Goal: Obtain resource: Download file/media

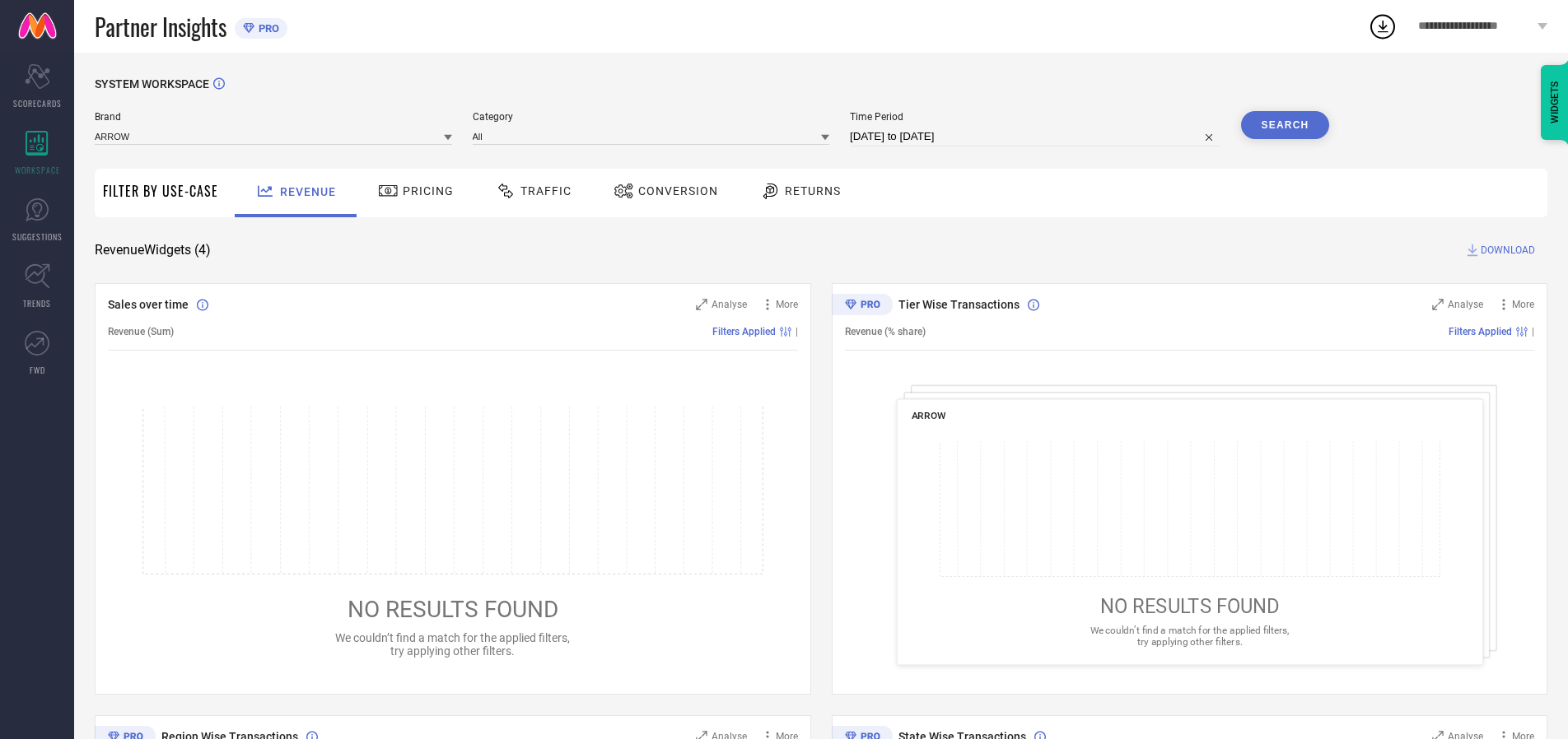
click at [529, 191] on span "Traffic" at bounding box center [545, 191] width 51 height 13
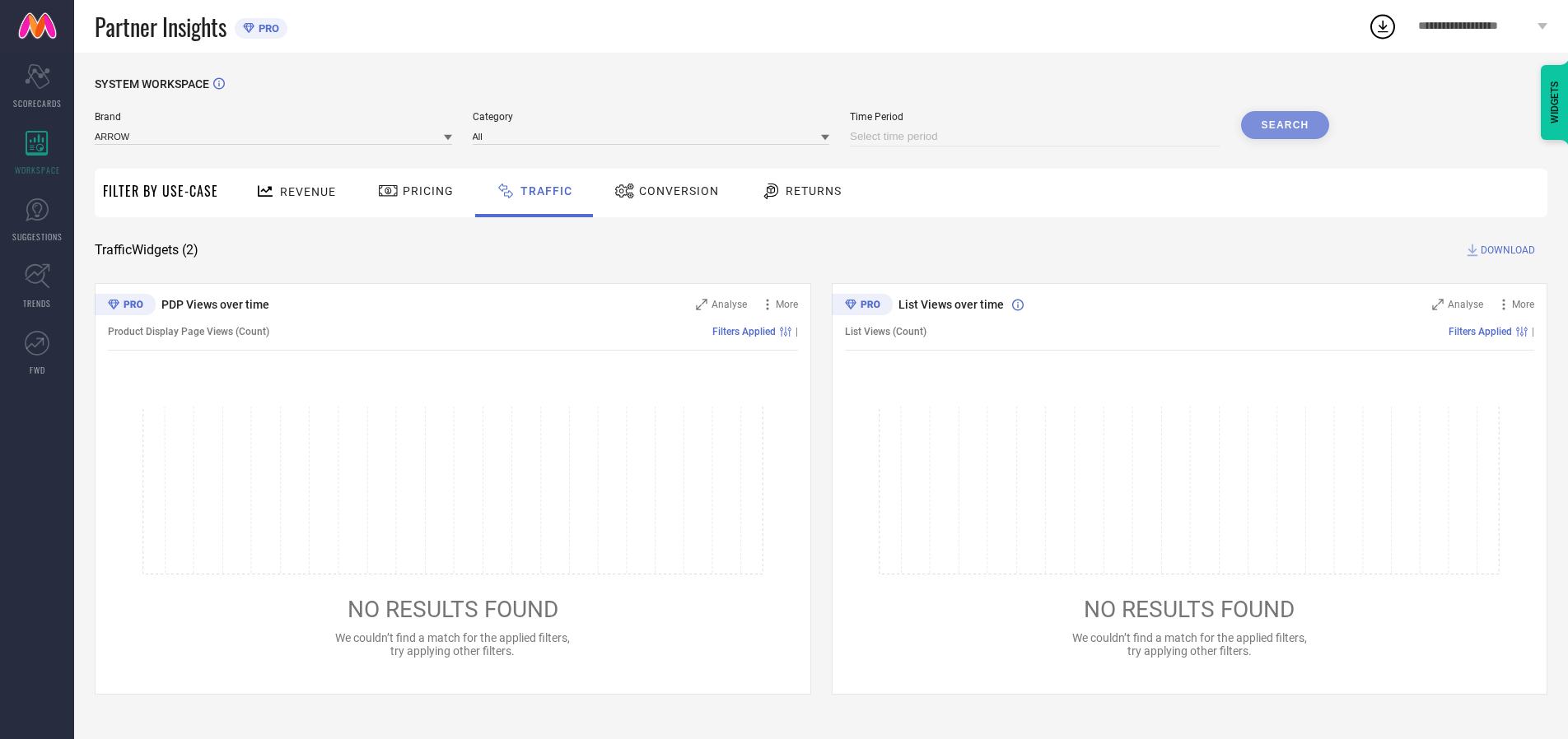
click at [1037, 136] on input at bounding box center [1034, 136] width 370 height 19
select select "9"
select select "2025"
select select "10"
select select "2025"
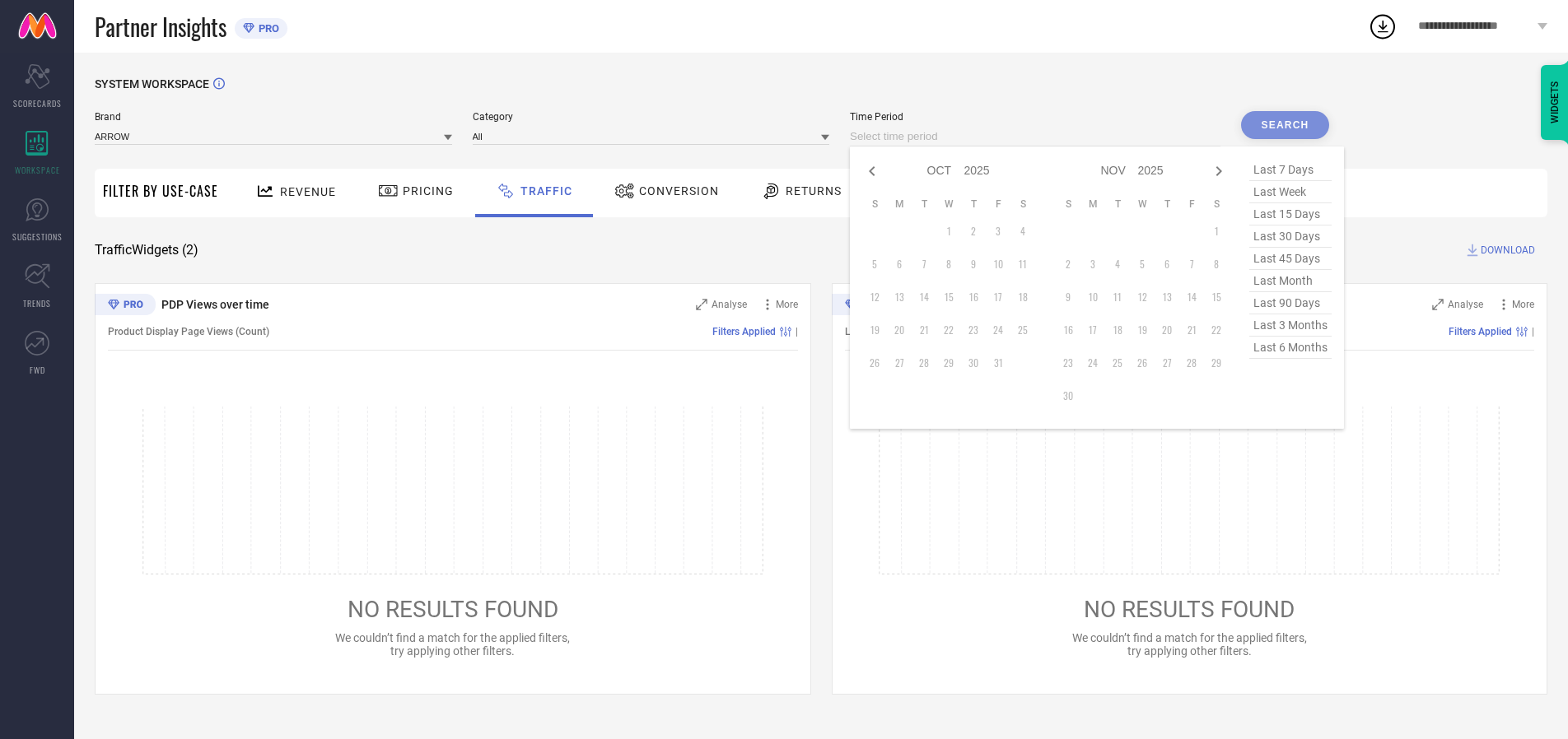
select select "8"
select select "2025"
select select "9"
select select "2025"
click at [1028, 331] on td "27" at bounding box center [1022, 330] width 25 height 25
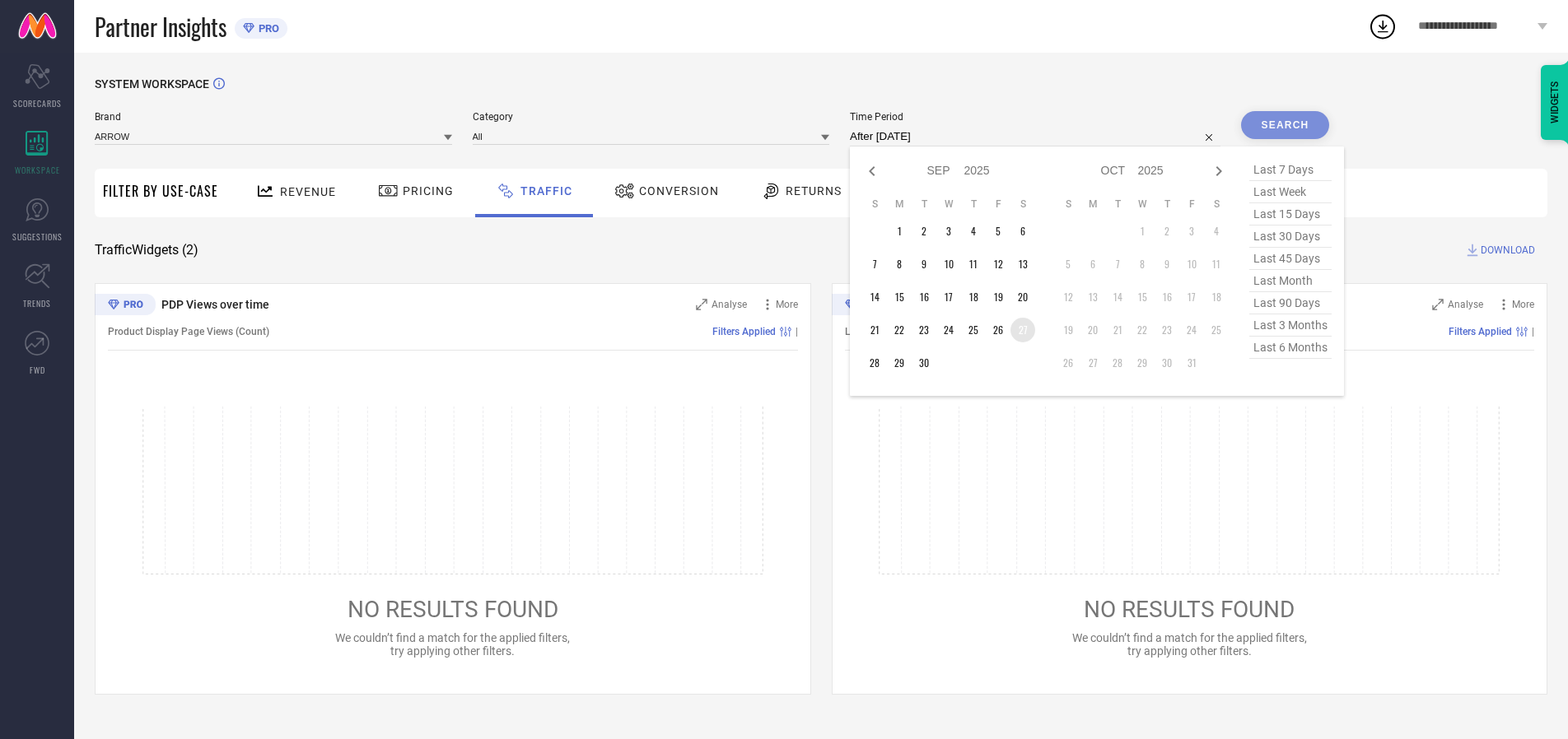
type input "[DATE] to [DATE]"
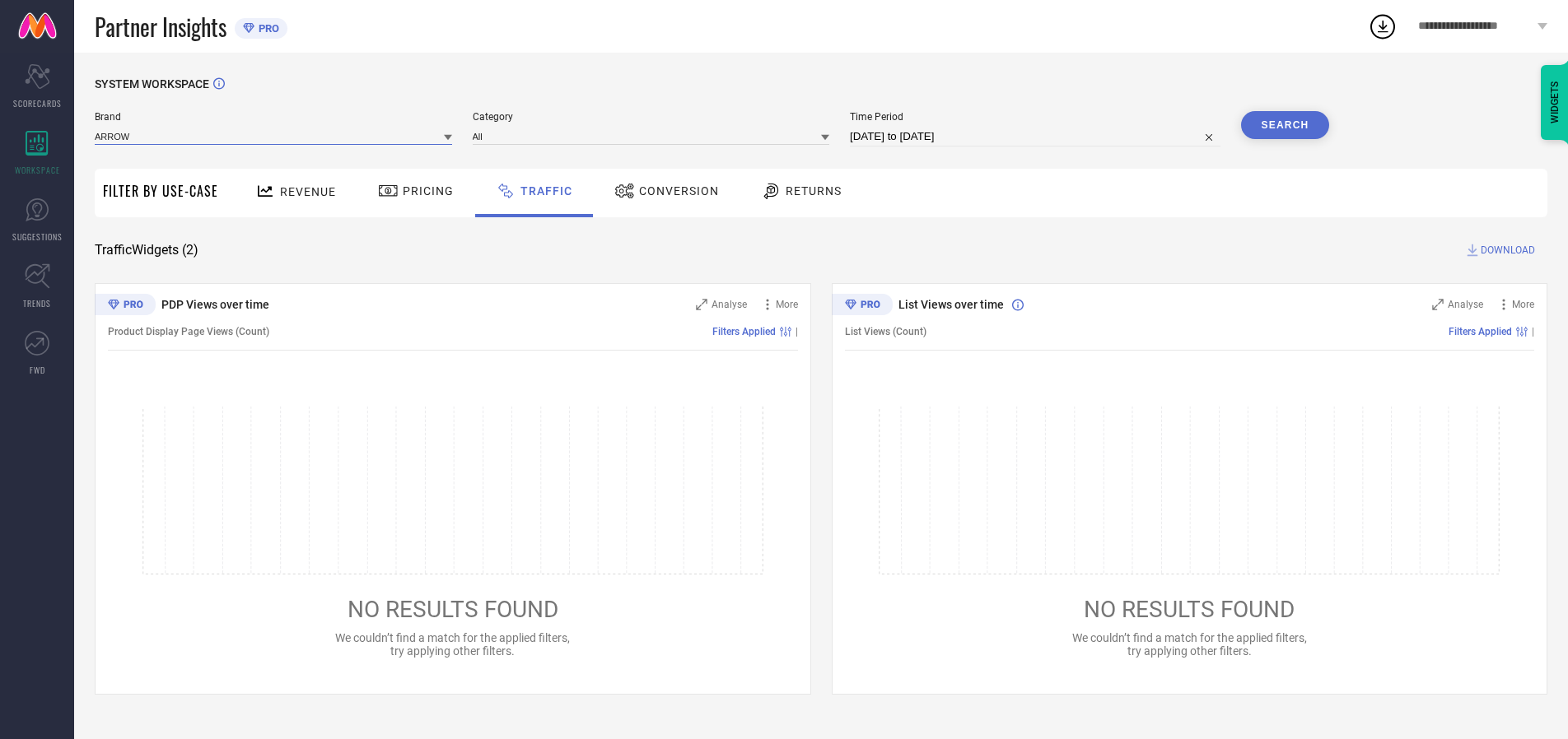
click at [274, 136] on input at bounding box center [273, 136] width 357 height 18
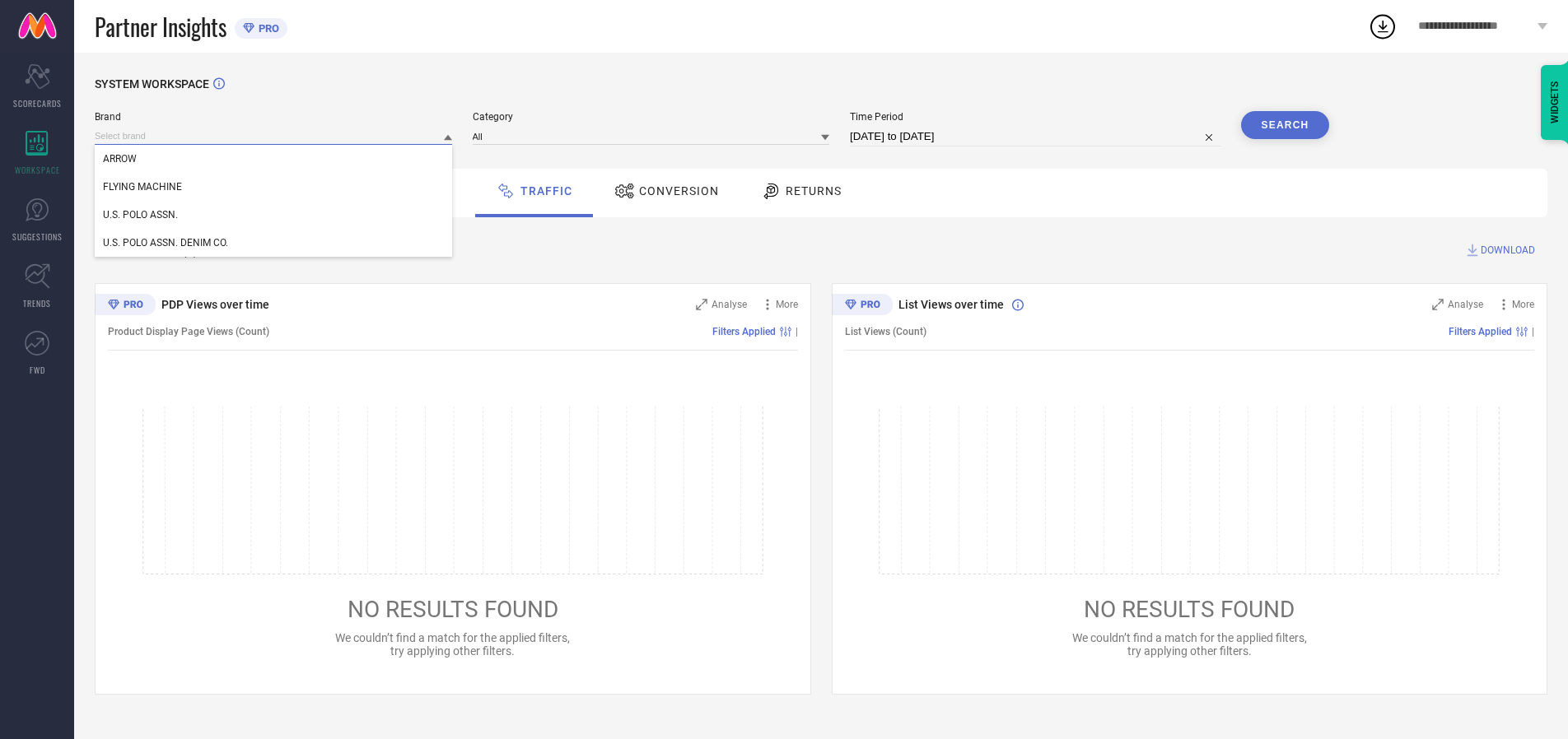
click at [274, 136] on input at bounding box center [273, 136] width 357 height 18
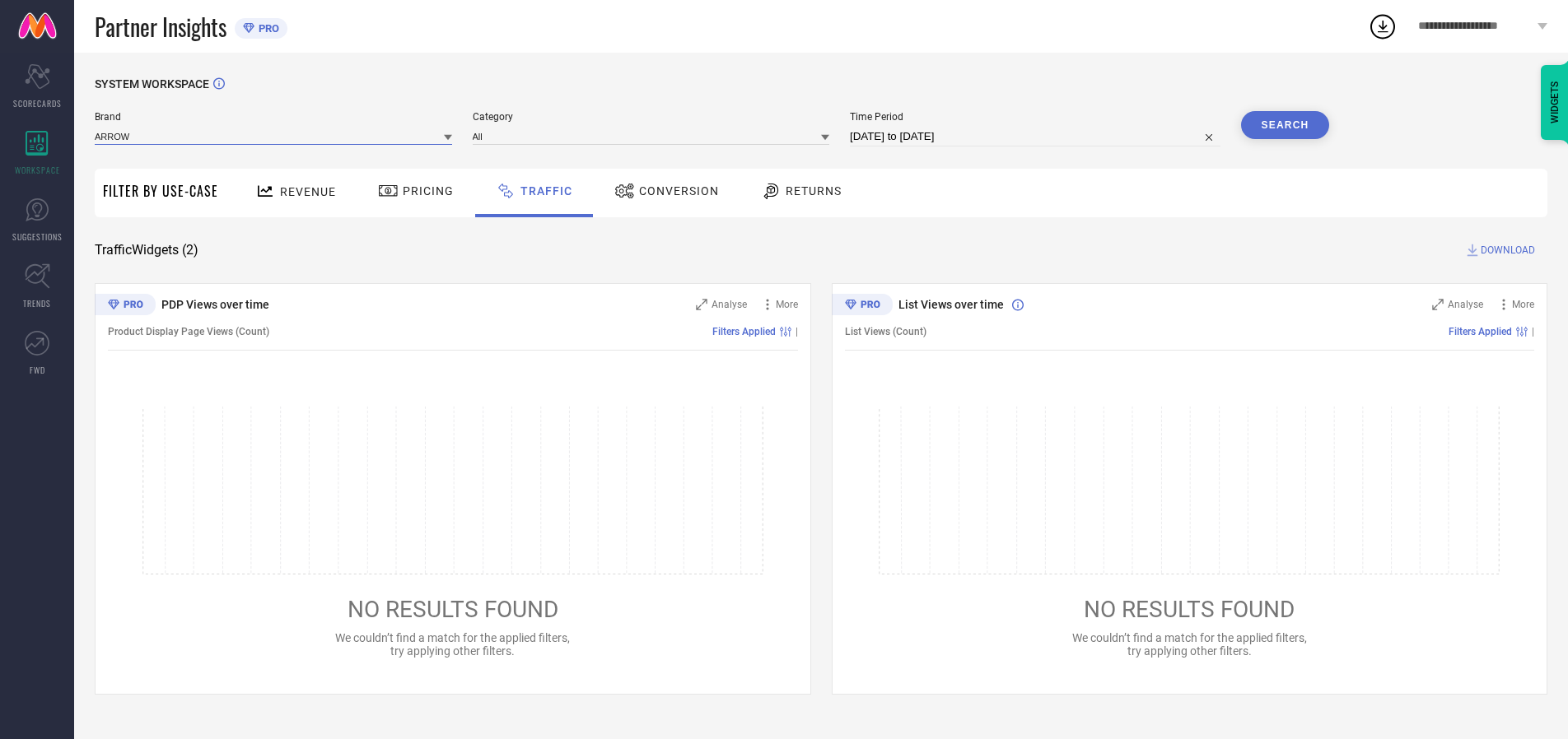
click at [274, 136] on input at bounding box center [273, 136] width 357 height 18
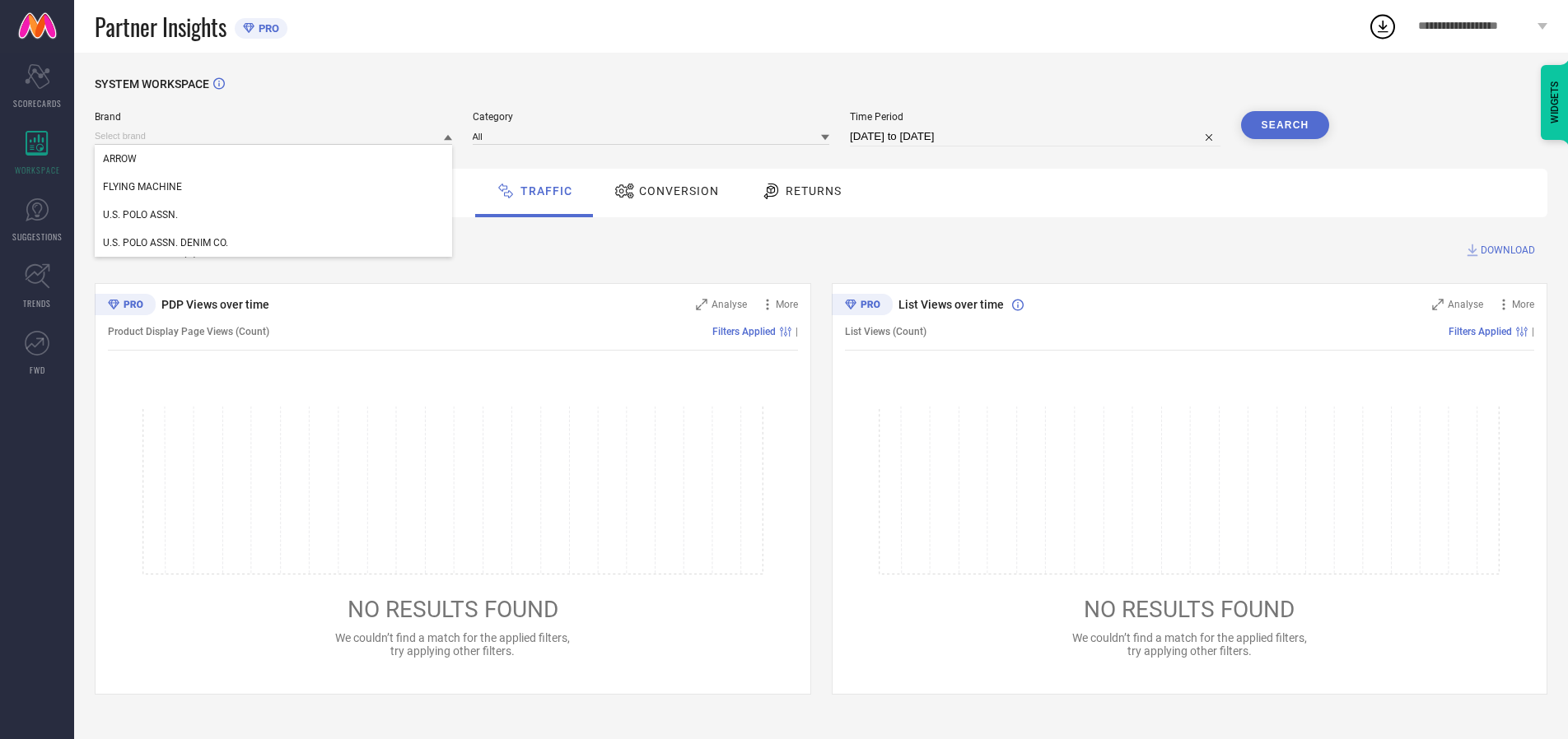
click at [274, 214] on div "U.S. POLO ASSN." at bounding box center [273, 214] width 357 height 28
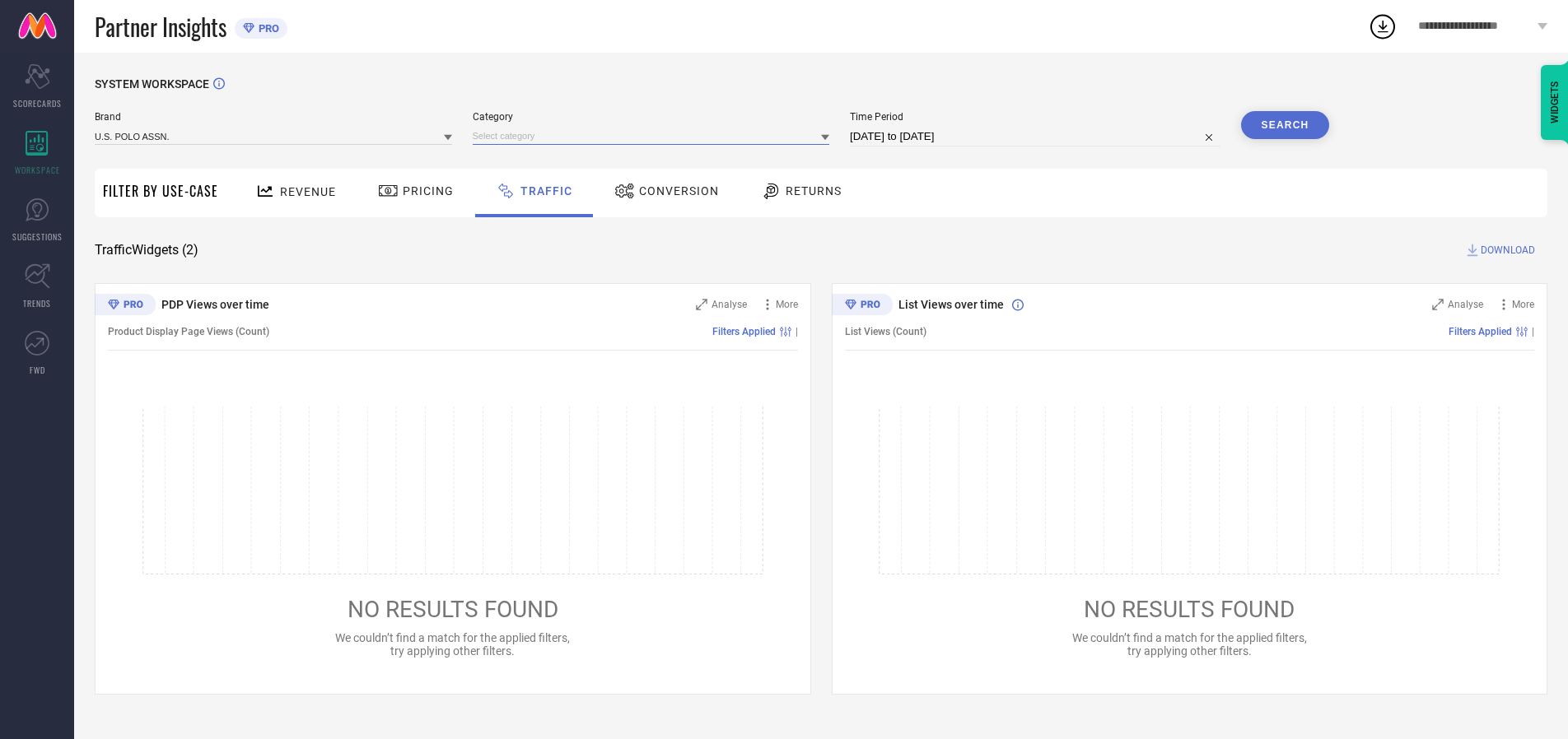
click at [654, 136] on input at bounding box center [651, 136] width 357 height 18
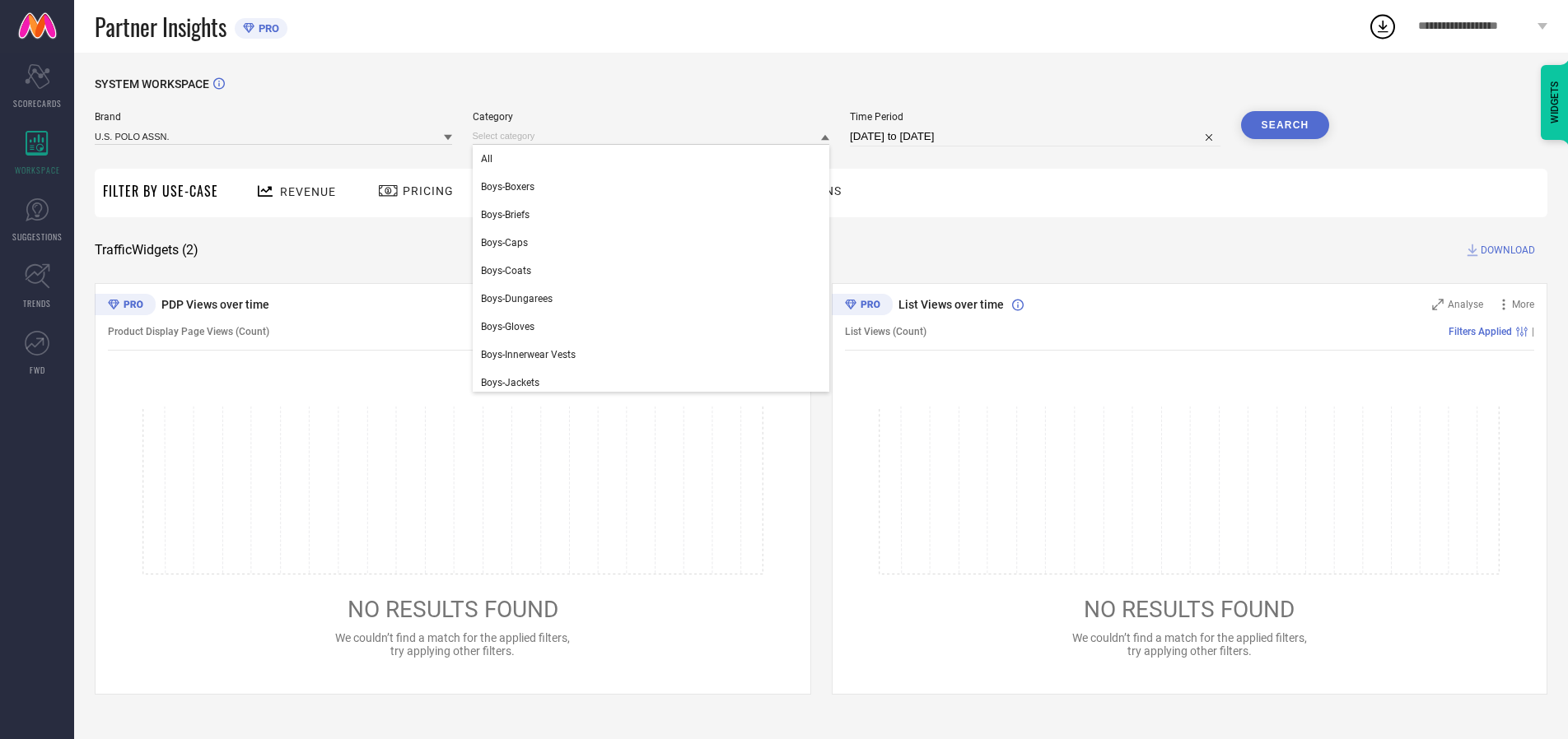
click at [654, 159] on div "All" at bounding box center [651, 159] width 357 height 28
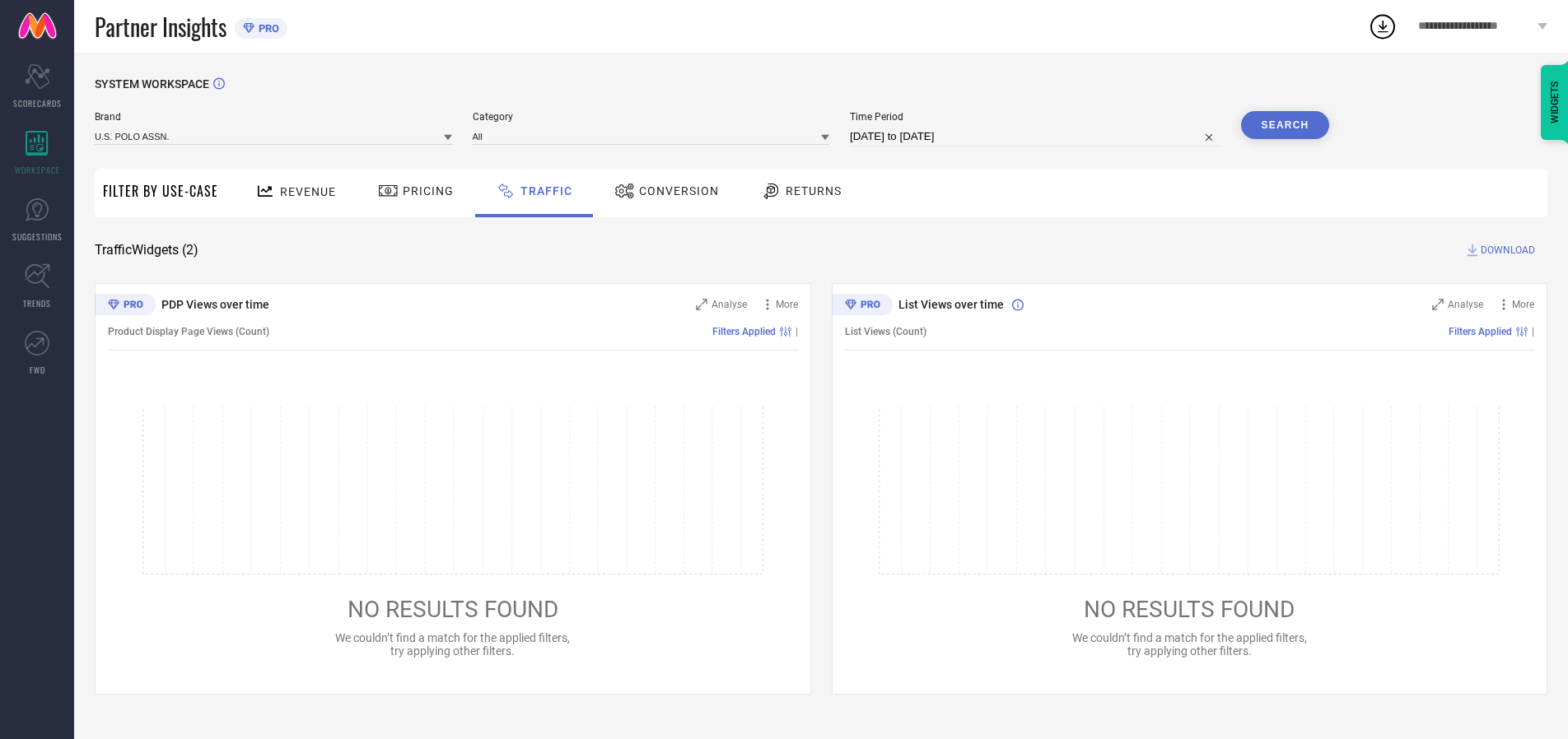
click at [1284, 125] on button "Search" at bounding box center [1285, 125] width 89 height 28
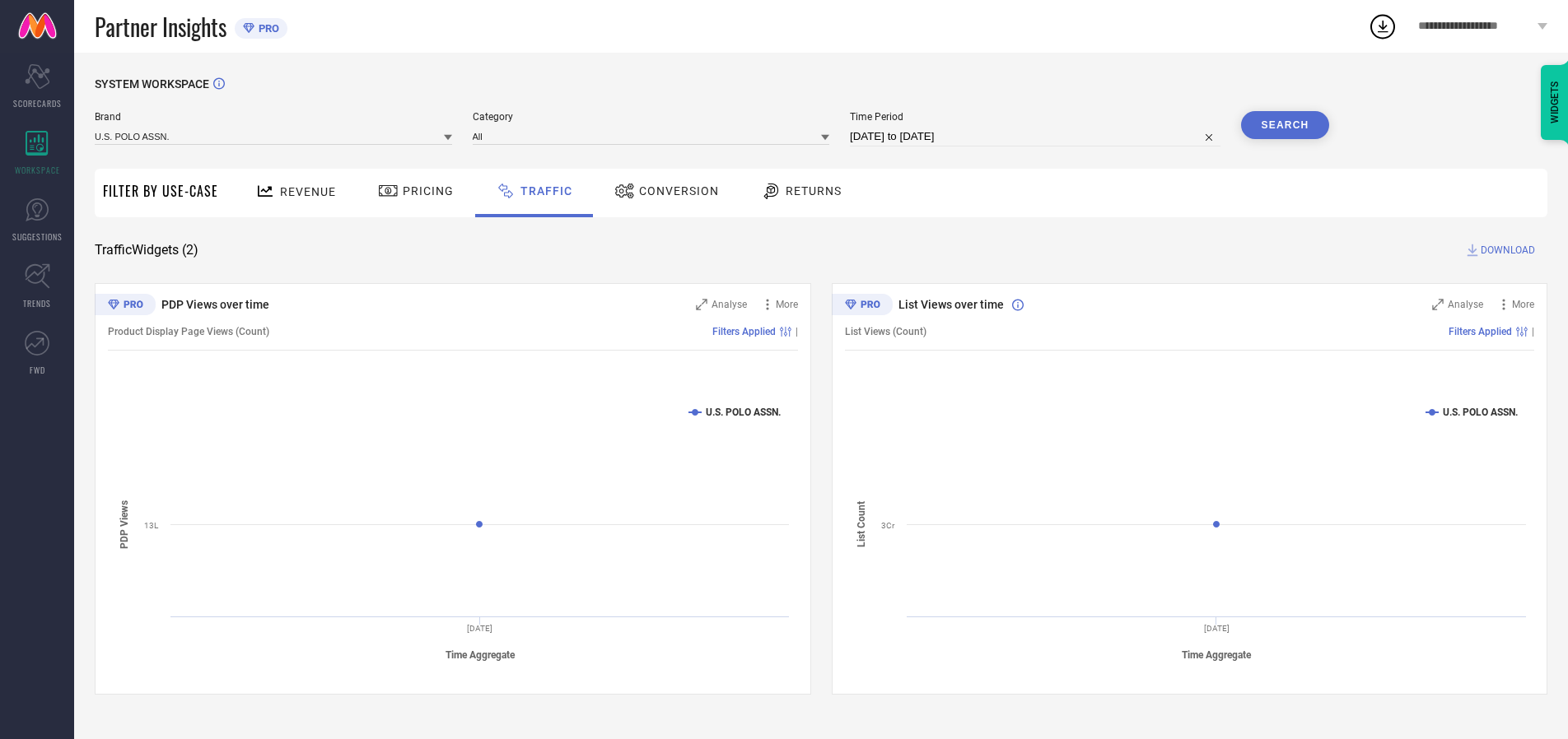
click at [1505, 251] on span "DOWNLOAD" at bounding box center [1508, 251] width 55 height 17
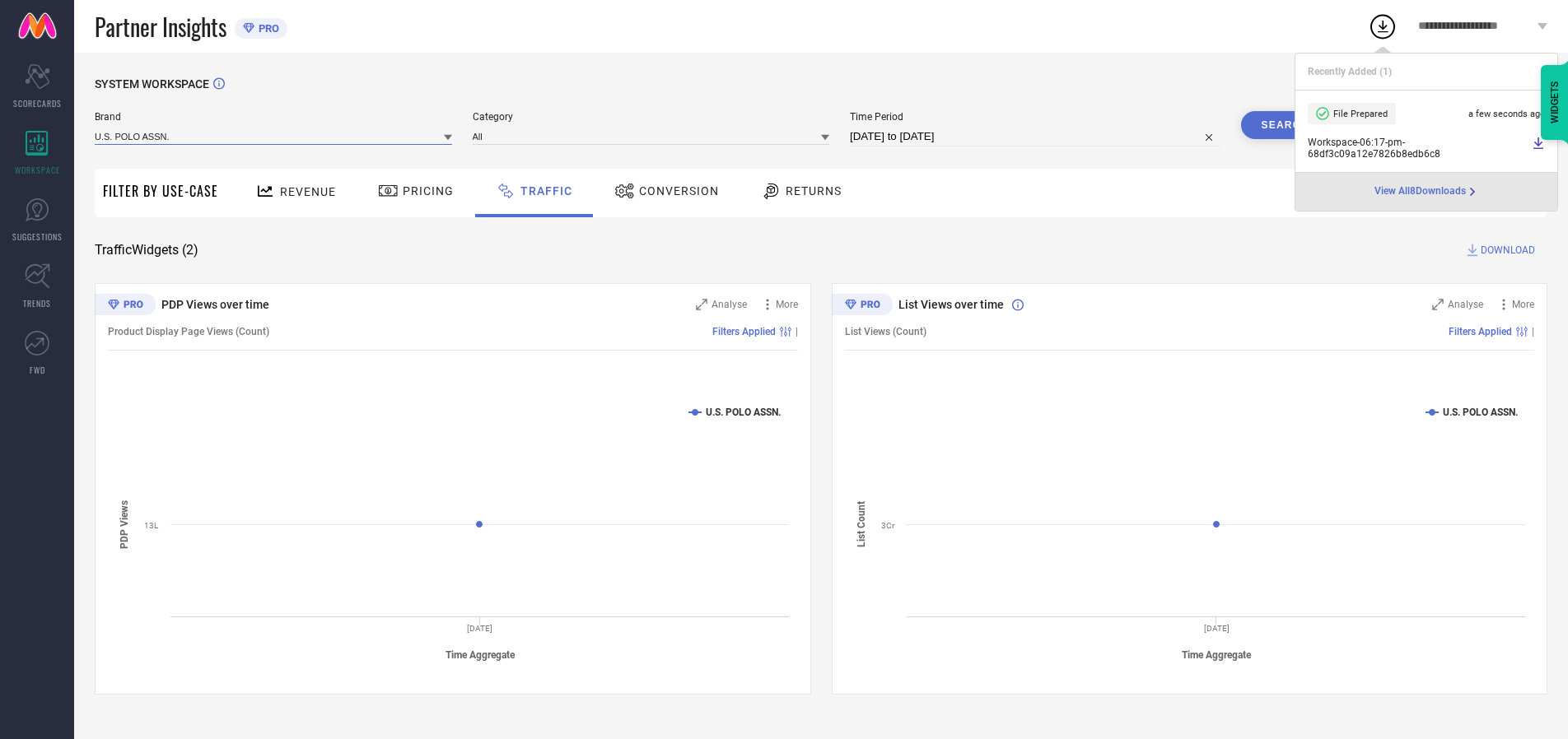
click at [274, 136] on input at bounding box center [273, 136] width 357 height 18
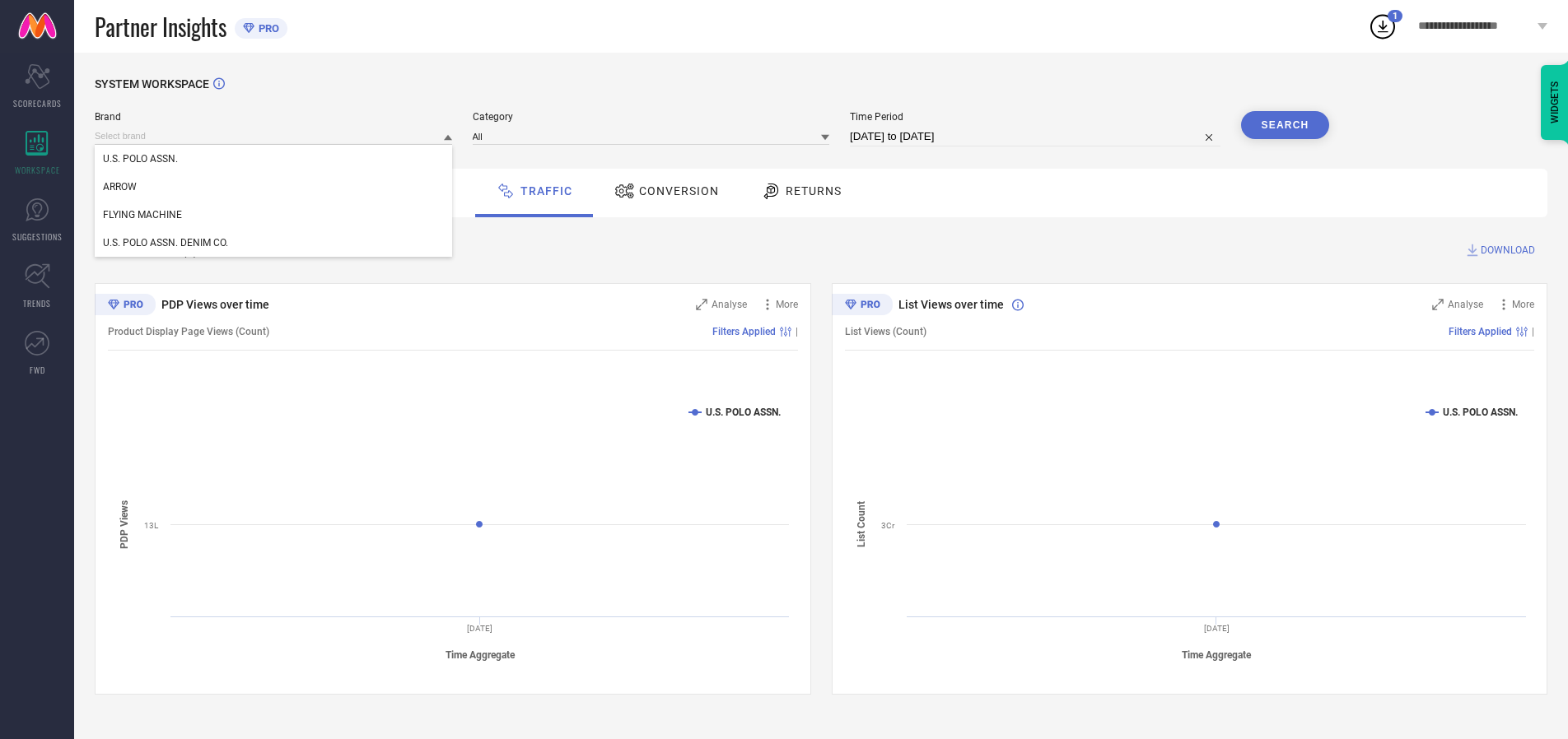
click at [274, 243] on div "U.S. POLO ASSN. DENIM CO." at bounding box center [273, 243] width 357 height 28
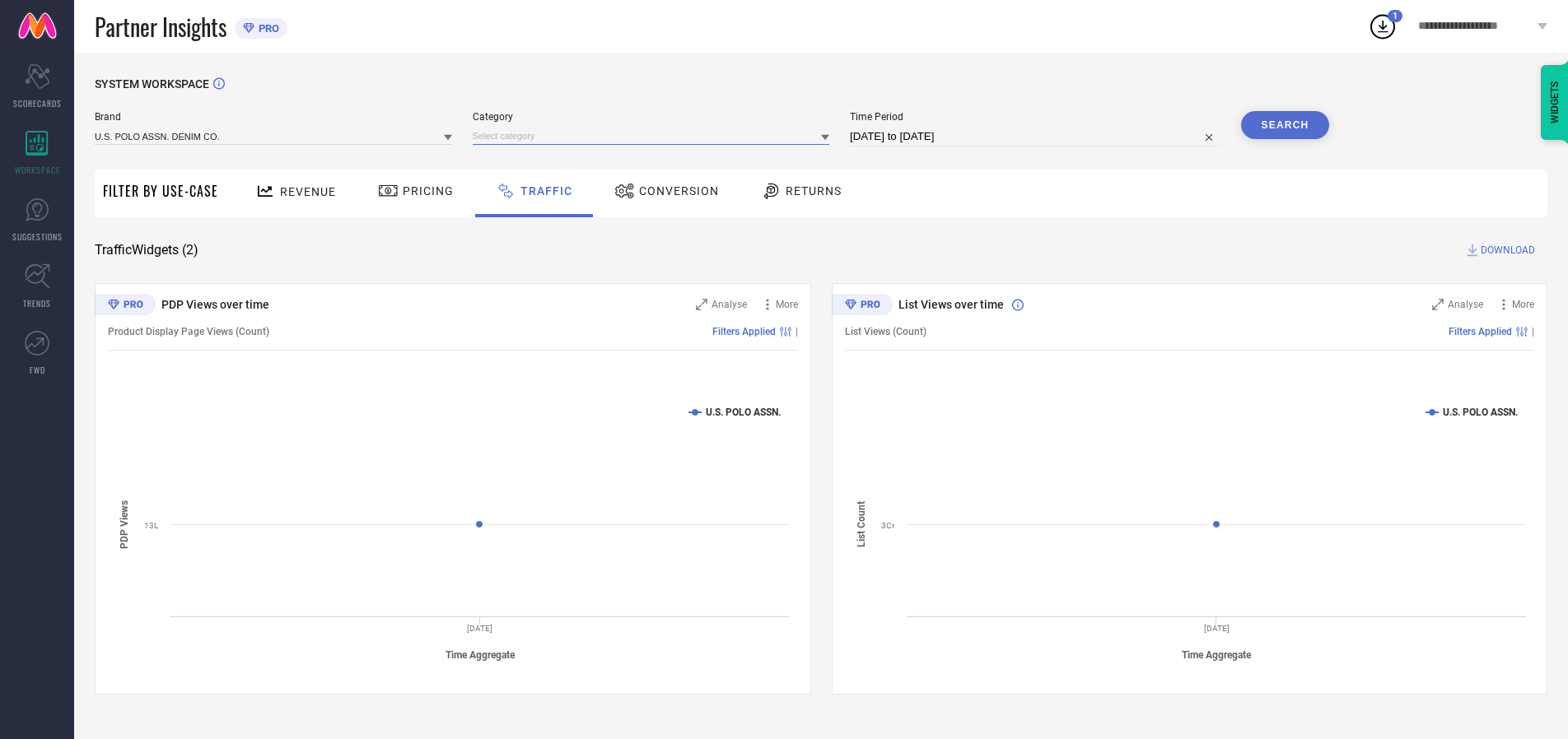
click at [654, 136] on input at bounding box center [651, 136] width 357 height 18
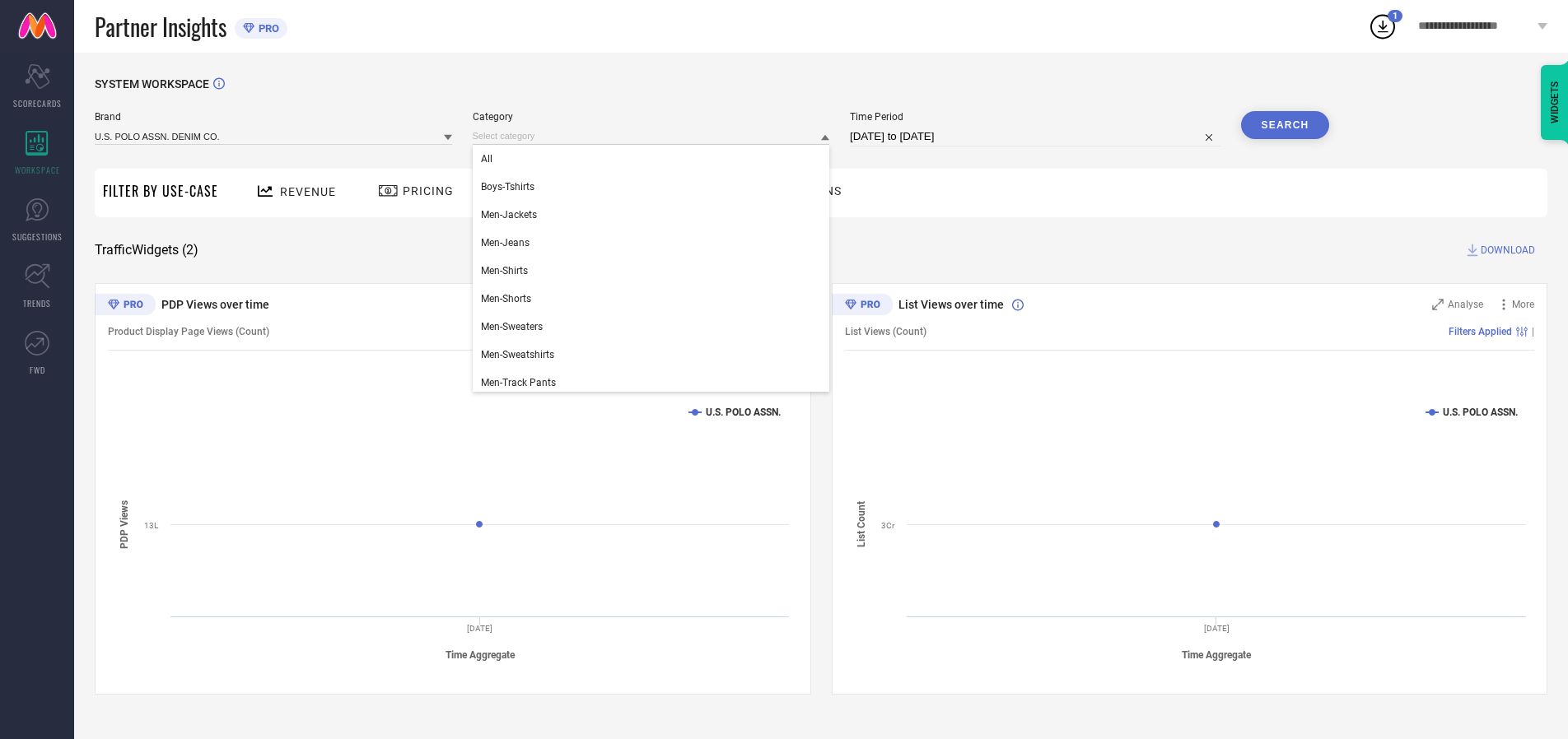
click at [654, 159] on div "All" at bounding box center [651, 159] width 357 height 28
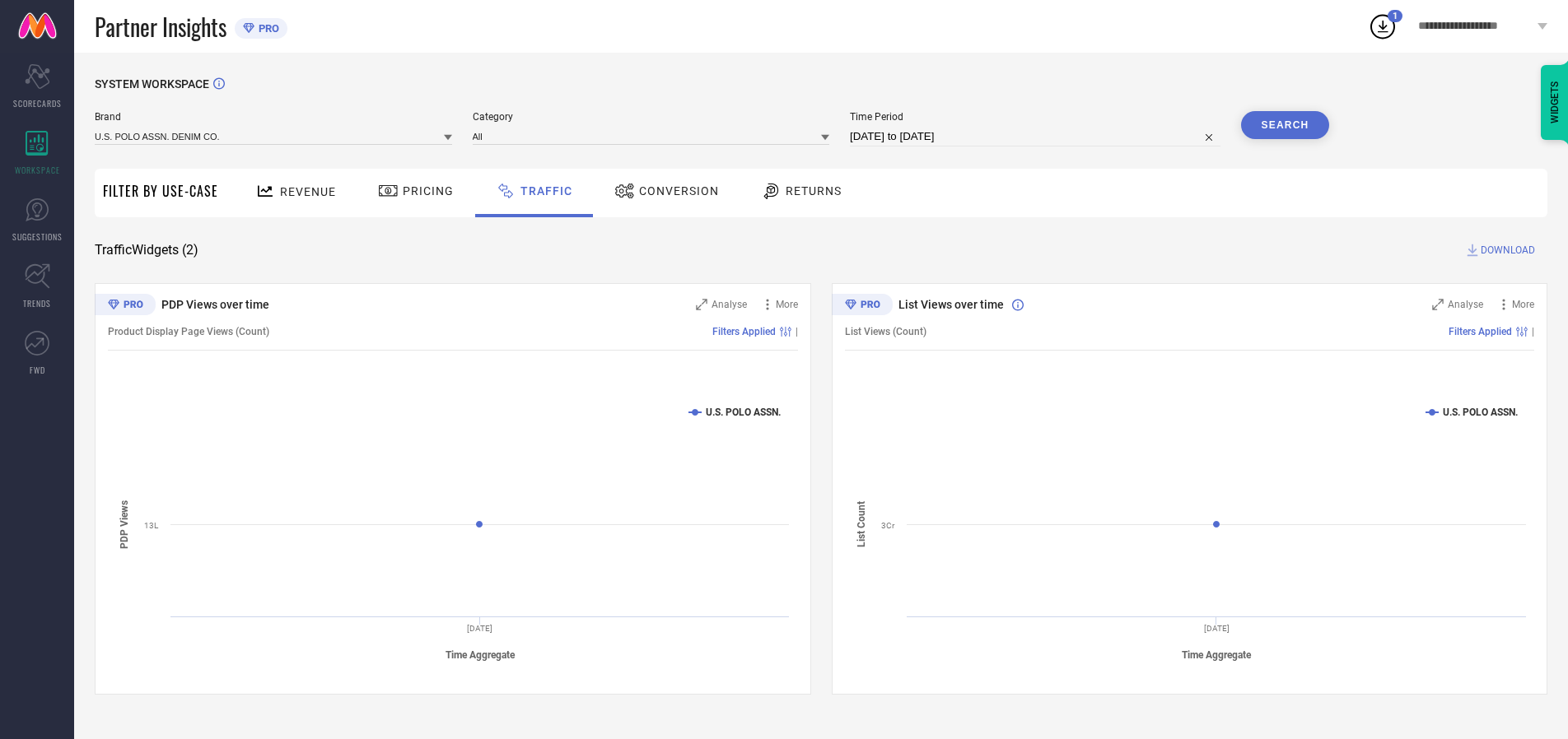
click at [1284, 125] on button "Search" at bounding box center [1285, 125] width 89 height 28
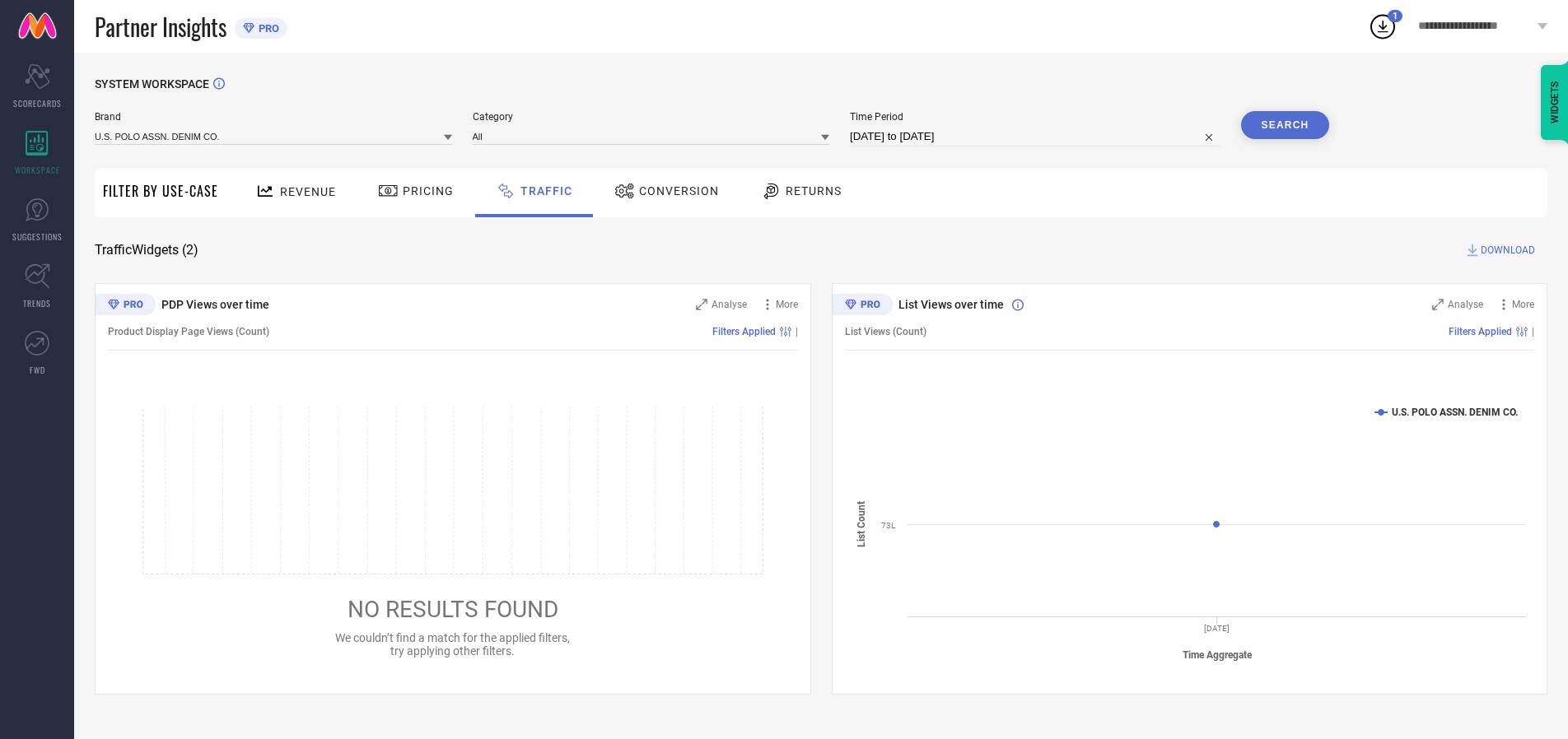
click at [1505, 251] on span "DOWNLOAD" at bounding box center [1508, 251] width 55 height 17
click at [1037, 136] on input at bounding box center [1034, 136] width 370 height 19
select select "9"
select select "2025"
select select "10"
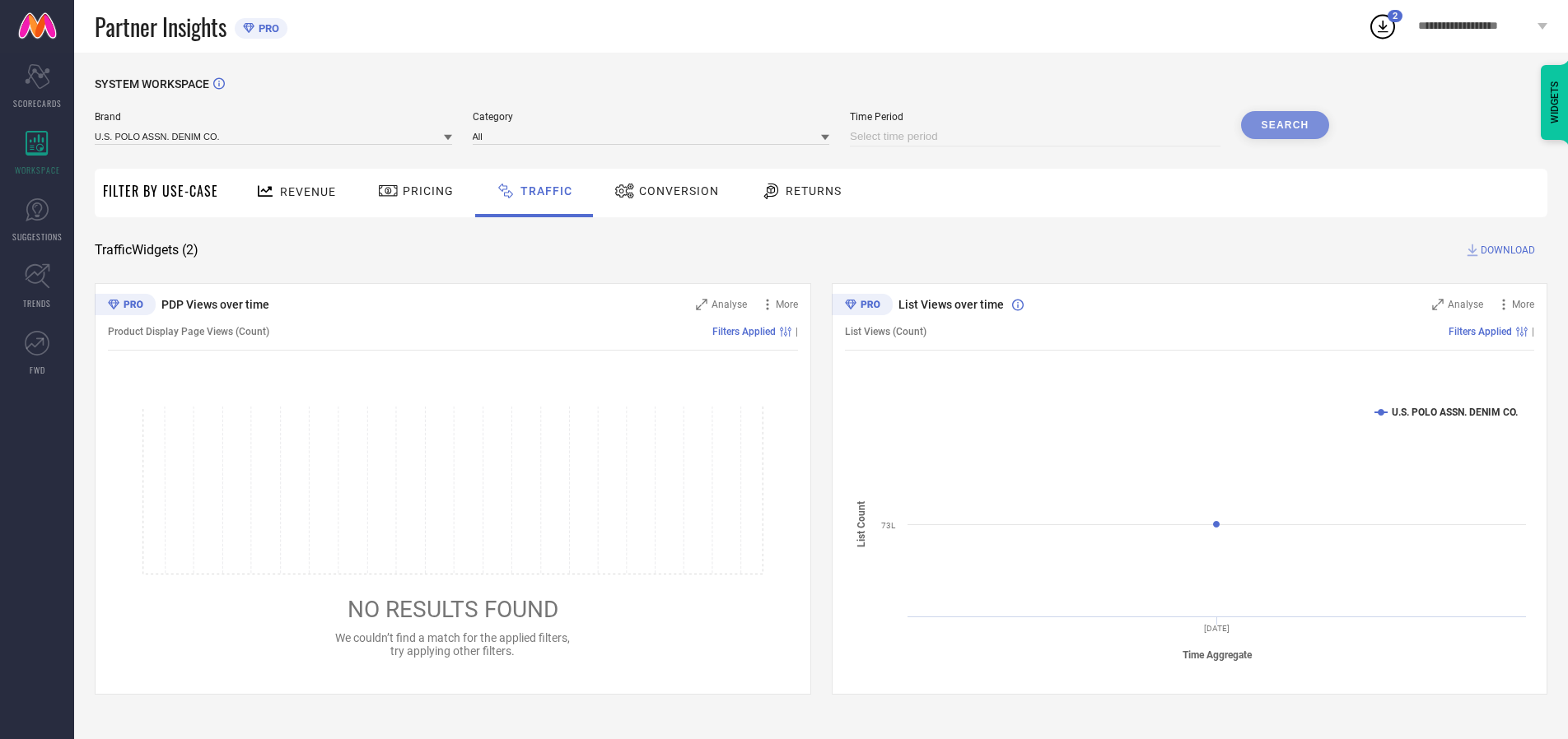
select select "2025"
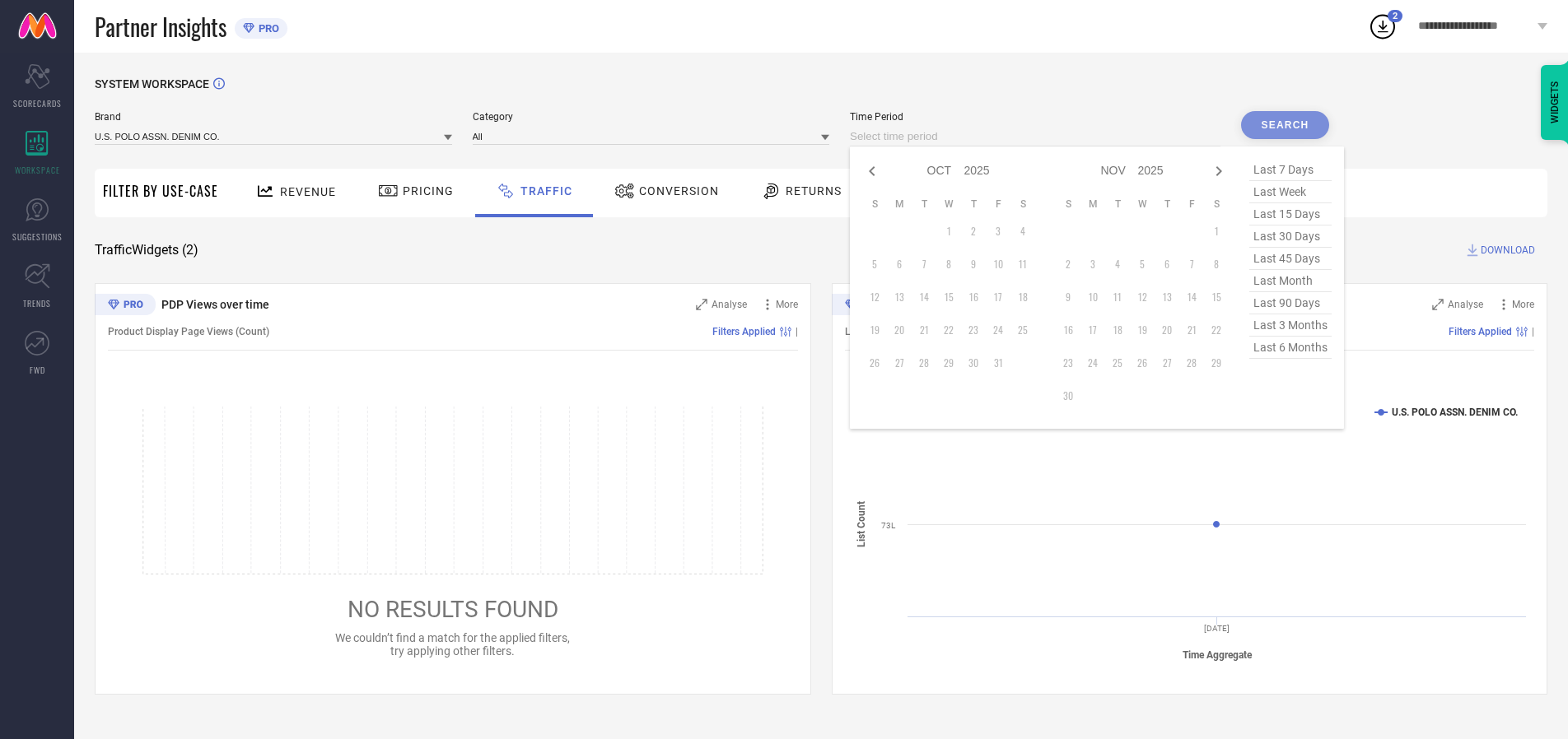
select select "8"
select select "2025"
select select "9"
select select "2025"
click at [879, 363] on td "28" at bounding box center [875, 363] width 25 height 25
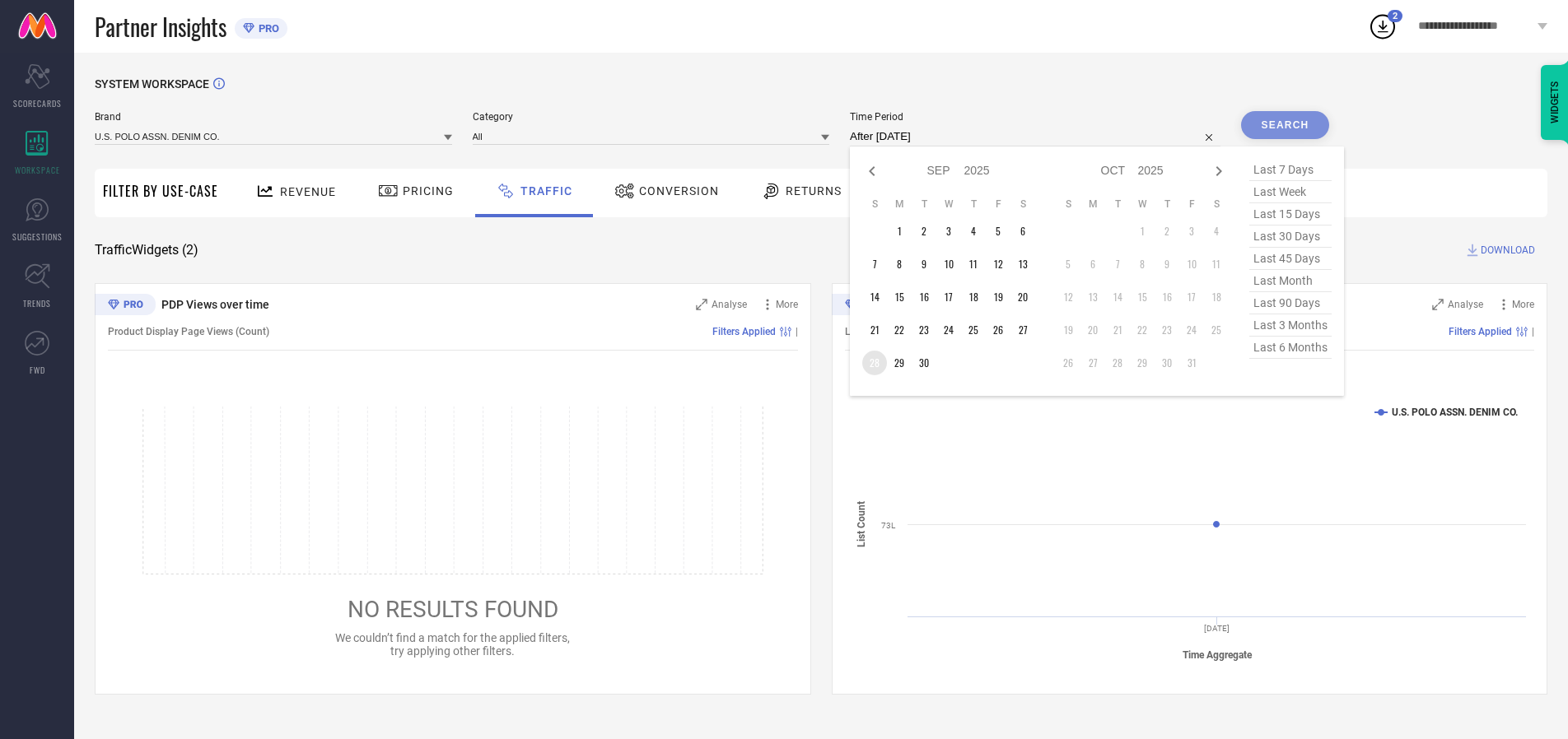
type input "[DATE] to [DATE]"
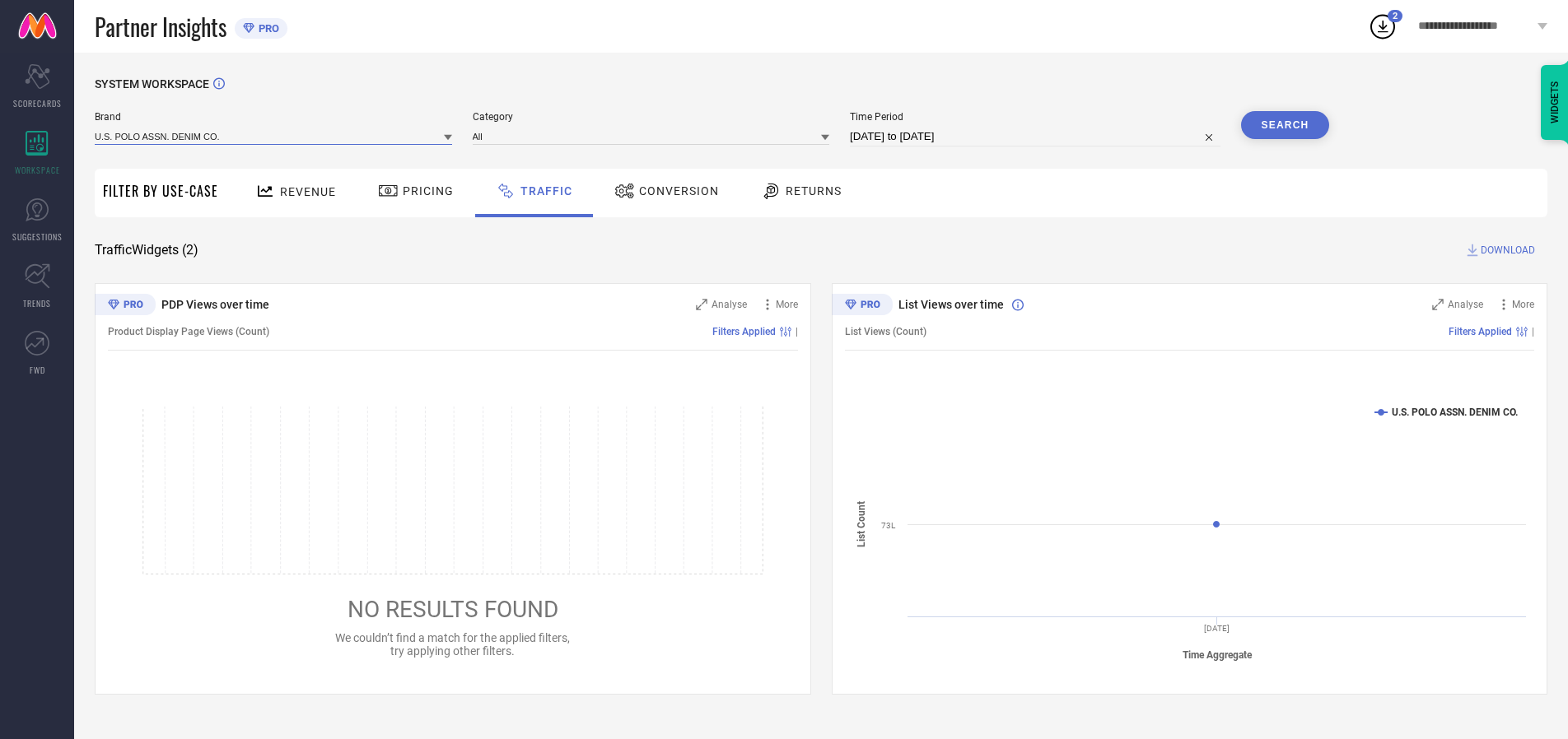
click at [274, 136] on input at bounding box center [273, 136] width 357 height 18
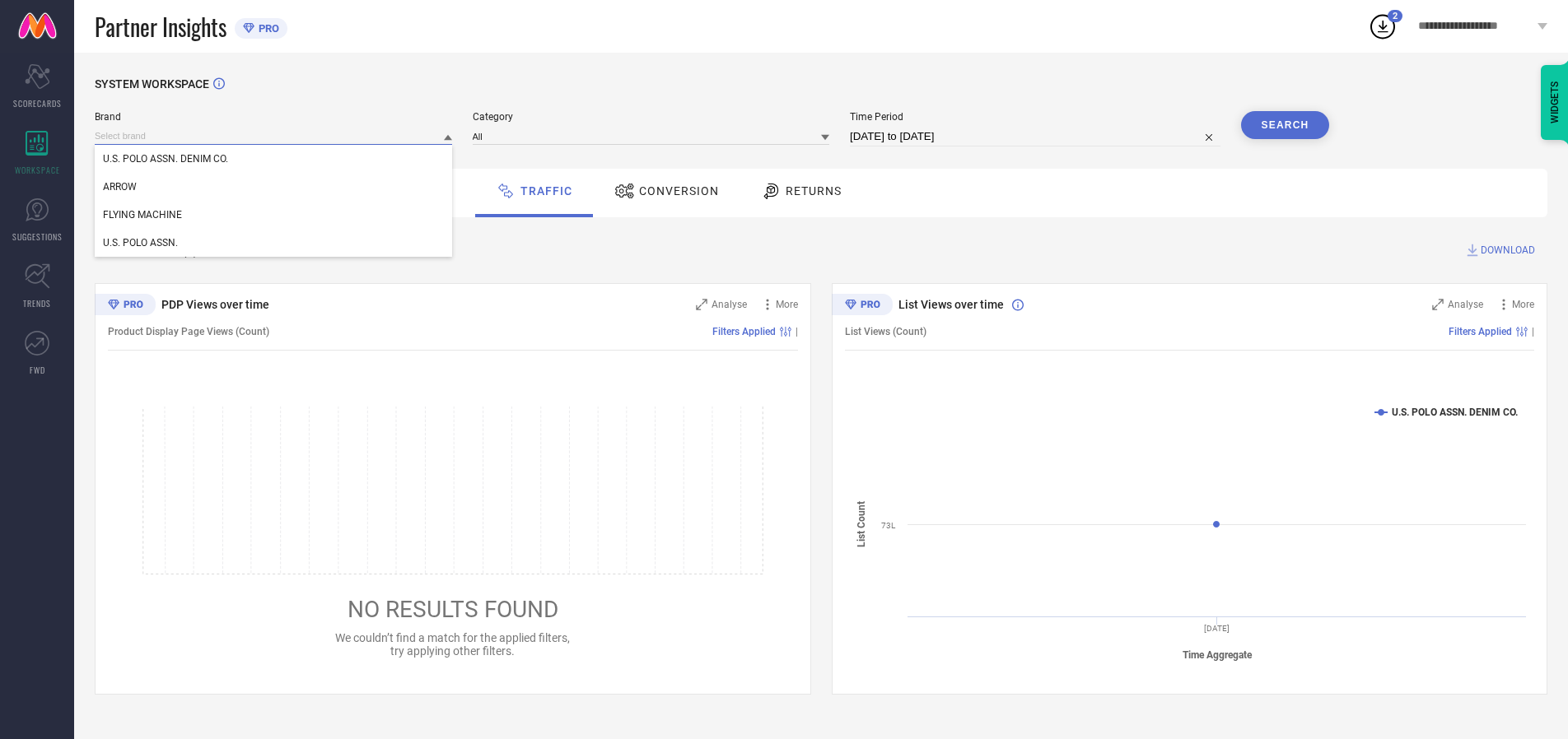
click at [274, 136] on input at bounding box center [273, 136] width 357 height 18
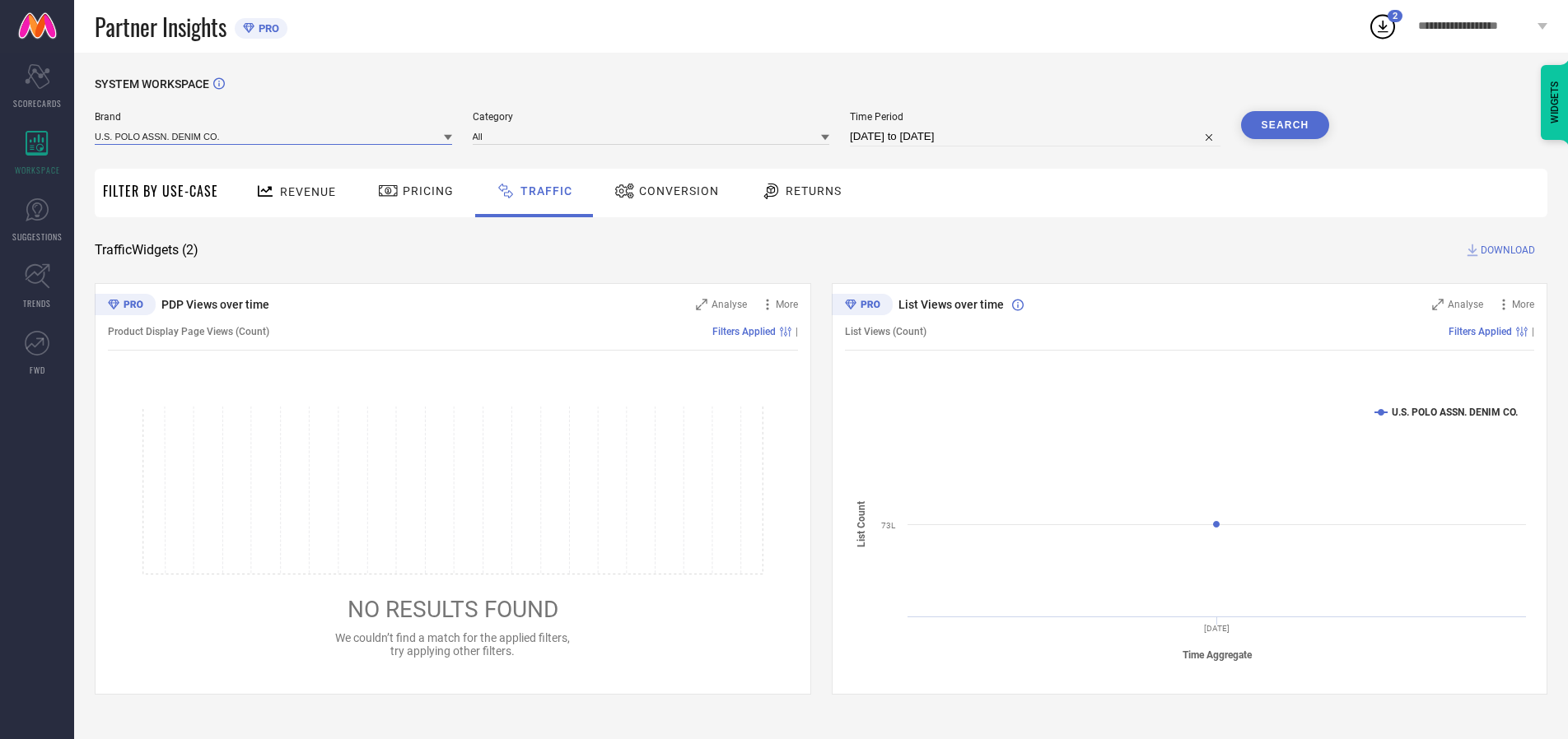
click at [274, 136] on input at bounding box center [273, 136] width 357 height 18
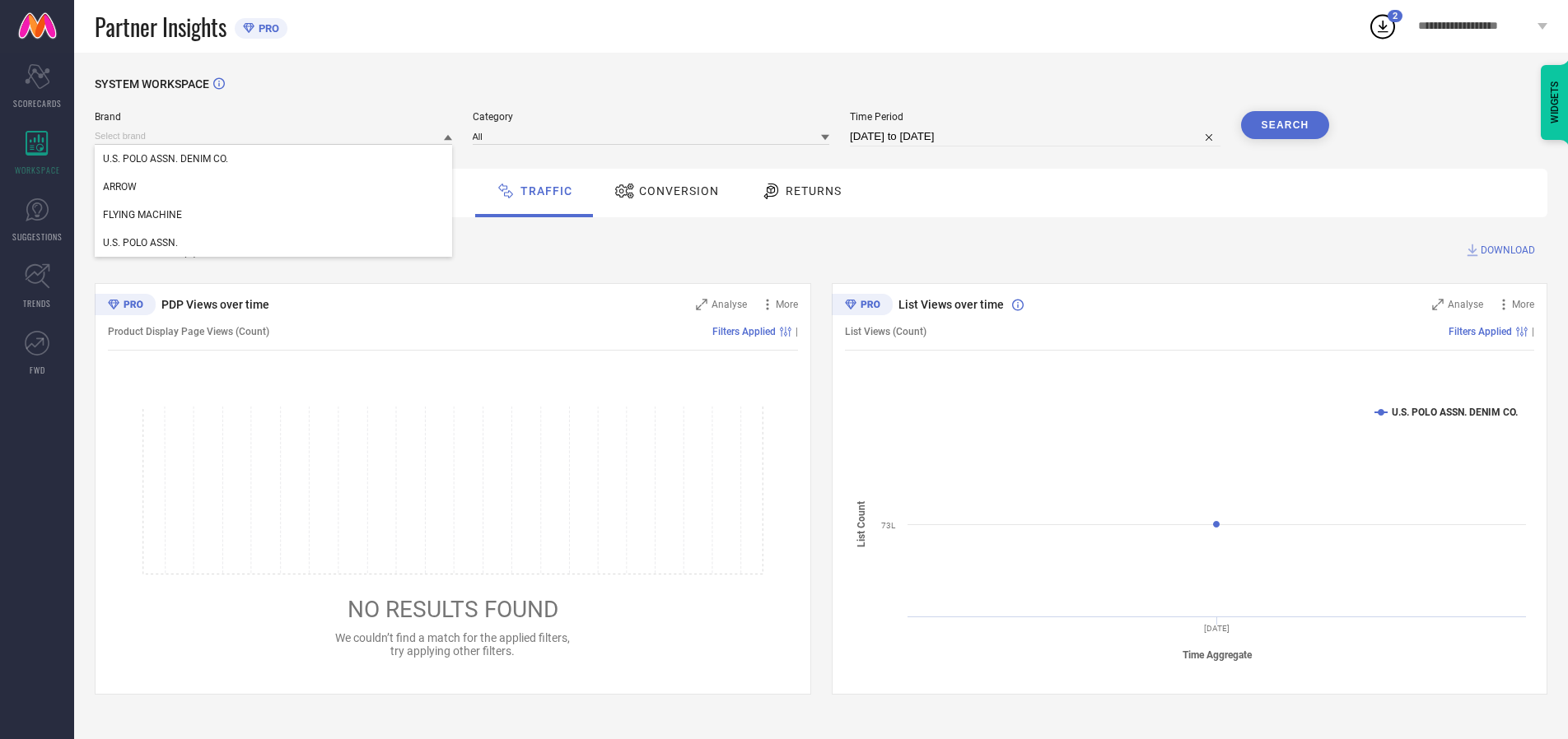
click at [274, 159] on div "U.S. POLO ASSN. DENIM CO." at bounding box center [273, 159] width 357 height 28
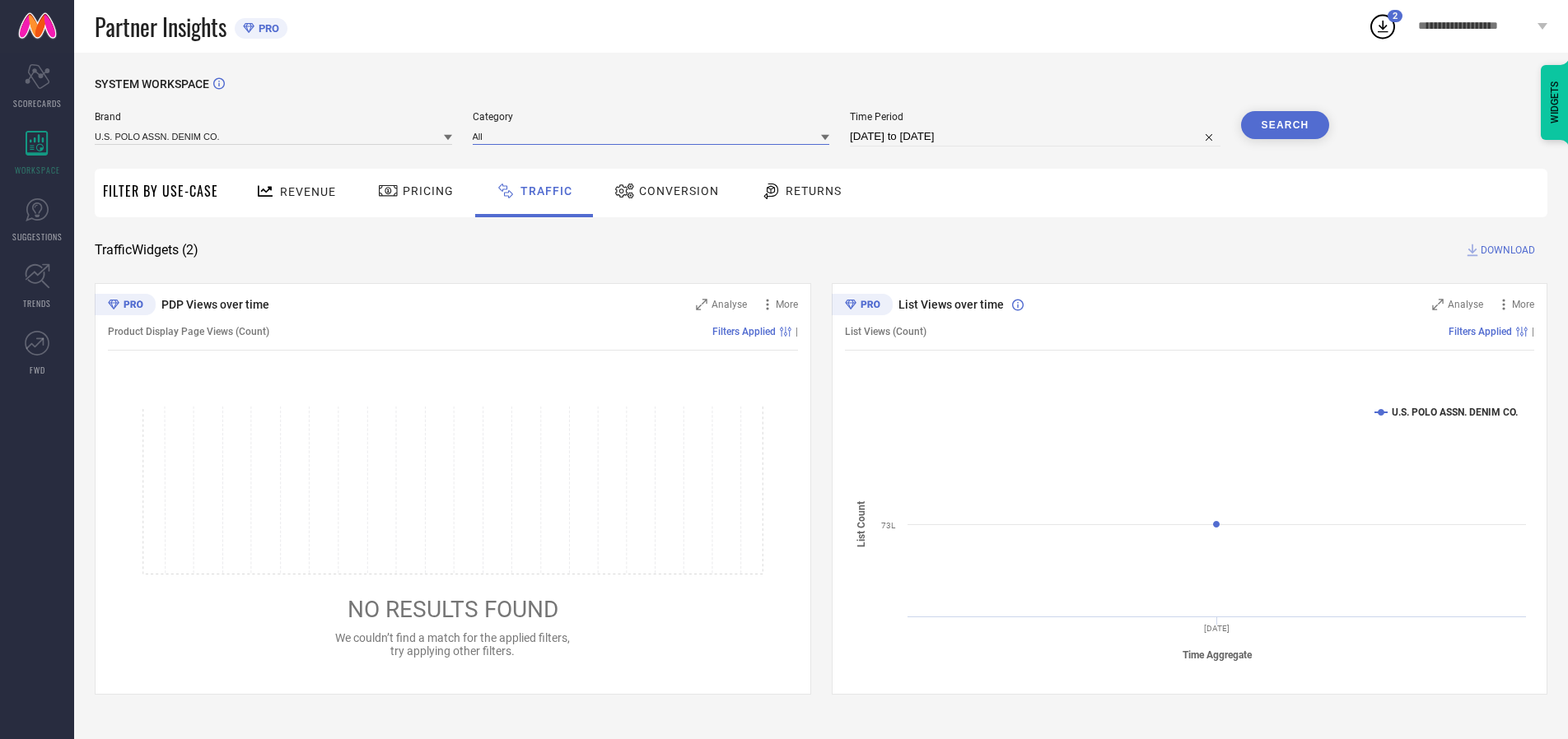
click at [654, 136] on input at bounding box center [651, 136] width 357 height 18
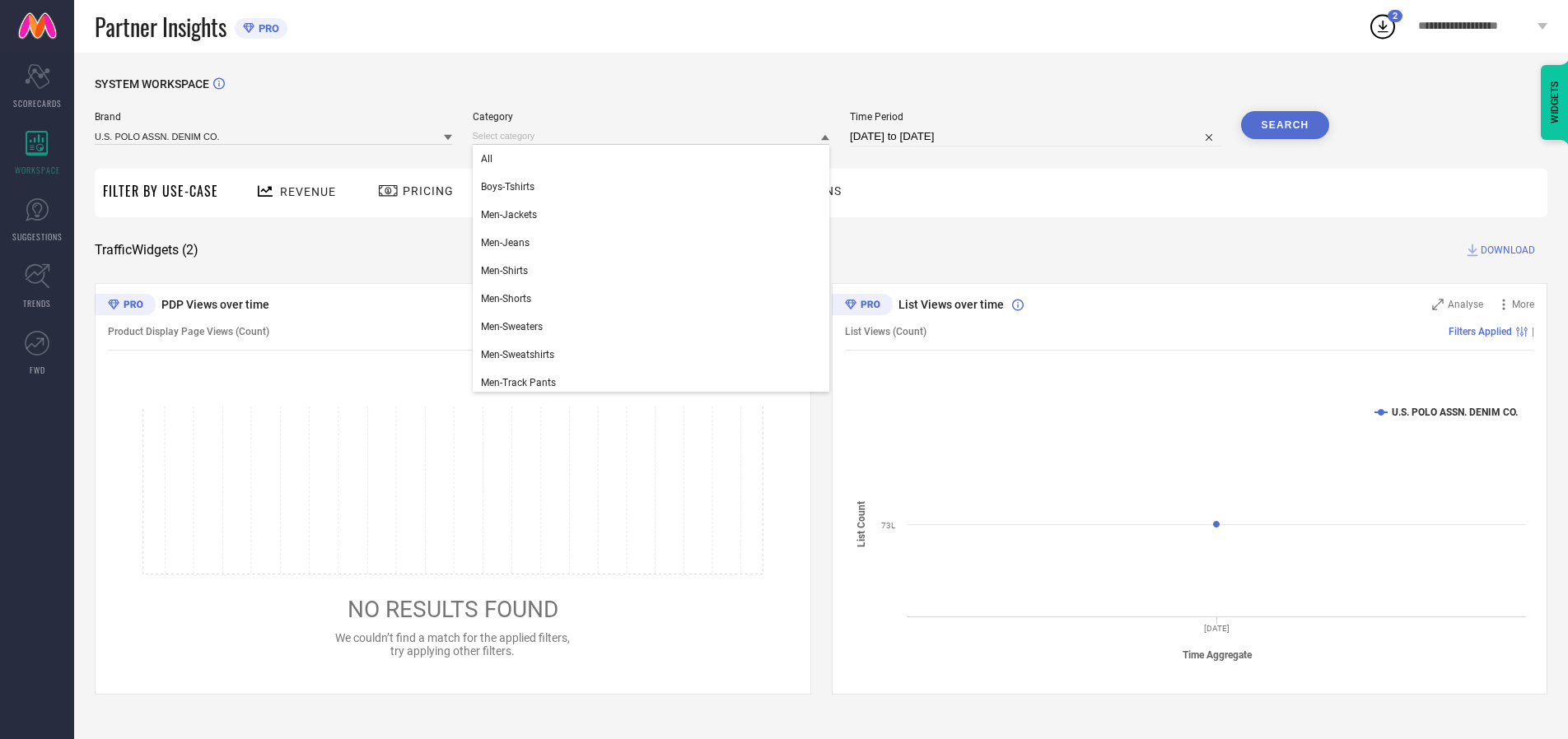
click at [654, 159] on div "All" at bounding box center [651, 159] width 357 height 28
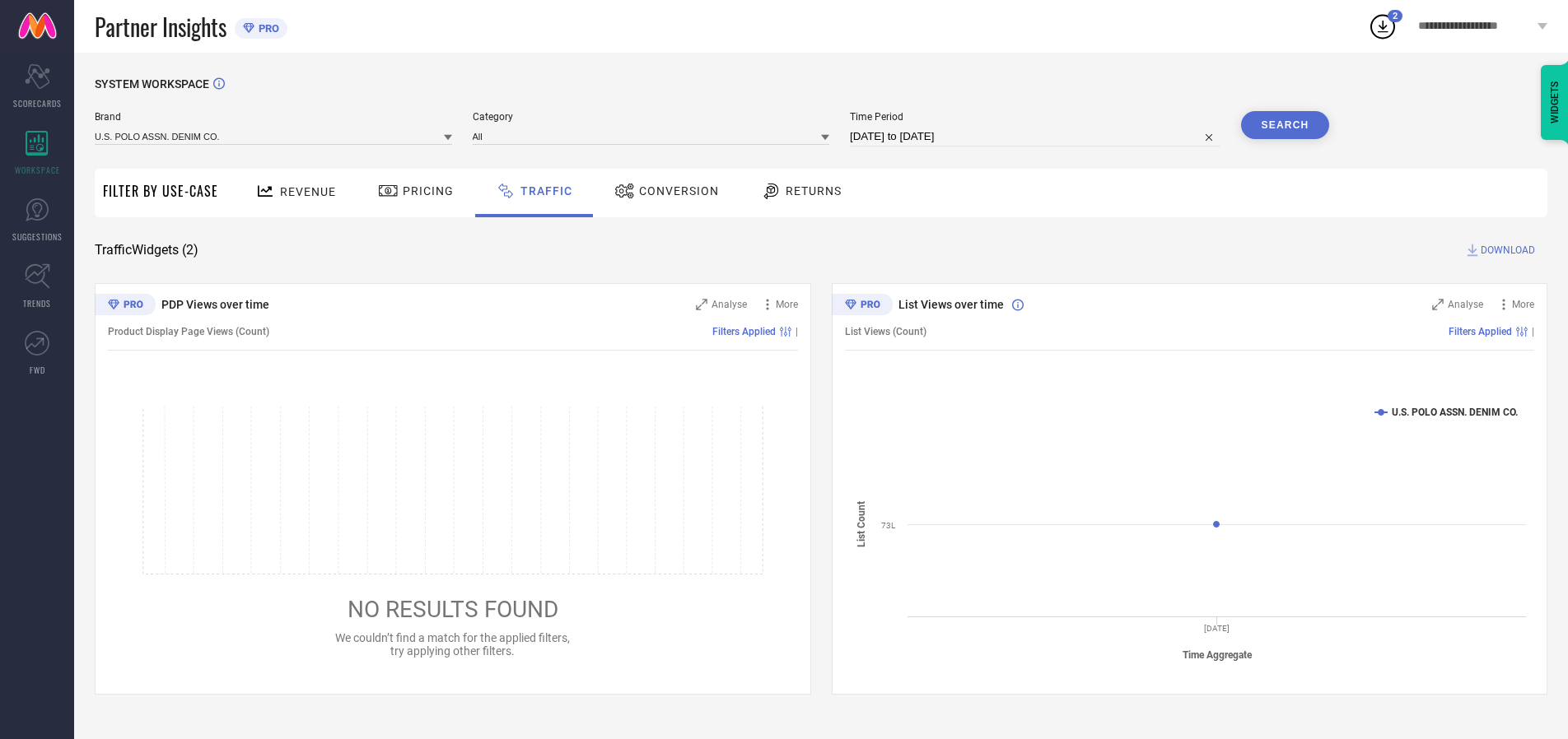
click at [1284, 125] on button "Search" at bounding box center [1285, 125] width 89 height 28
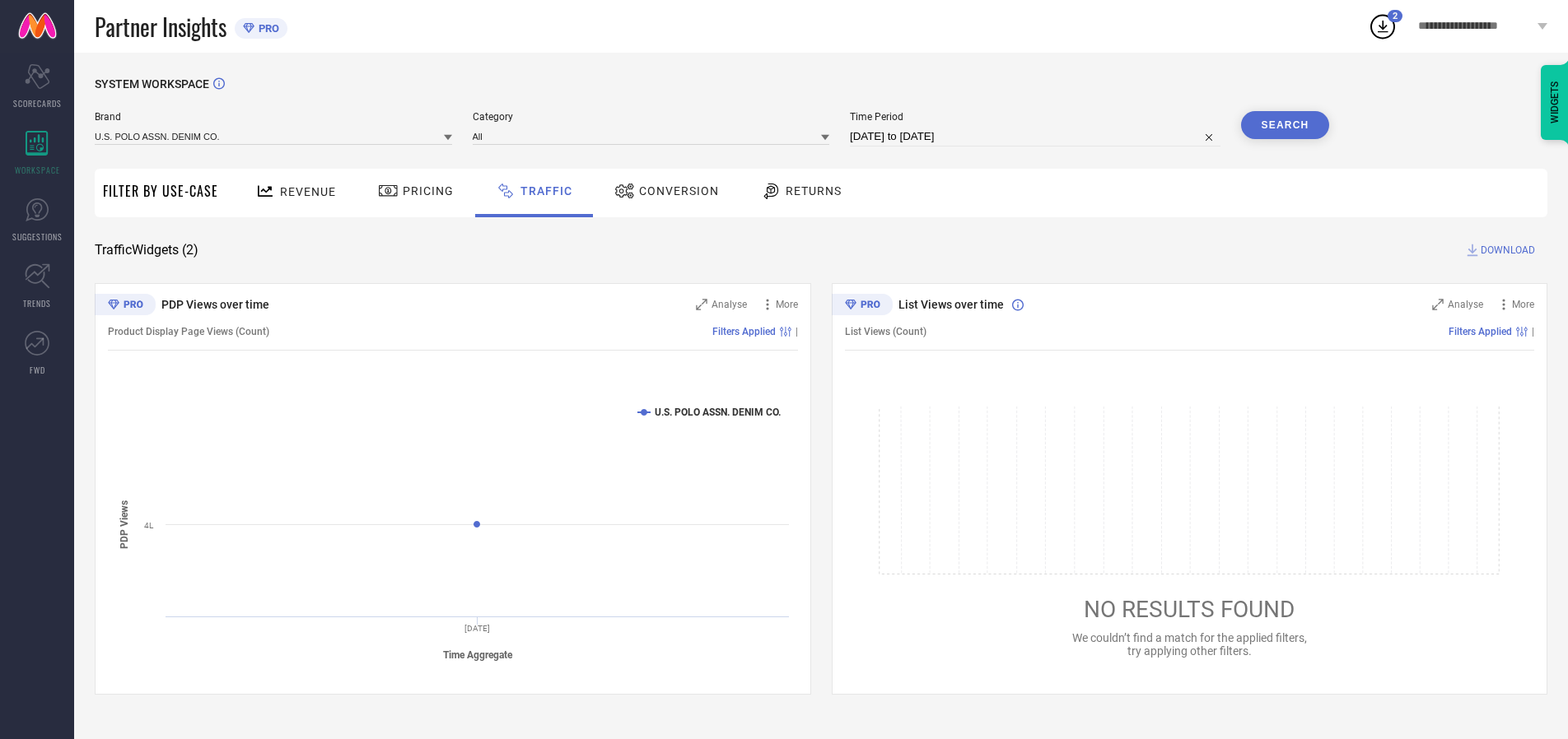
click at [1505, 251] on span "DOWNLOAD" at bounding box center [1508, 251] width 55 height 17
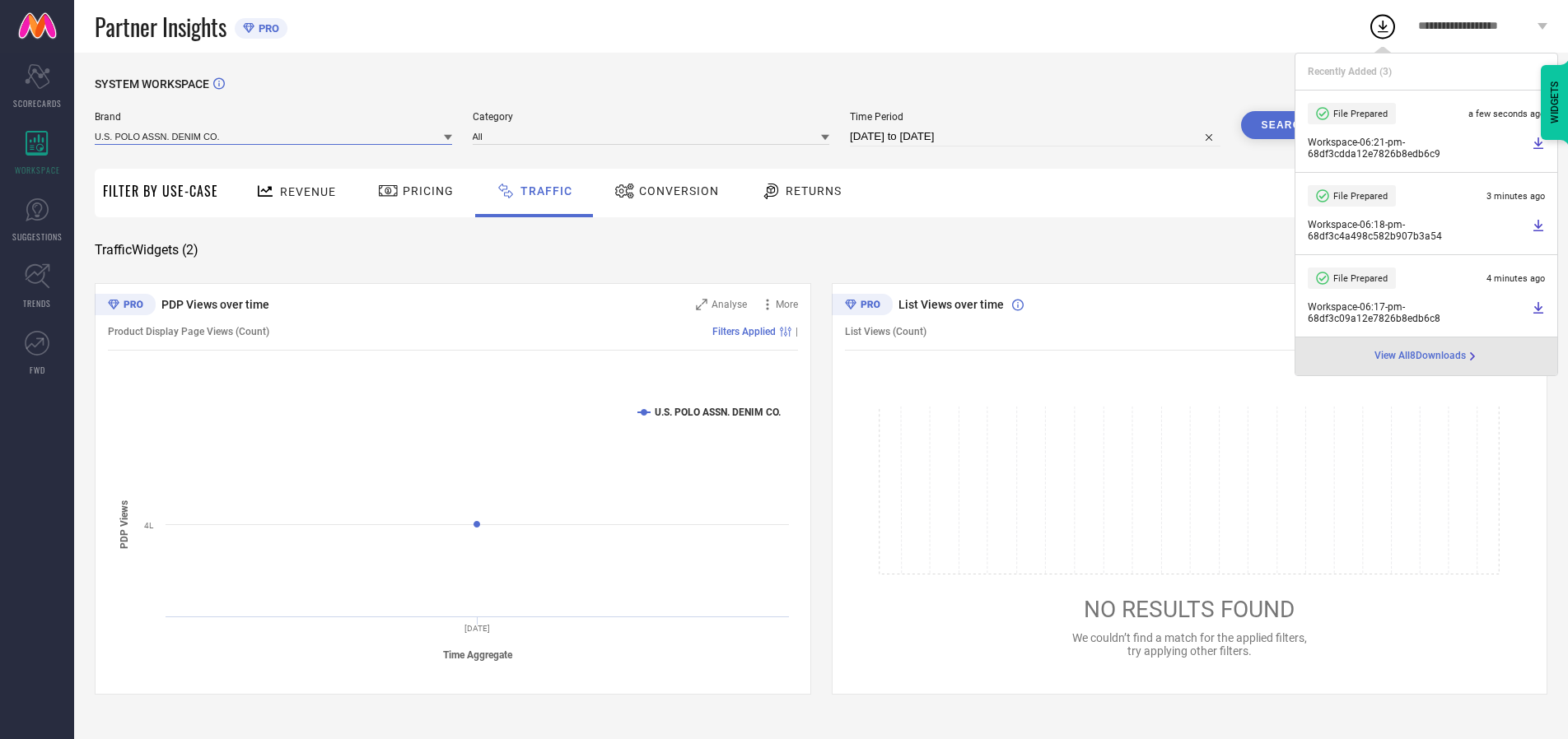
click at [274, 136] on input at bounding box center [273, 136] width 357 height 18
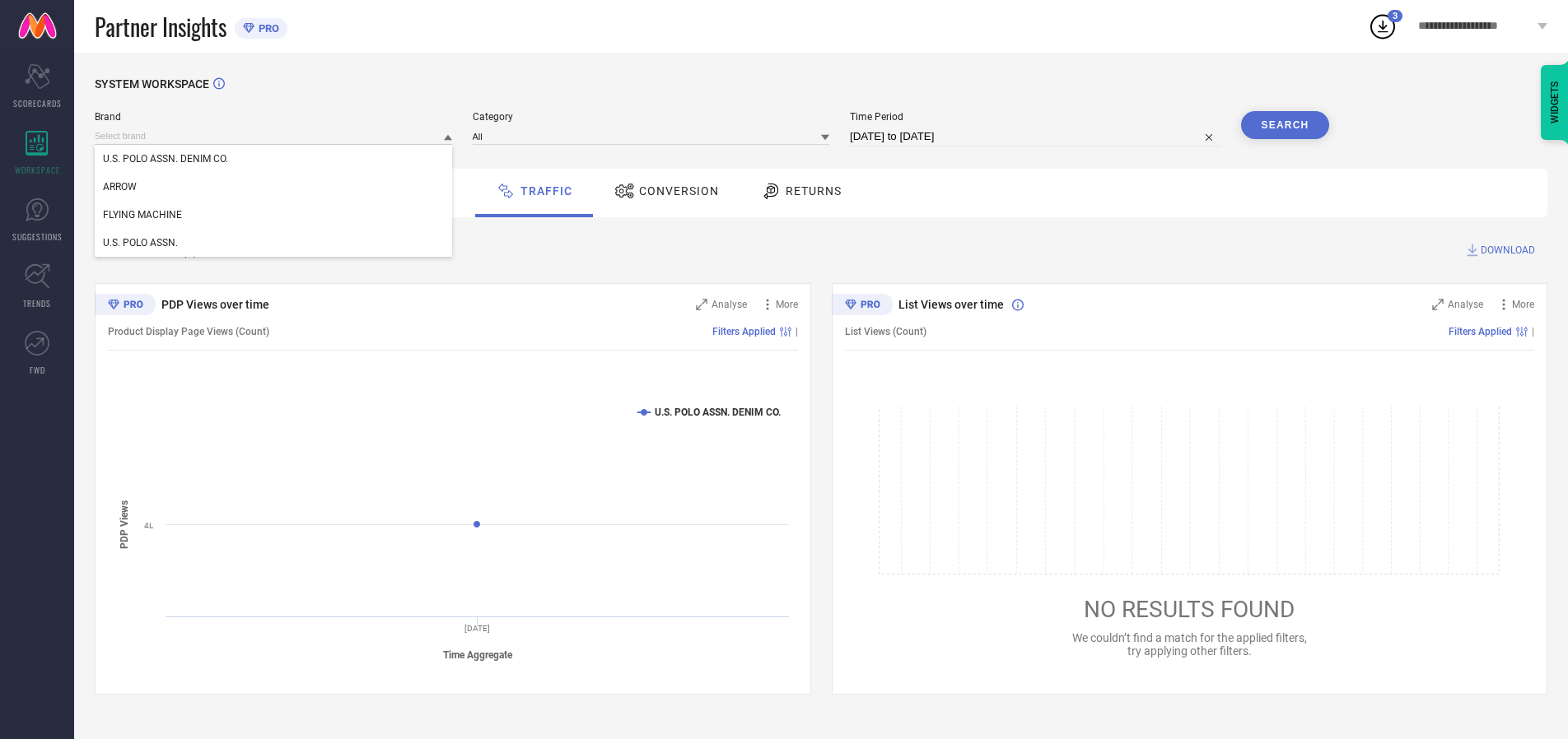
click at [274, 243] on div "U.S. POLO ASSN." at bounding box center [273, 243] width 357 height 28
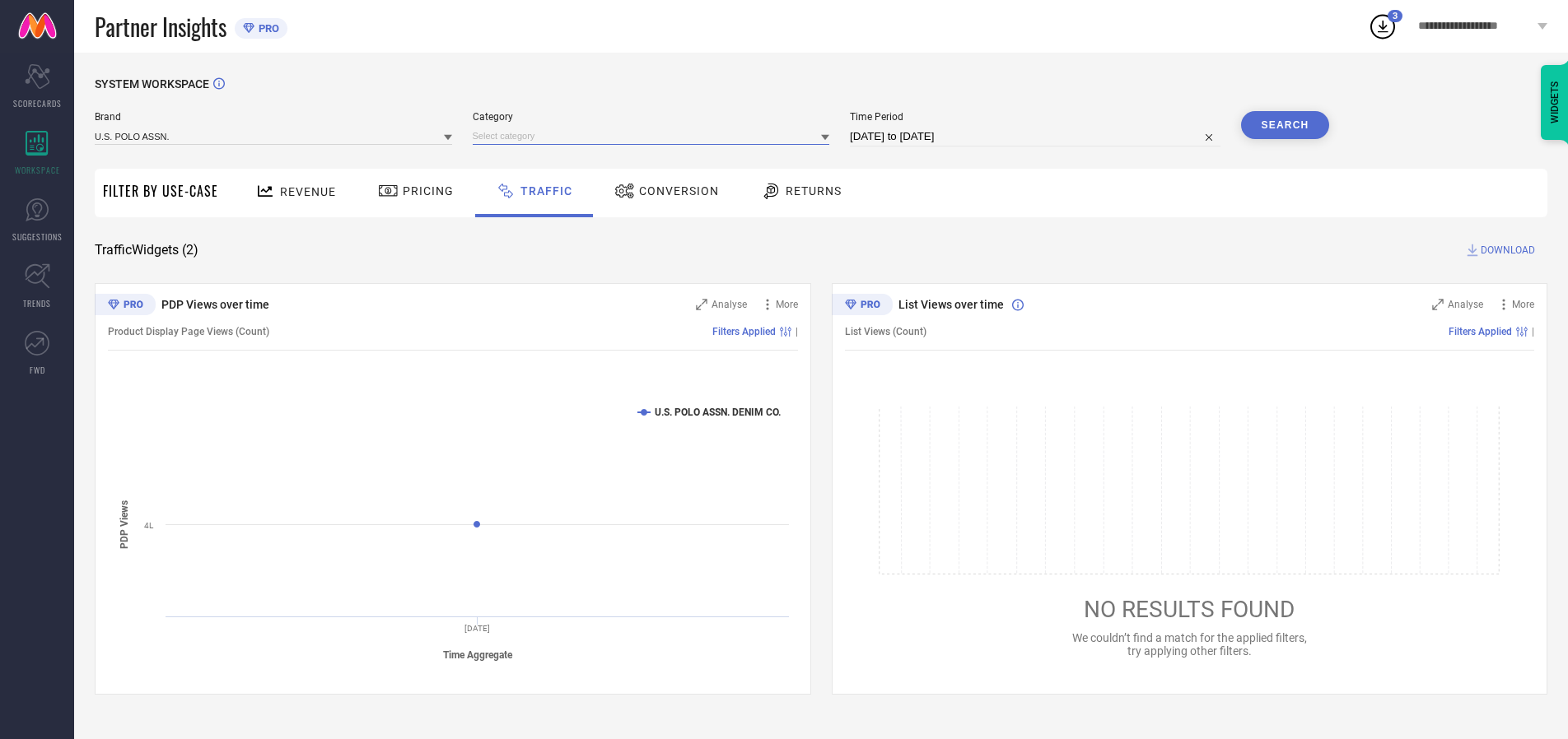
click at [654, 136] on input at bounding box center [651, 136] width 357 height 18
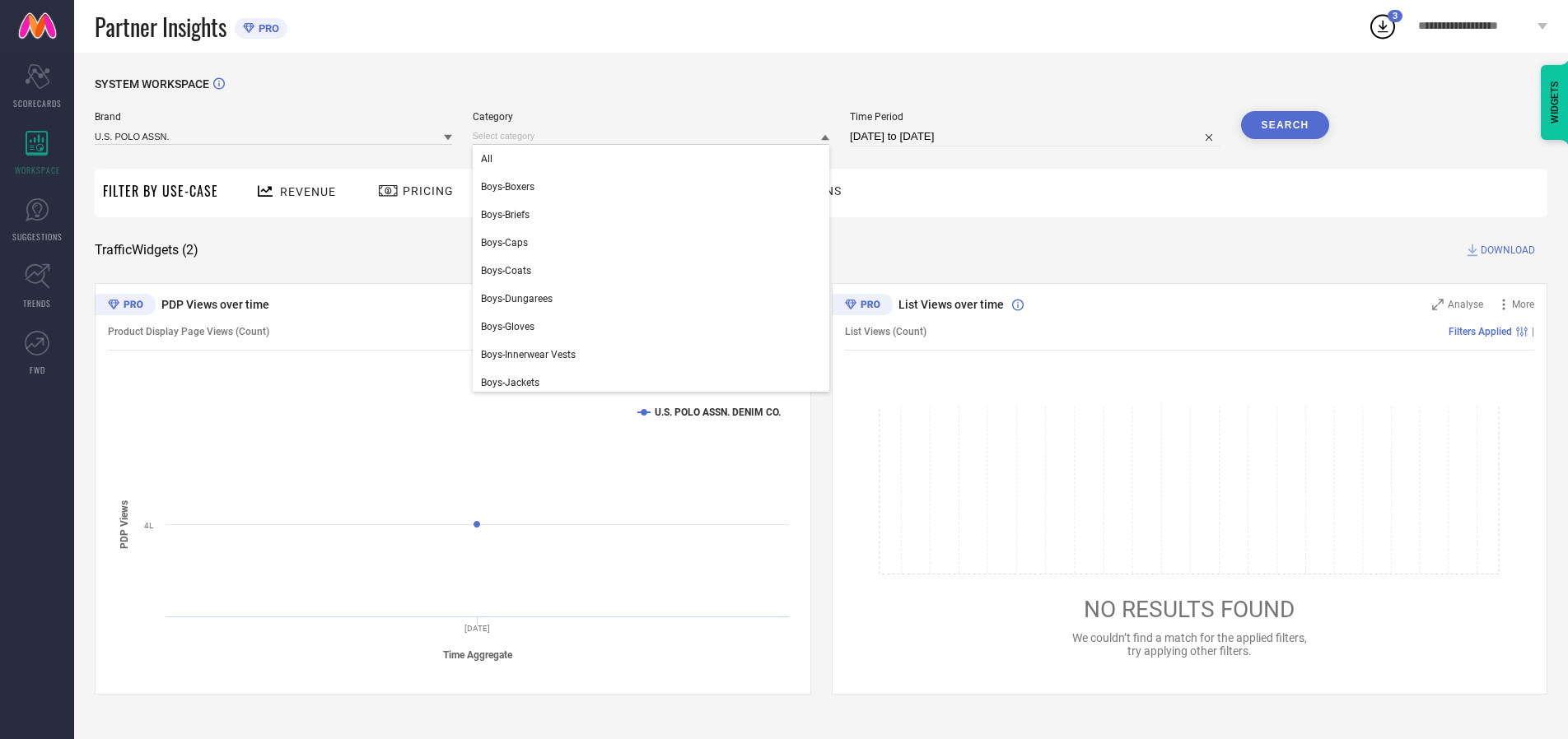
click at [654, 159] on div "All" at bounding box center [651, 159] width 357 height 28
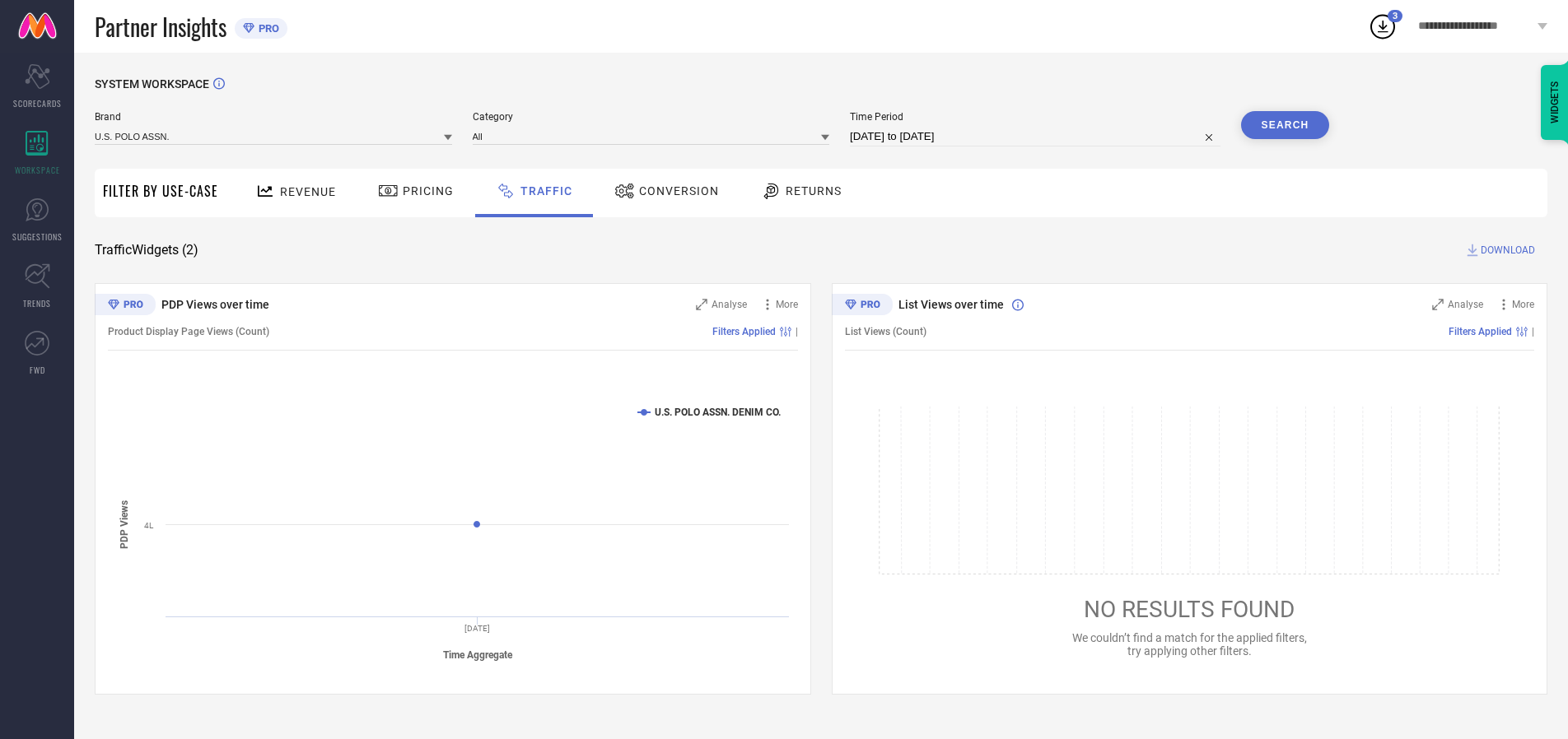
click at [1284, 125] on button "Search" at bounding box center [1285, 125] width 89 height 28
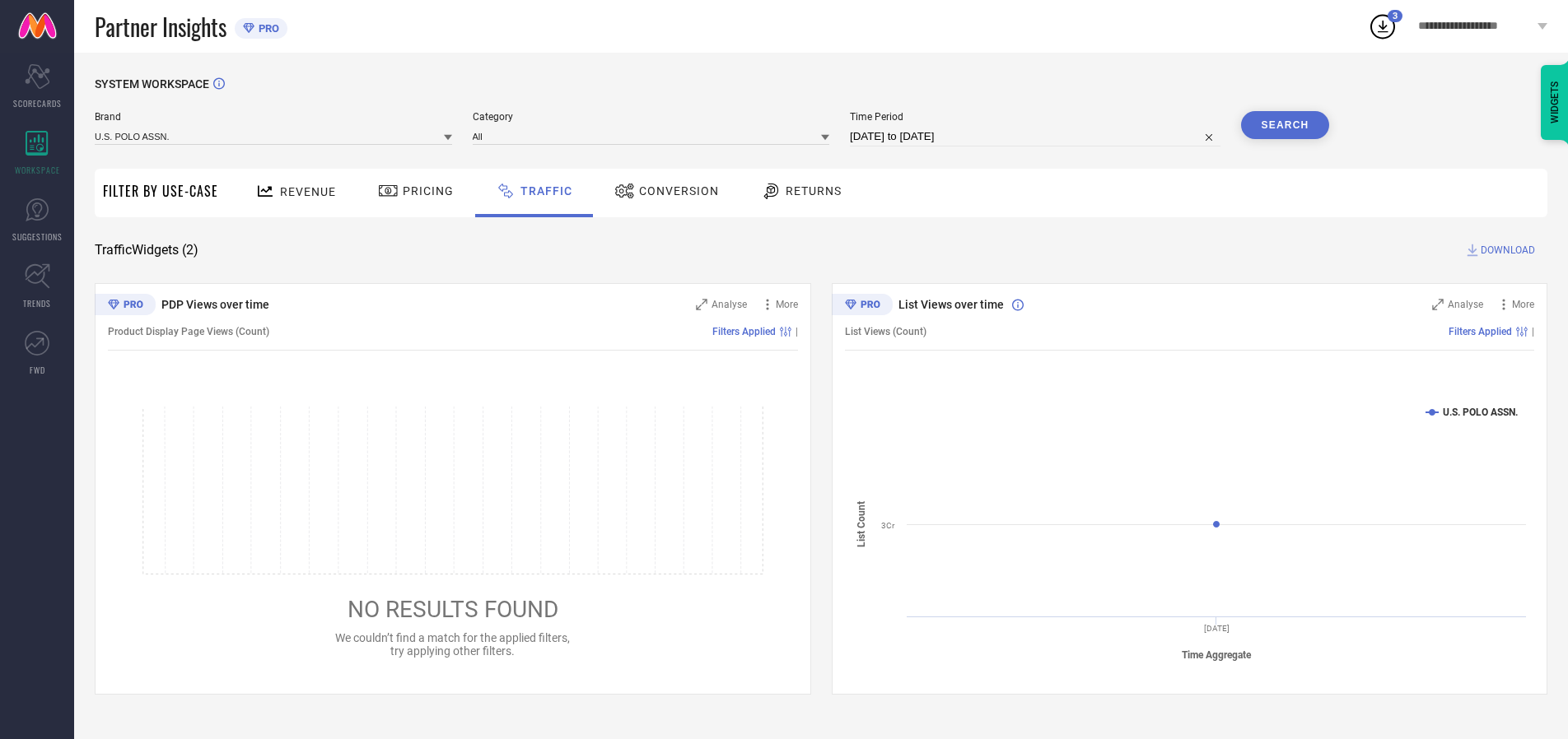
click at [1505, 251] on span "DOWNLOAD" at bounding box center [1508, 251] width 55 height 17
click at [1037, 136] on input at bounding box center [1034, 136] width 370 height 19
select select "9"
select select "2025"
select select "10"
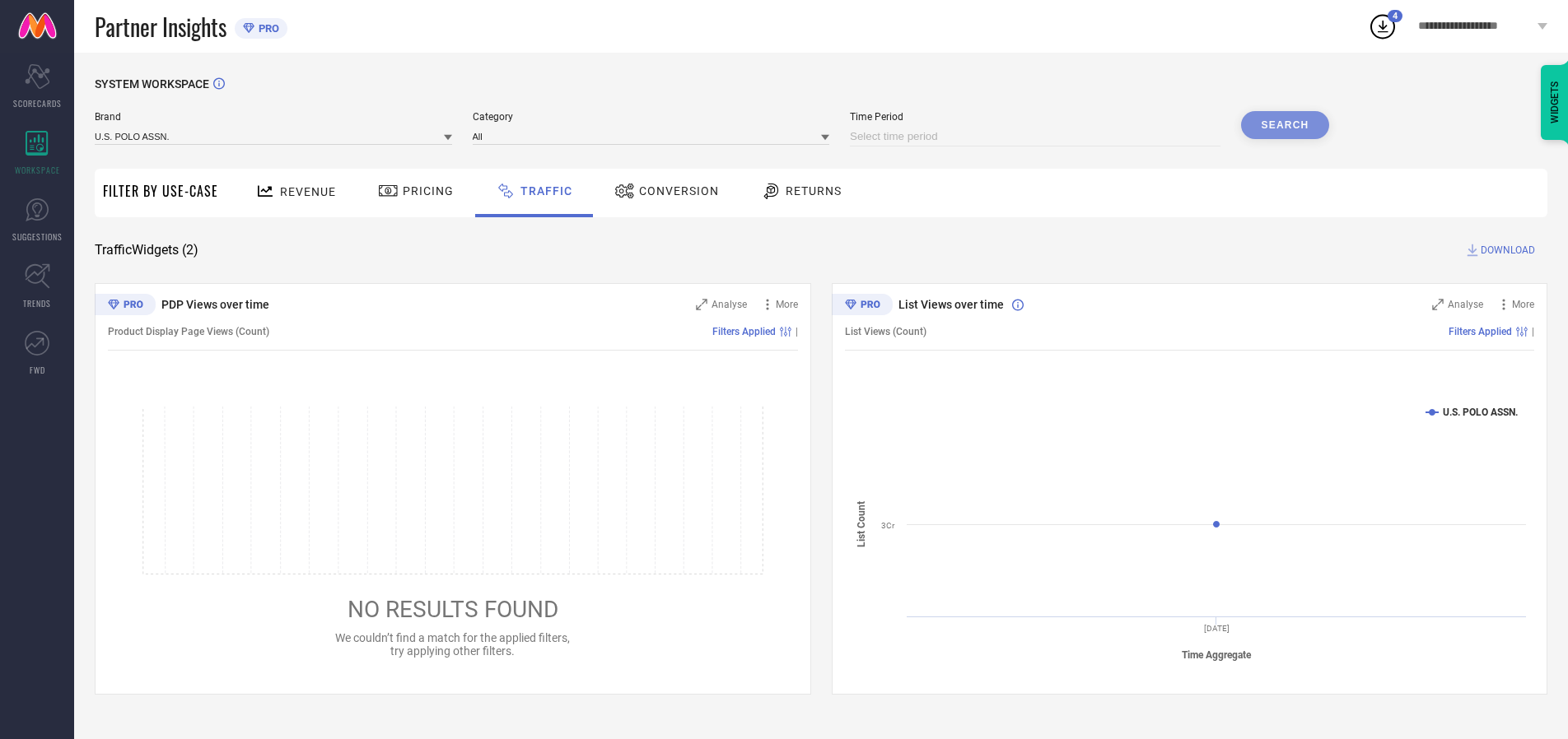
select select "2025"
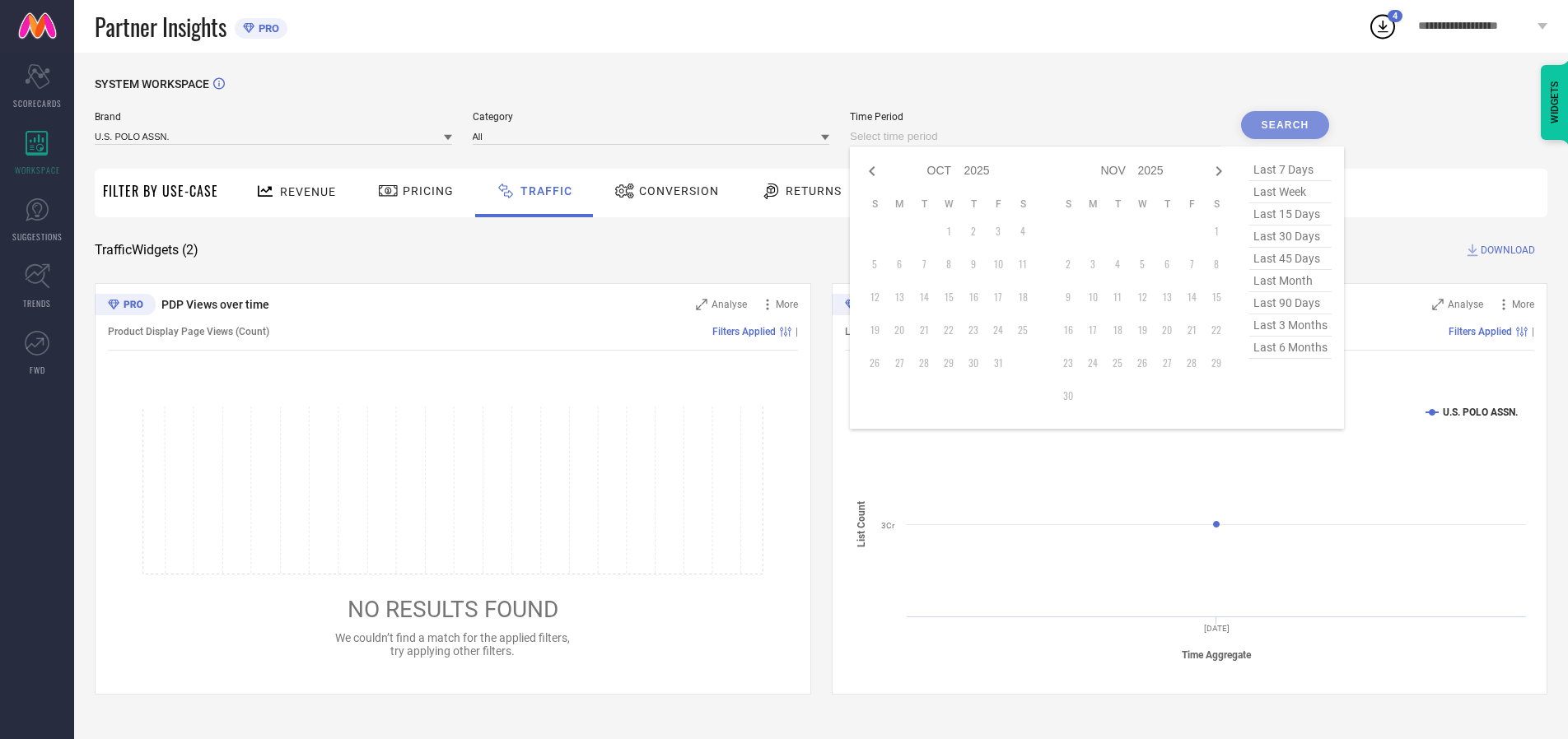
select select "8"
select select "2025"
select select "9"
select select "2025"
click at [904, 363] on td "29" at bounding box center [899, 363] width 25 height 25
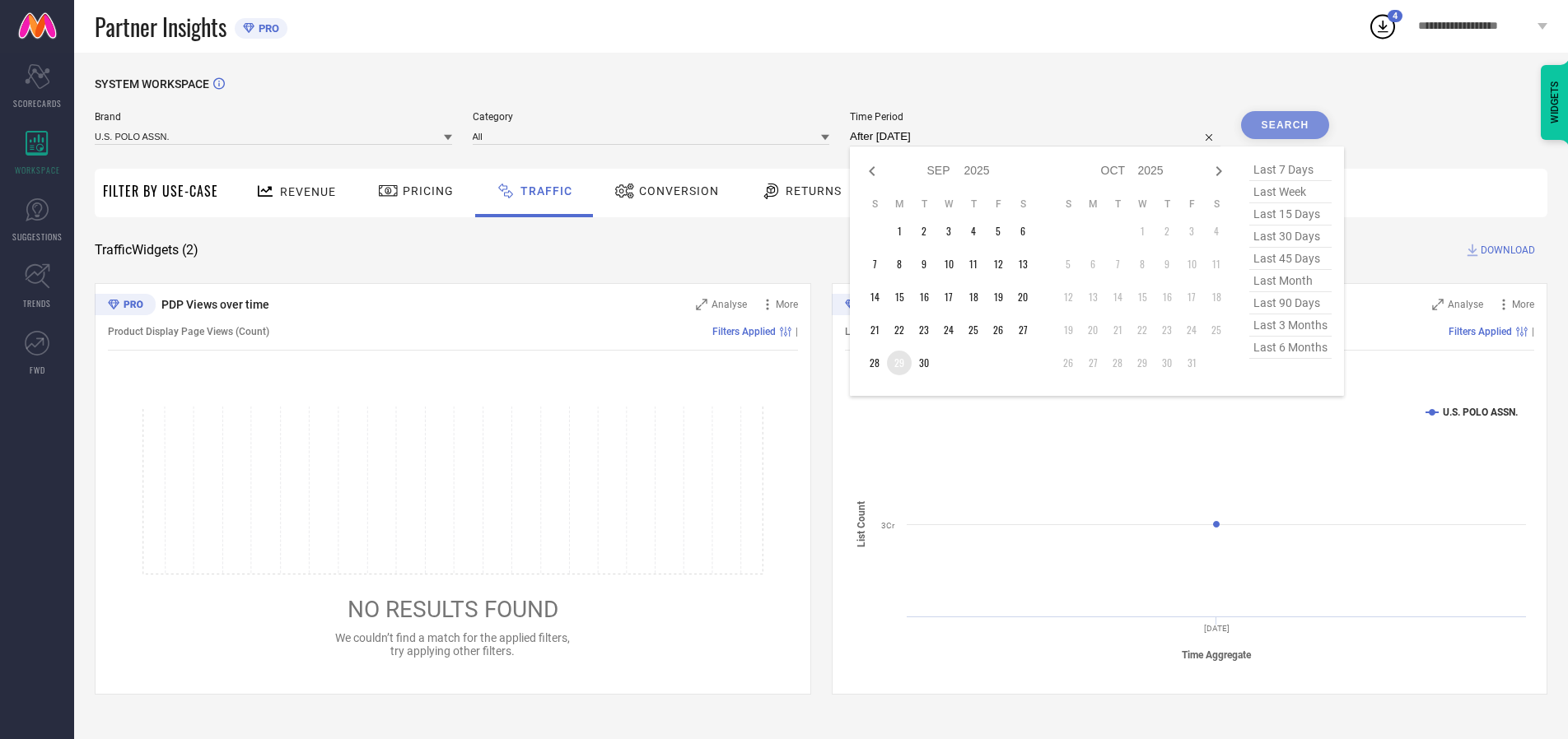
type input "[DATE] to [DATE]"
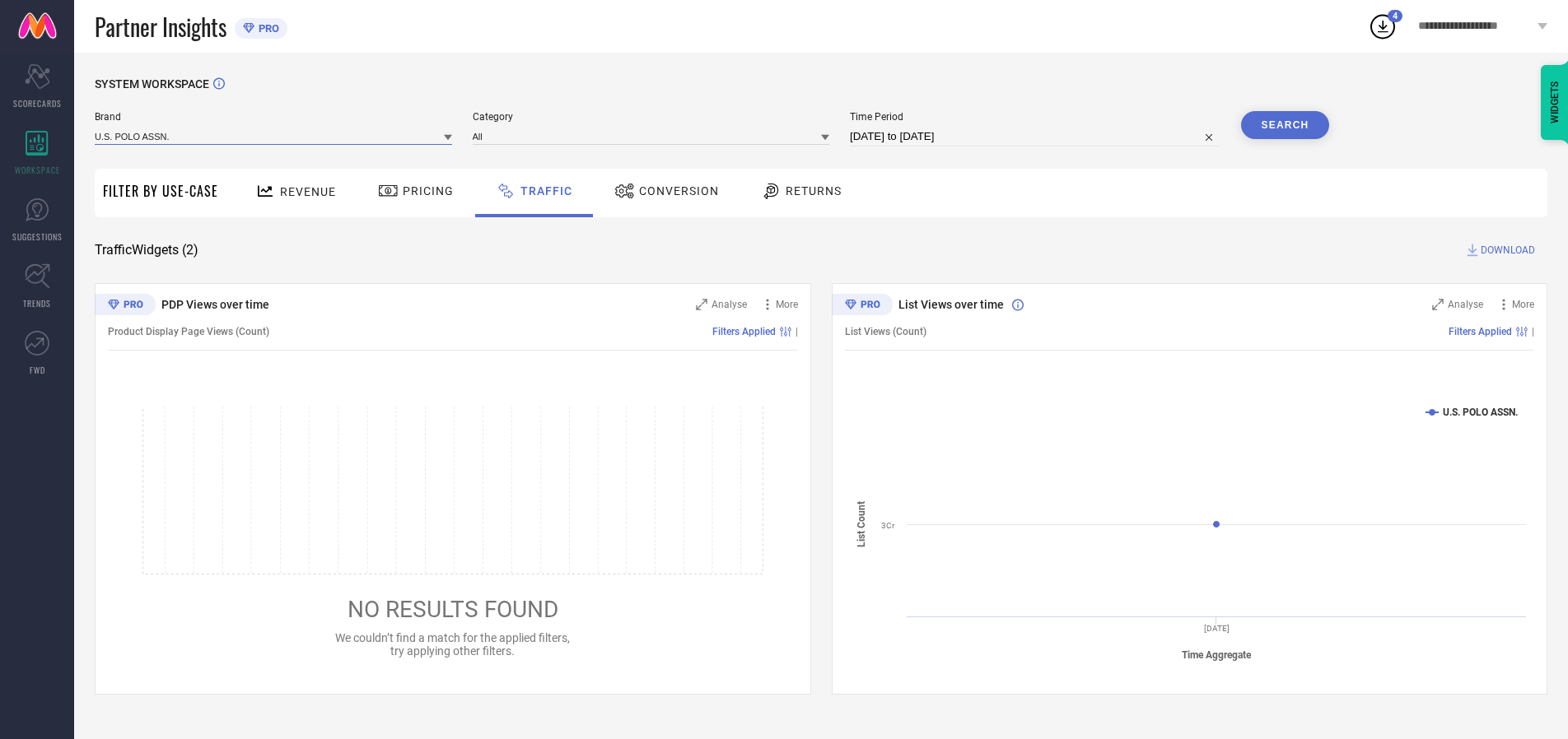
click at [274, 136] on input at bounding box center [273, 136] width 357 height 18
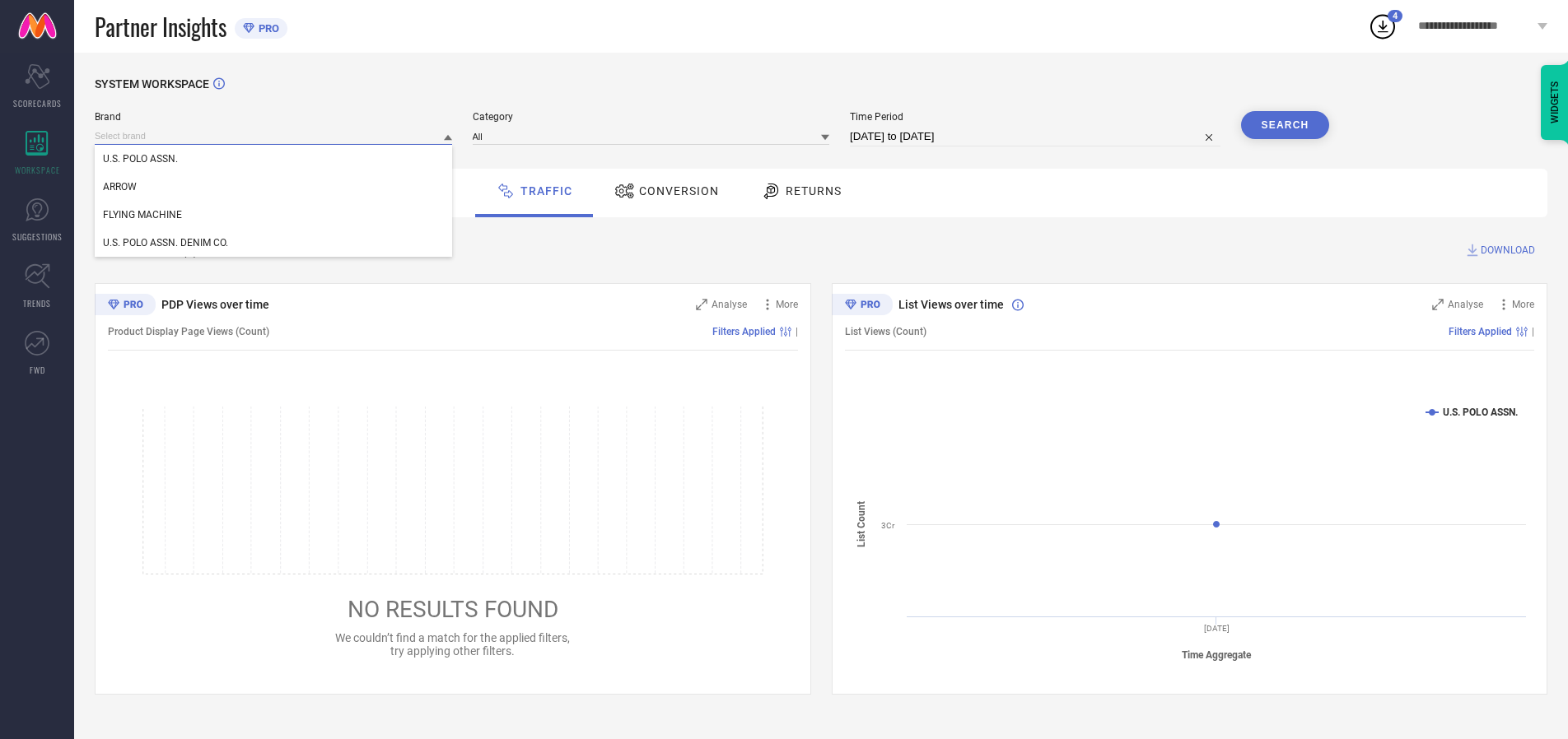
click at [274, 136] on input at bounding box center [273, 136] width 357 height 18
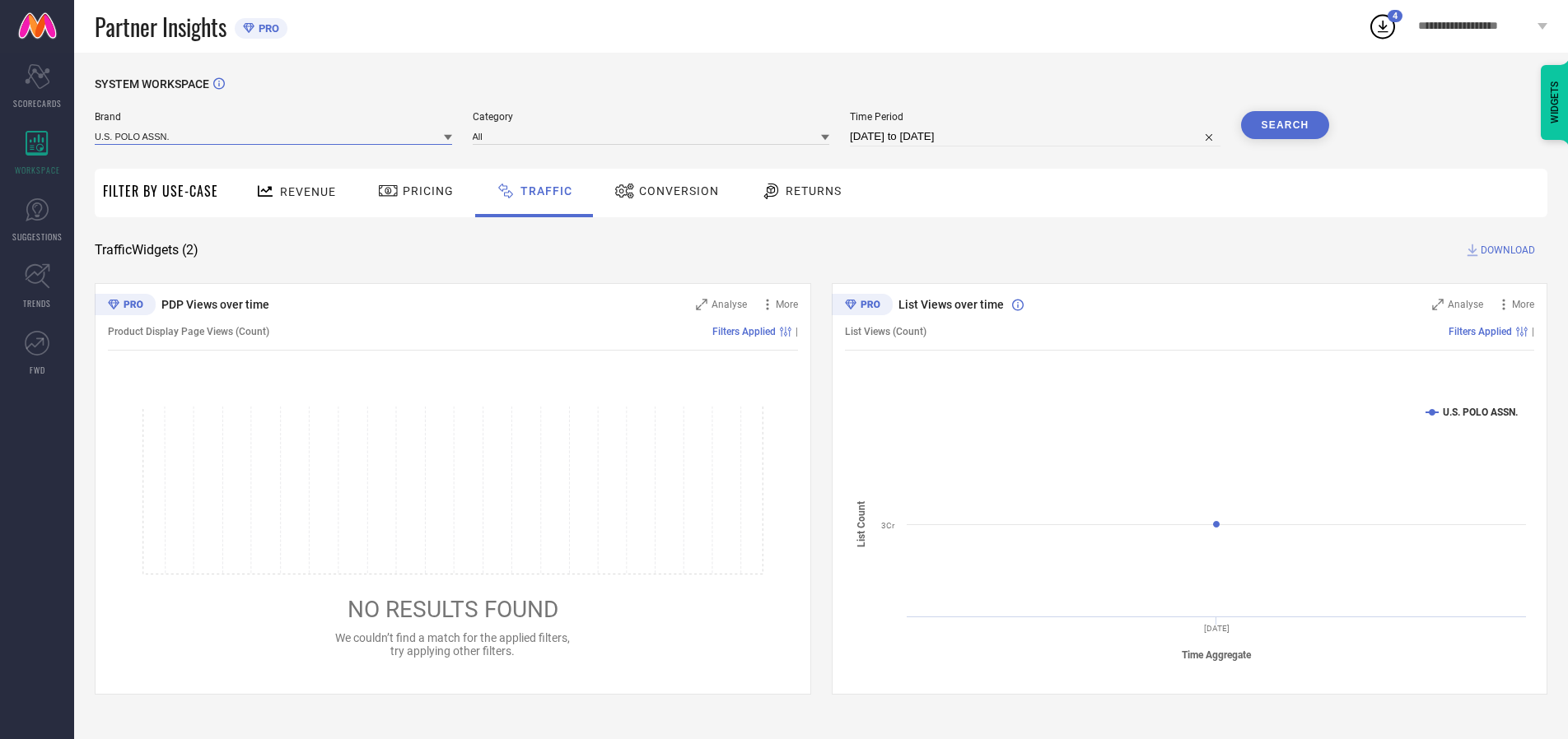
click at [274, 136] on input at bounding box center [273, 136] width 357 height 18
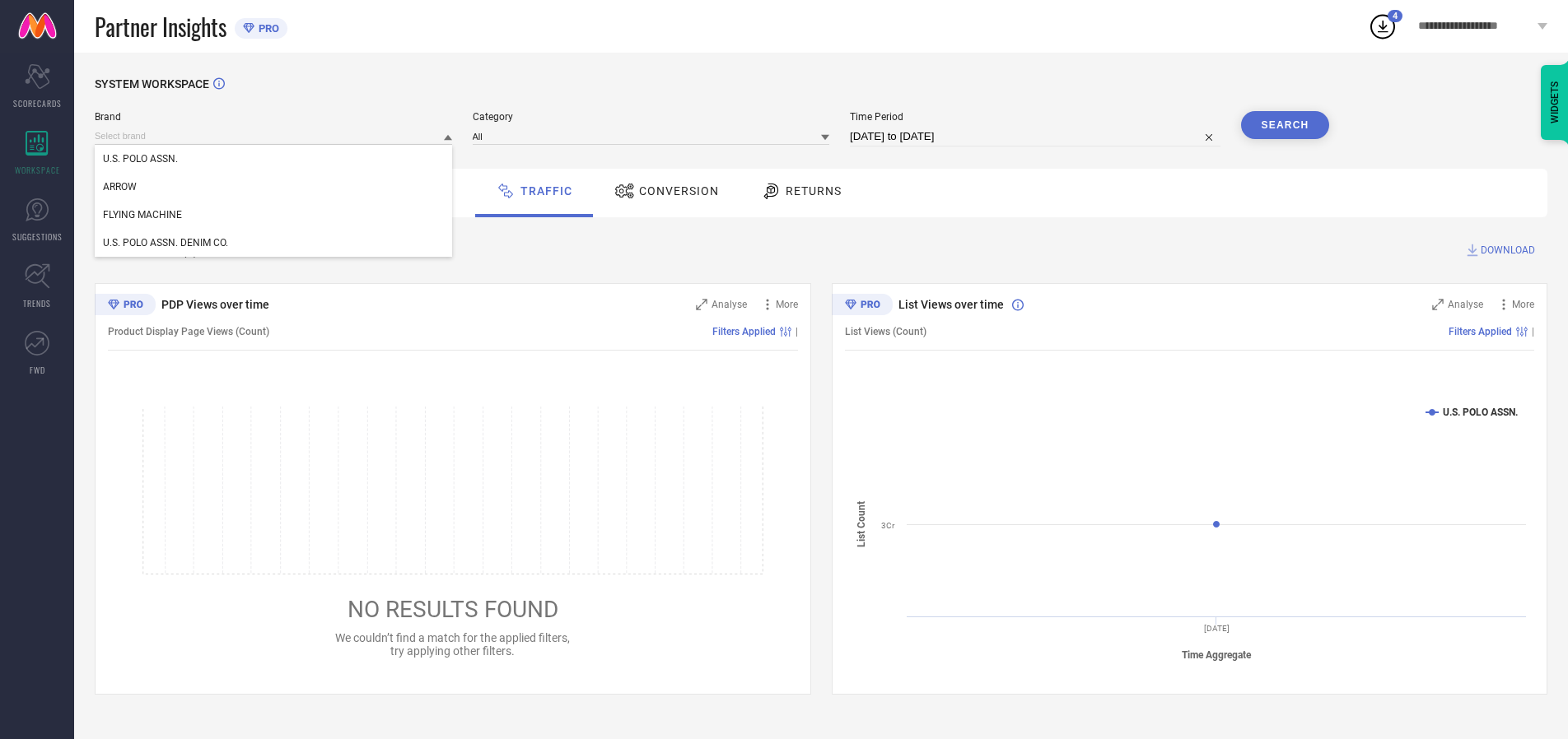
click at [274, 159] on div "U.S. POLO ASSN." at bounding box center [273, 159] width 357 height 28
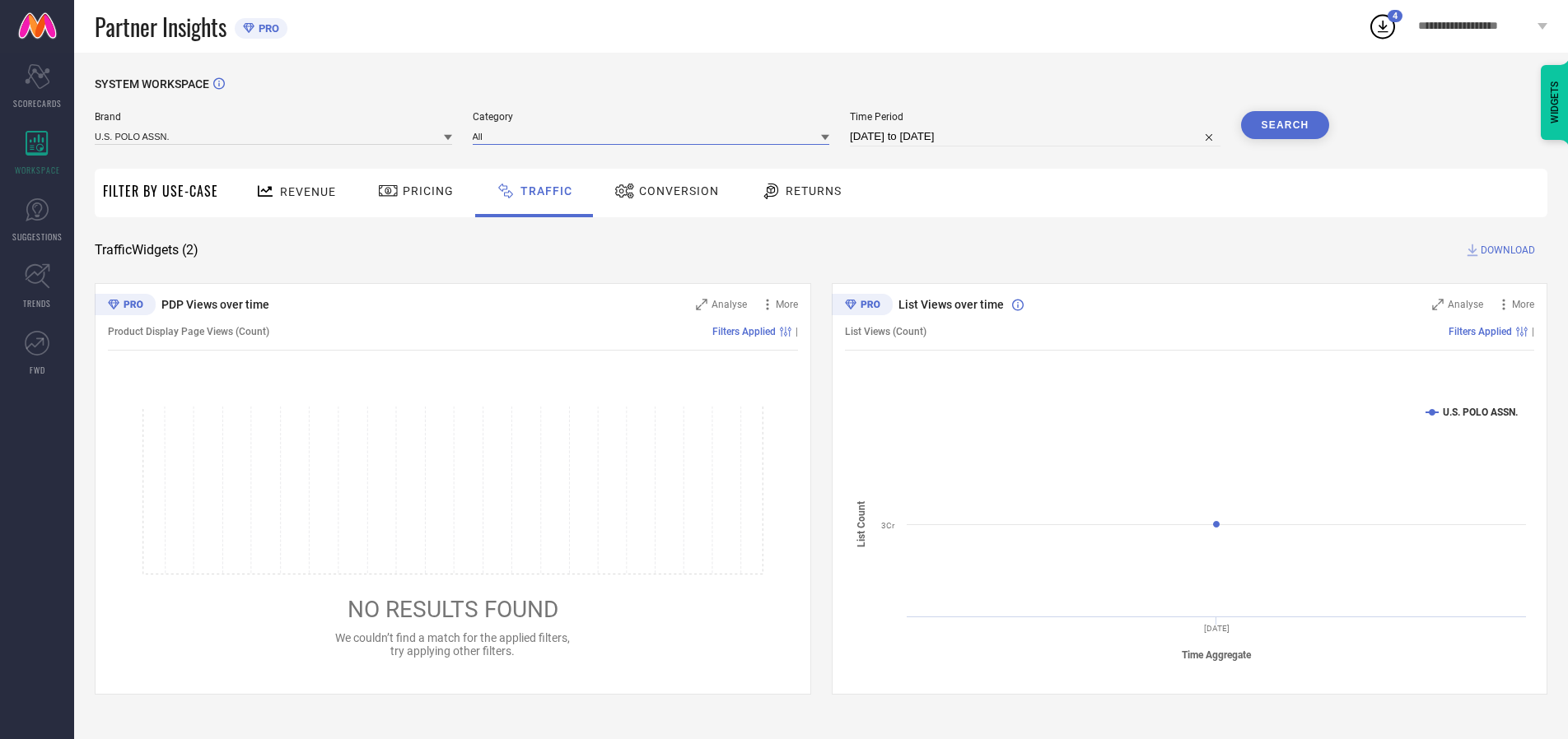
click at [654, 136] on input at bounding box center [651, 136] width 357 height 18
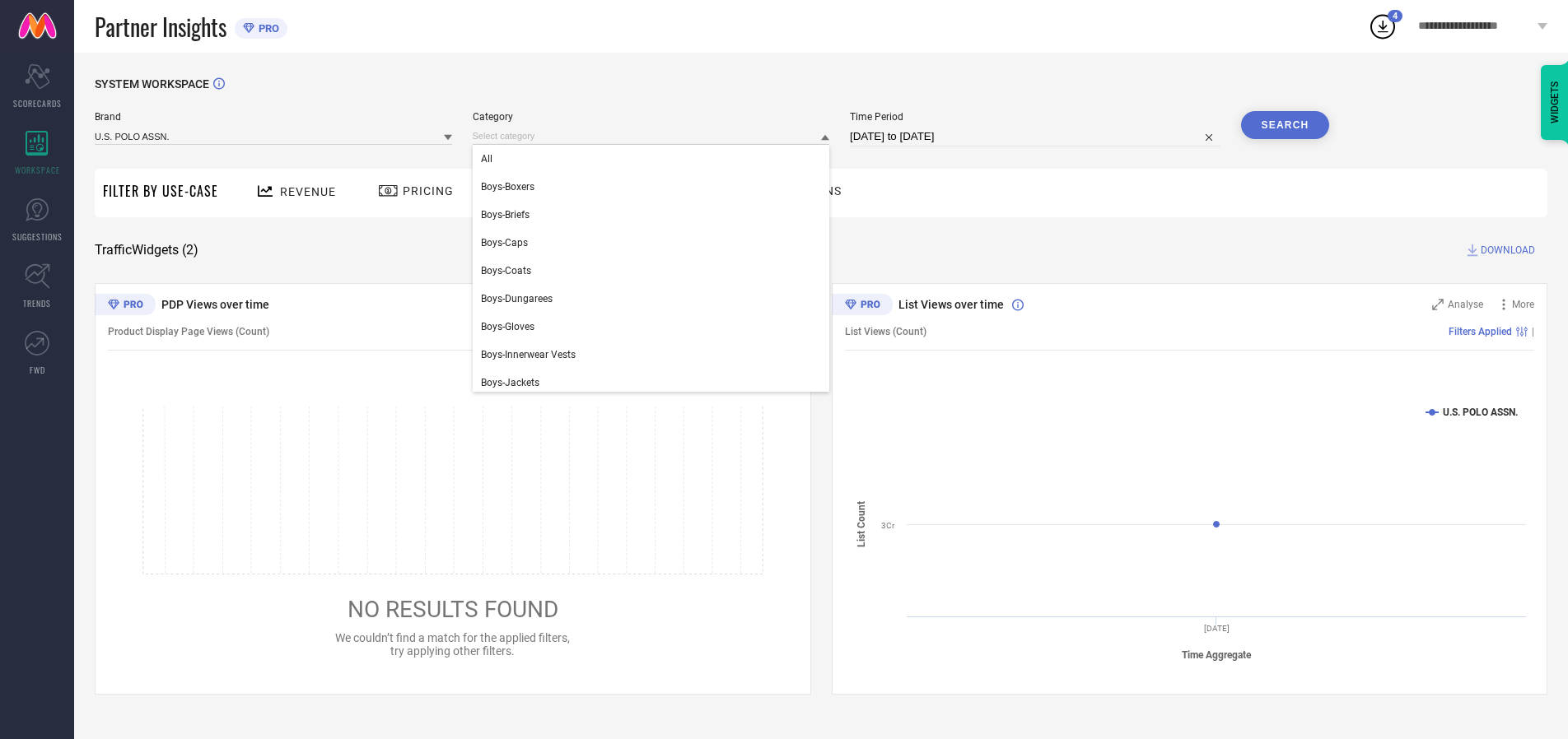
click at [654, 159] on div "All" at bounding box center [651, 159] width 357 height 28
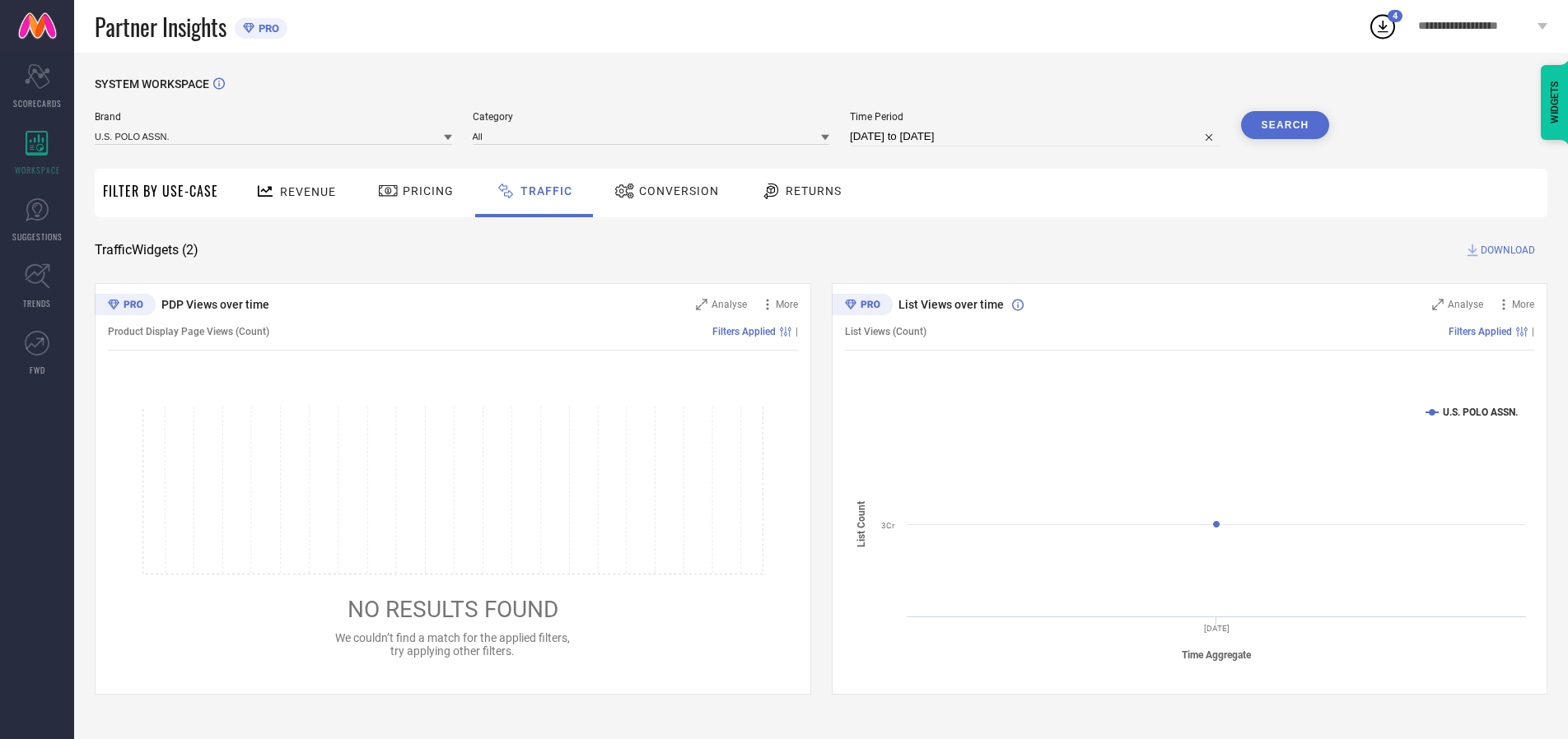
click at [1284, 125] on button "Search" at bounding box center [1285, 125] width 89 height 28
click at [1505, 251] on span "DOWNLOAD" at bounding box center [1508, 251] width 55 height 17
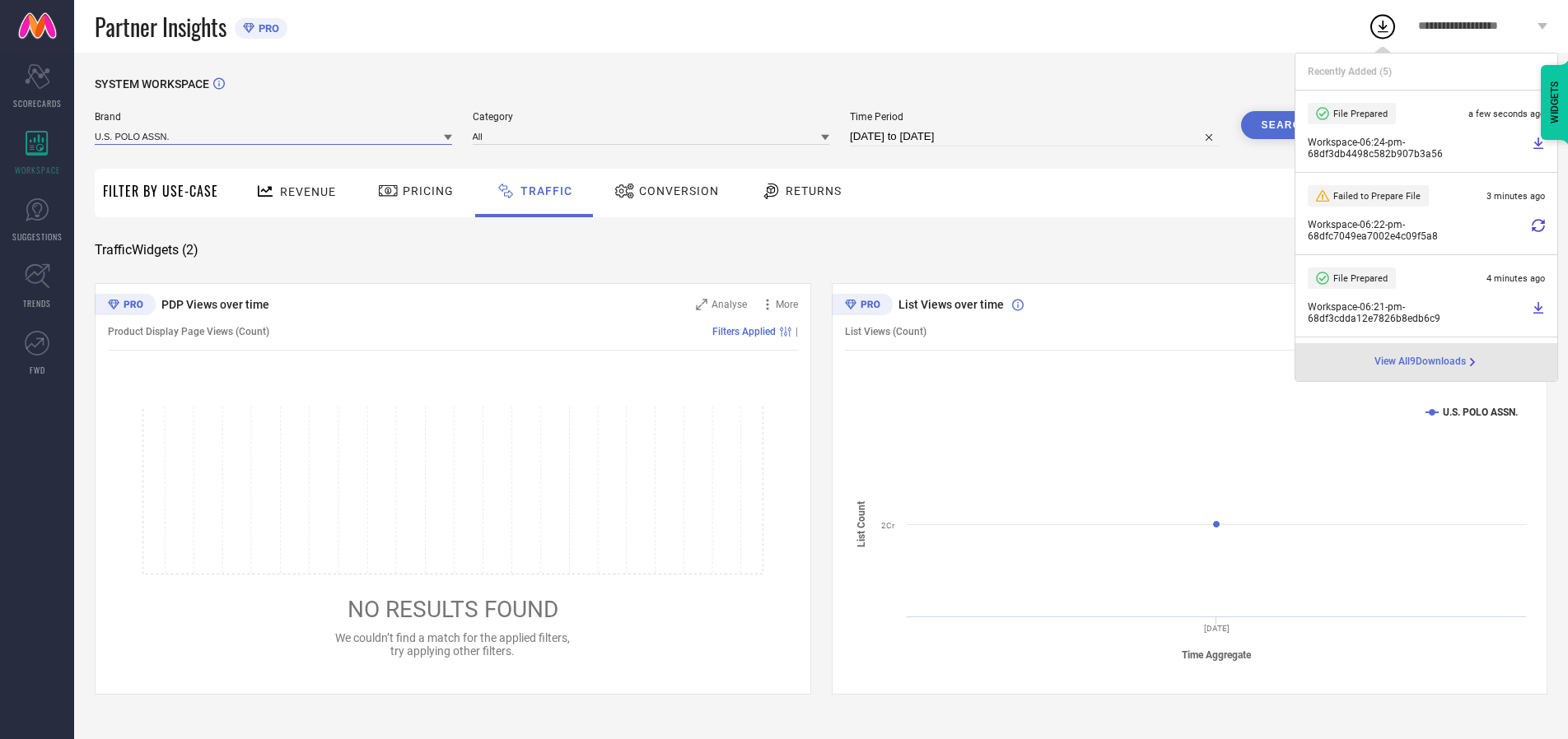
click at [274, 136] on input at bounding box center [273, 136] width 357 height 18
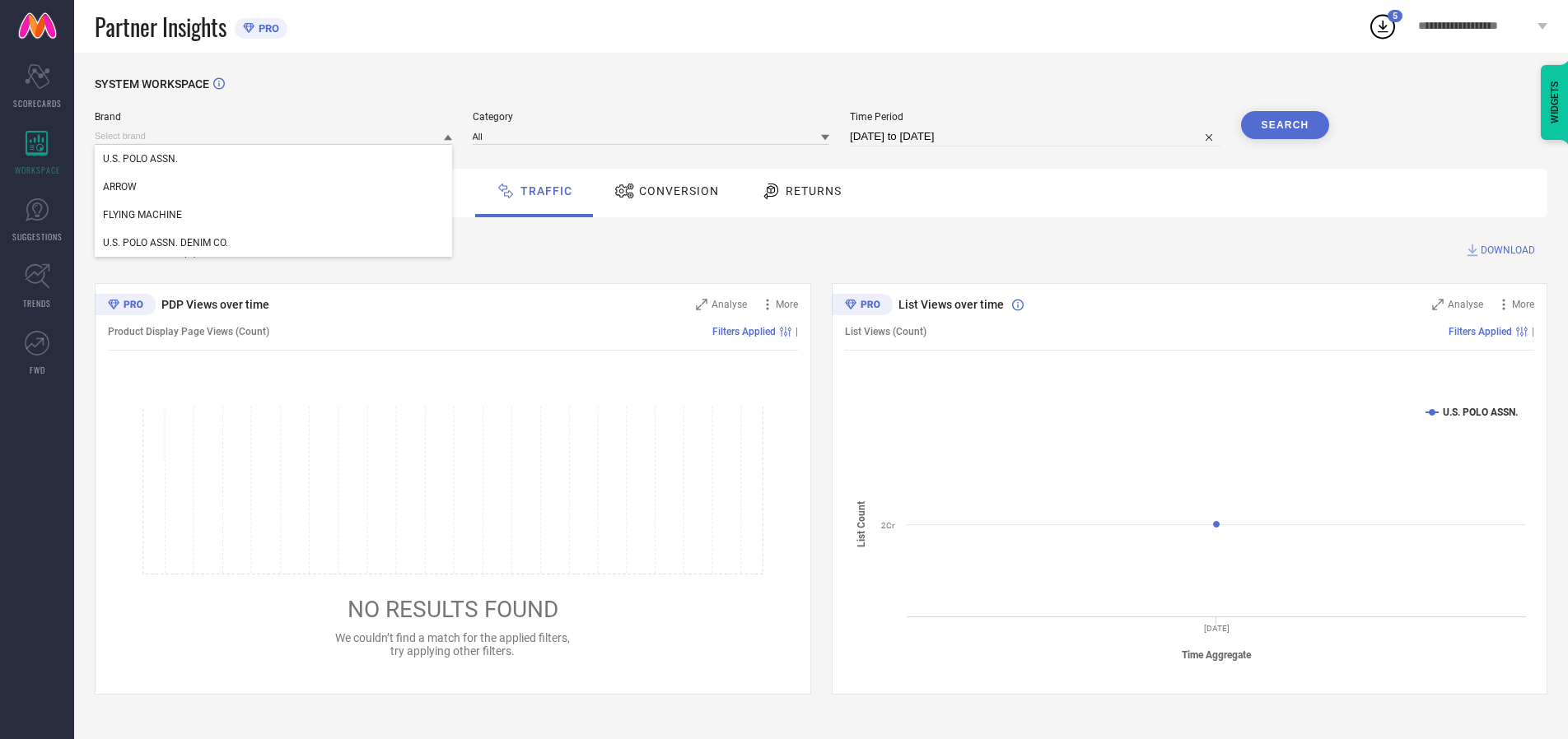
click at [274, 243] on div "U.S. POLO ASSN. DENIM CO." at bounding box center [273, 243] width 357 height 28
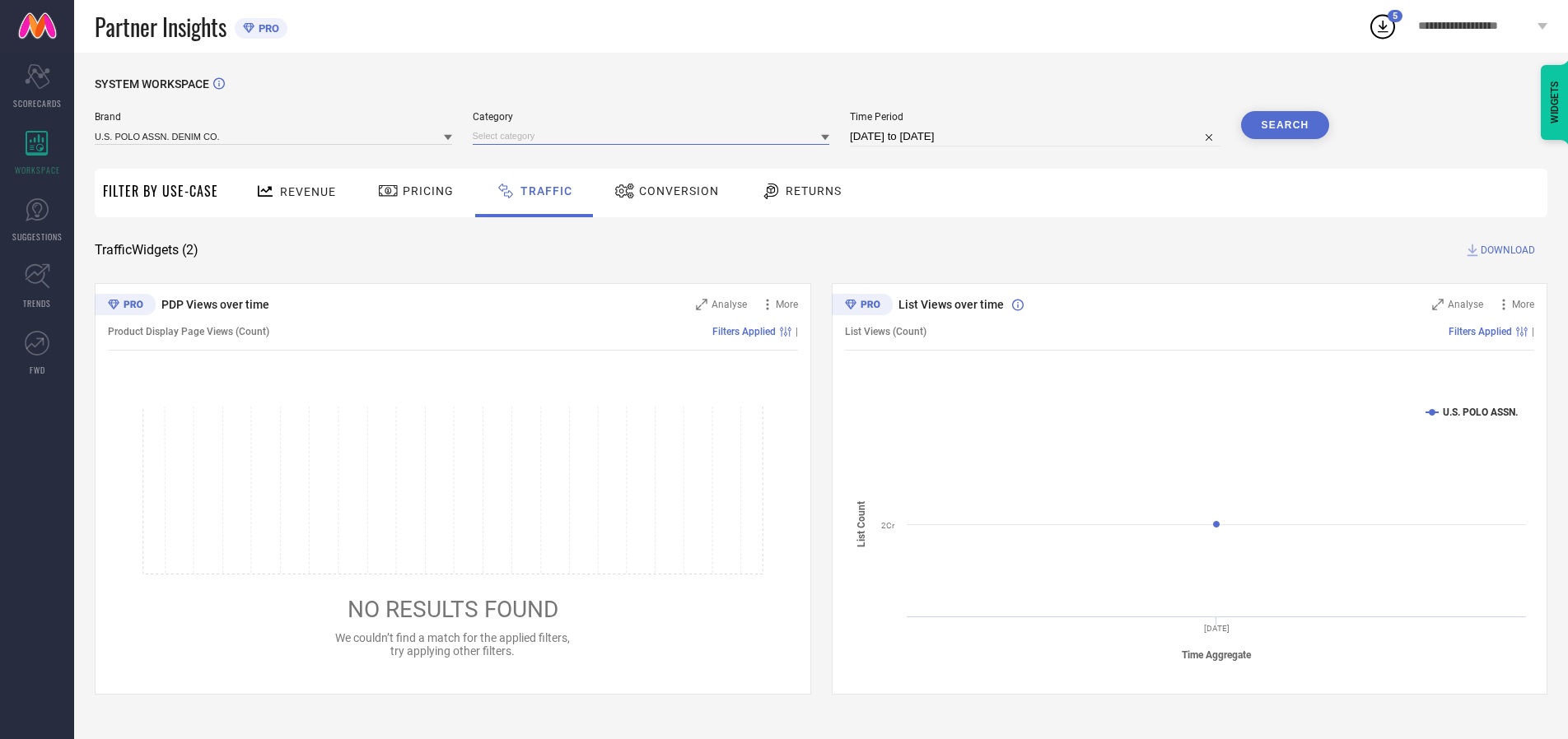
click at [654, 136] on input at bounding box center [651, 136] width 357 height 18
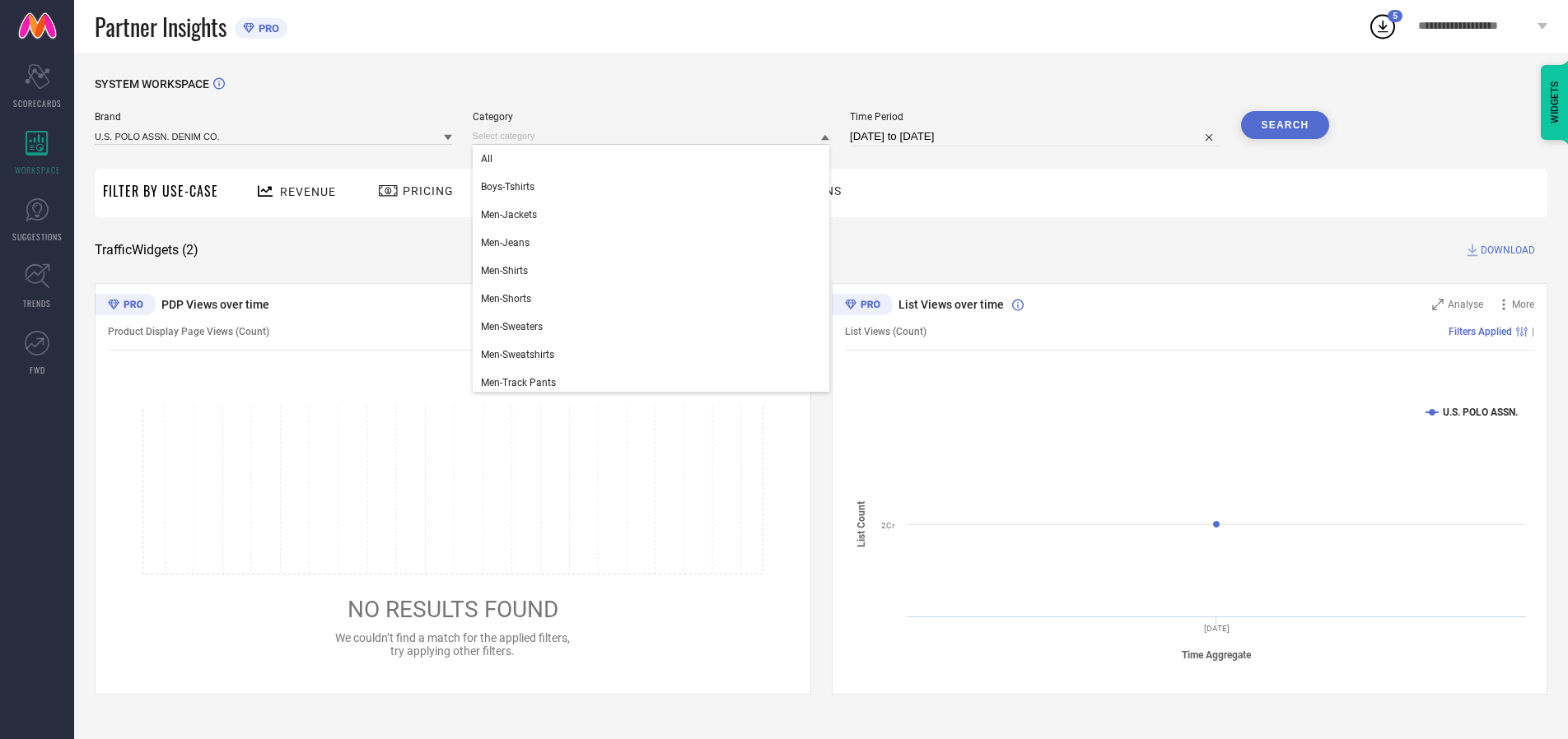
click at [654, 159] on div "All" at bounding box center [651, 159] width 357 height 28
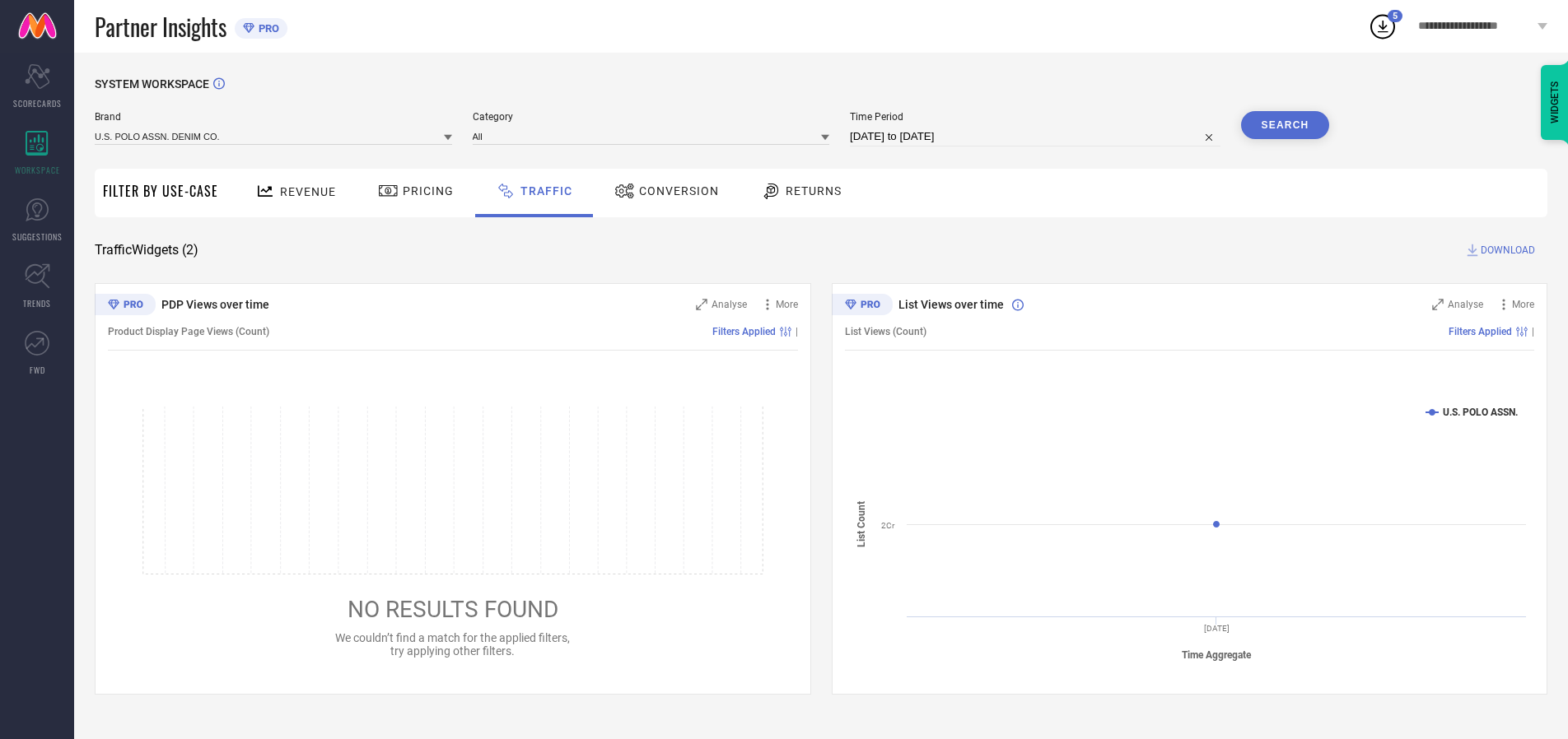
click at [1284, 125] on button "Search" at bounding box center [1285, 125] width 89 height 28
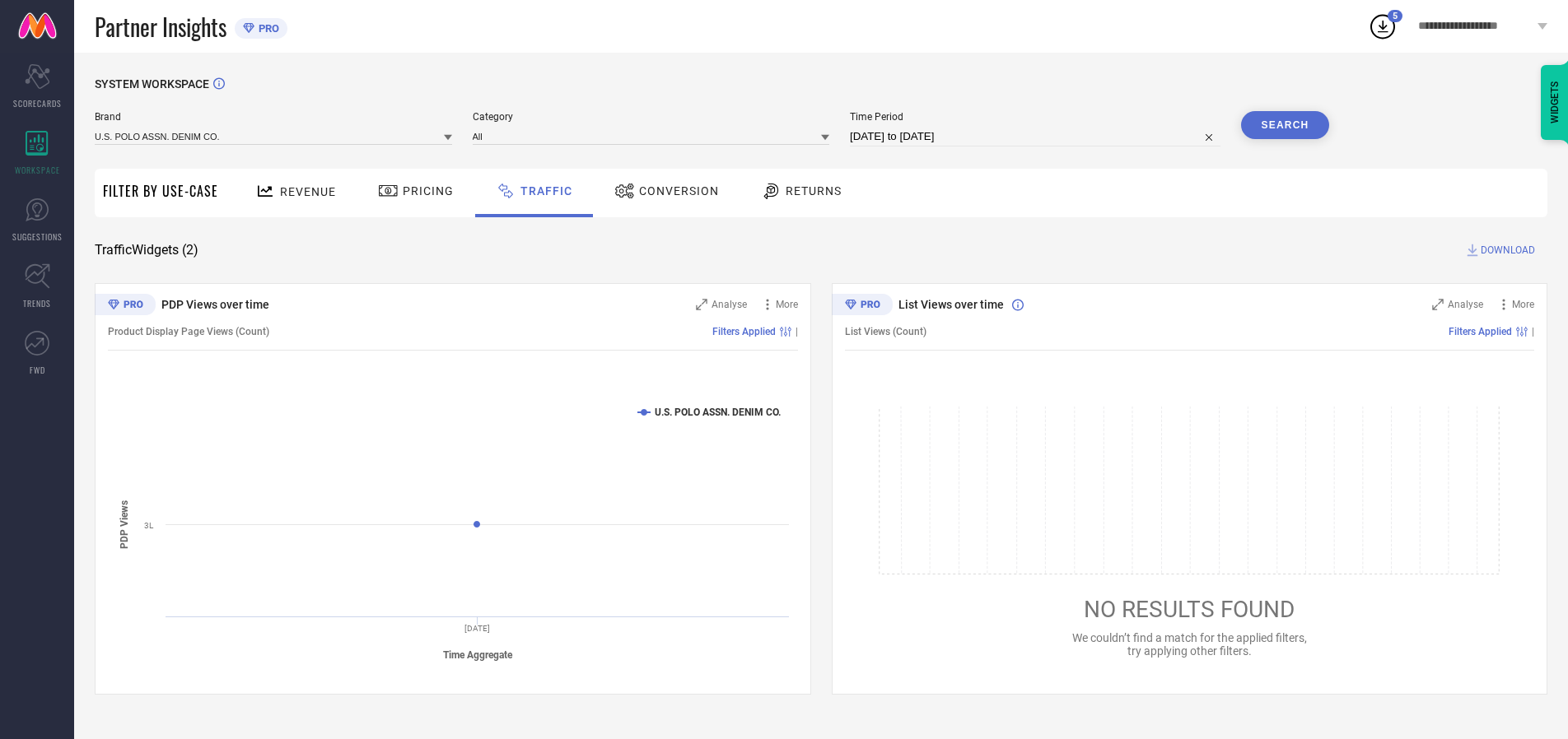
click at [1505, 251] on span "DOWNLOAD" at bounding box center [1508, 251] width 55 height 17
click at [1037, 136] on input at bounding box center [1034, 136] width 370 height 19
select select "9"
select select "2025"
select select "10"
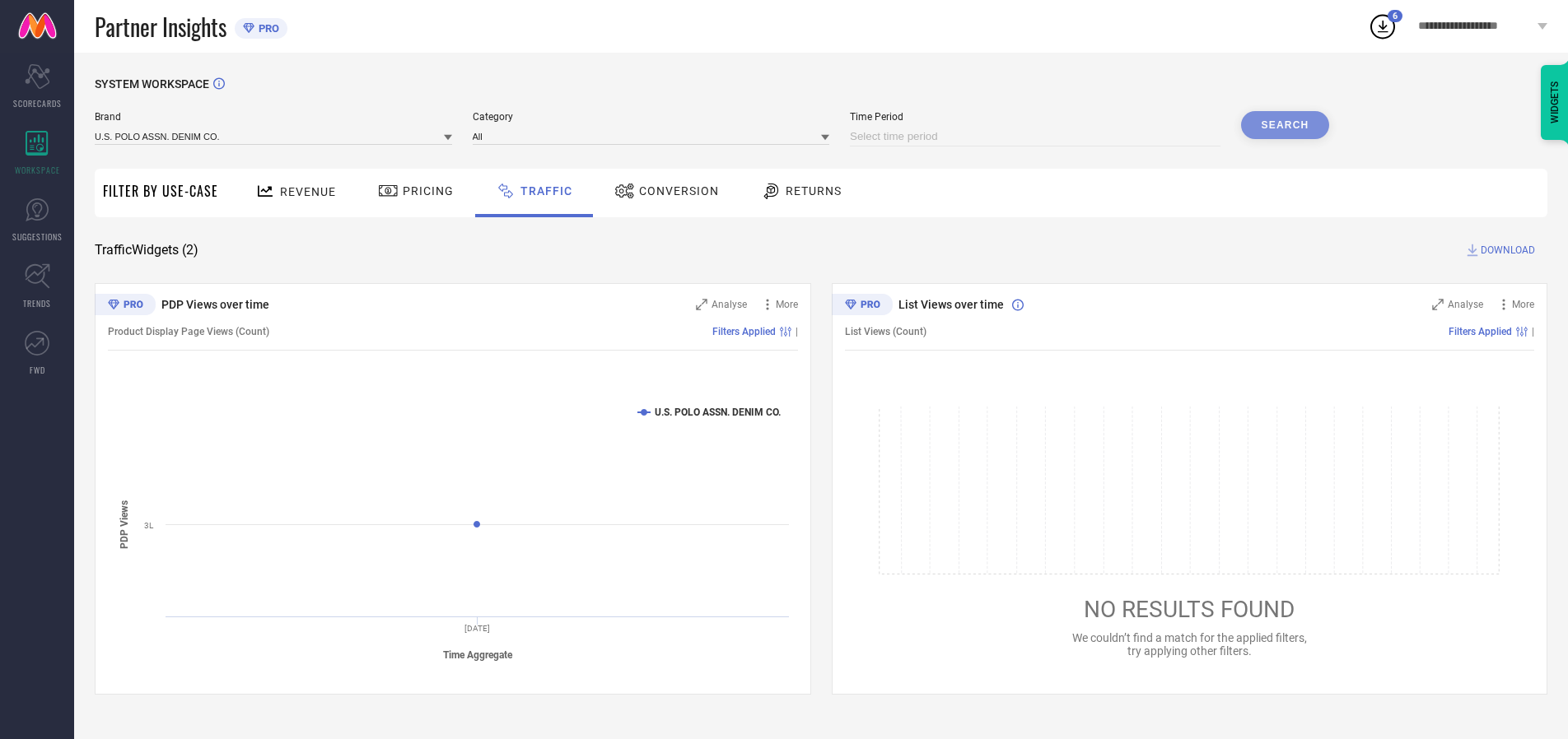
select select "2025"
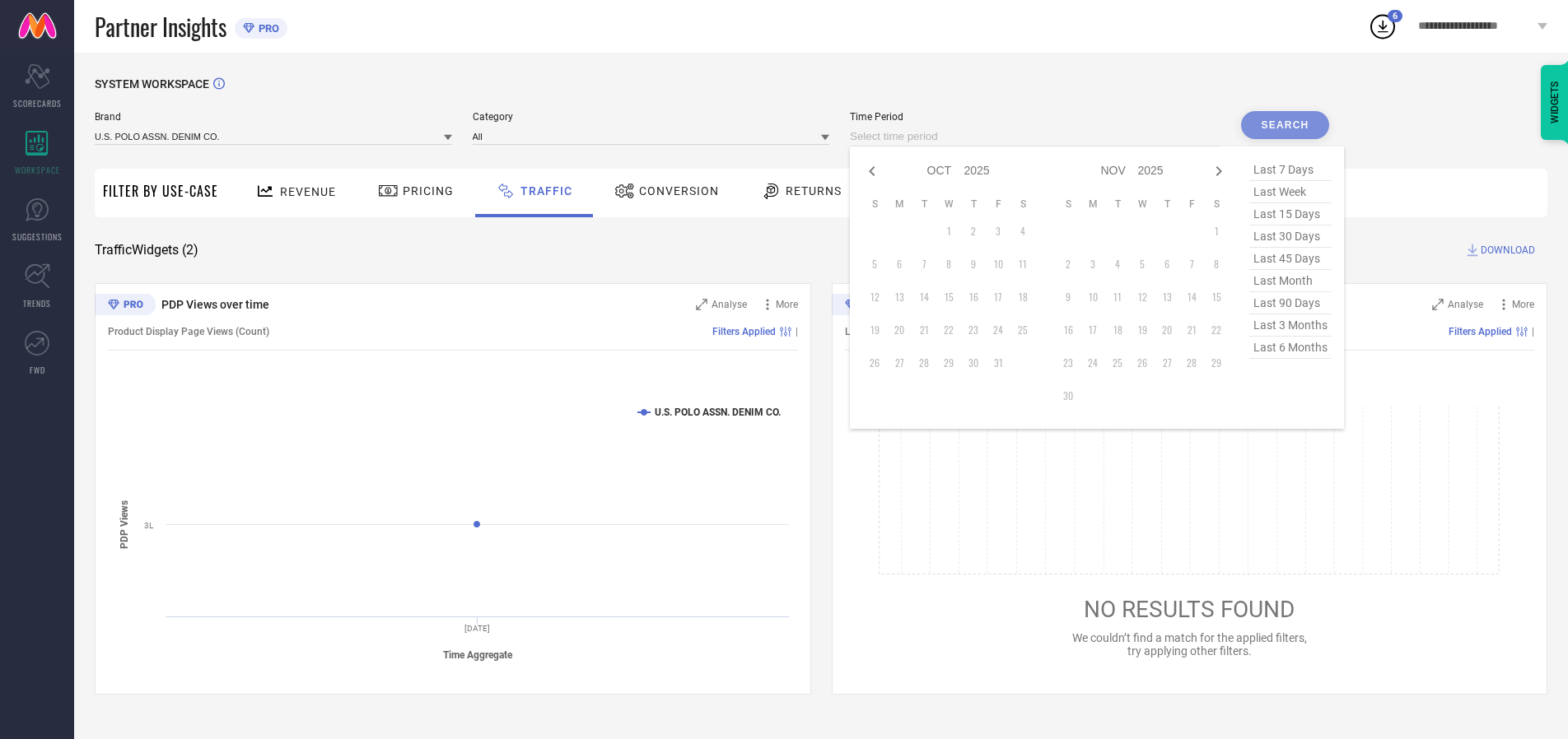
select select "8"
select select "2025"
select select "9"
select select "2025"
click at [928, 363] on td "30" at bounding box center [924, 363] width 25 height 25
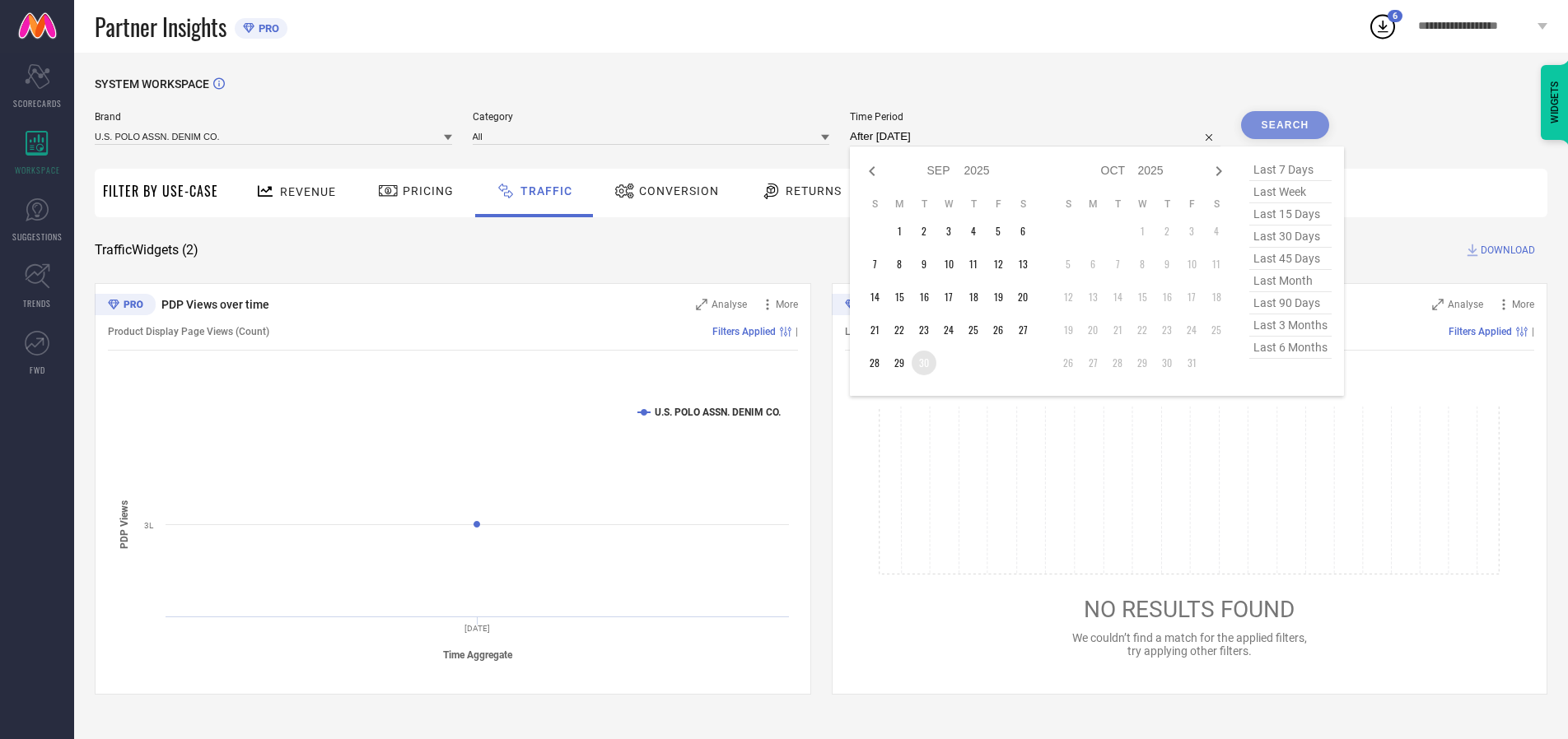
type input "[DATE] to [DATE]"
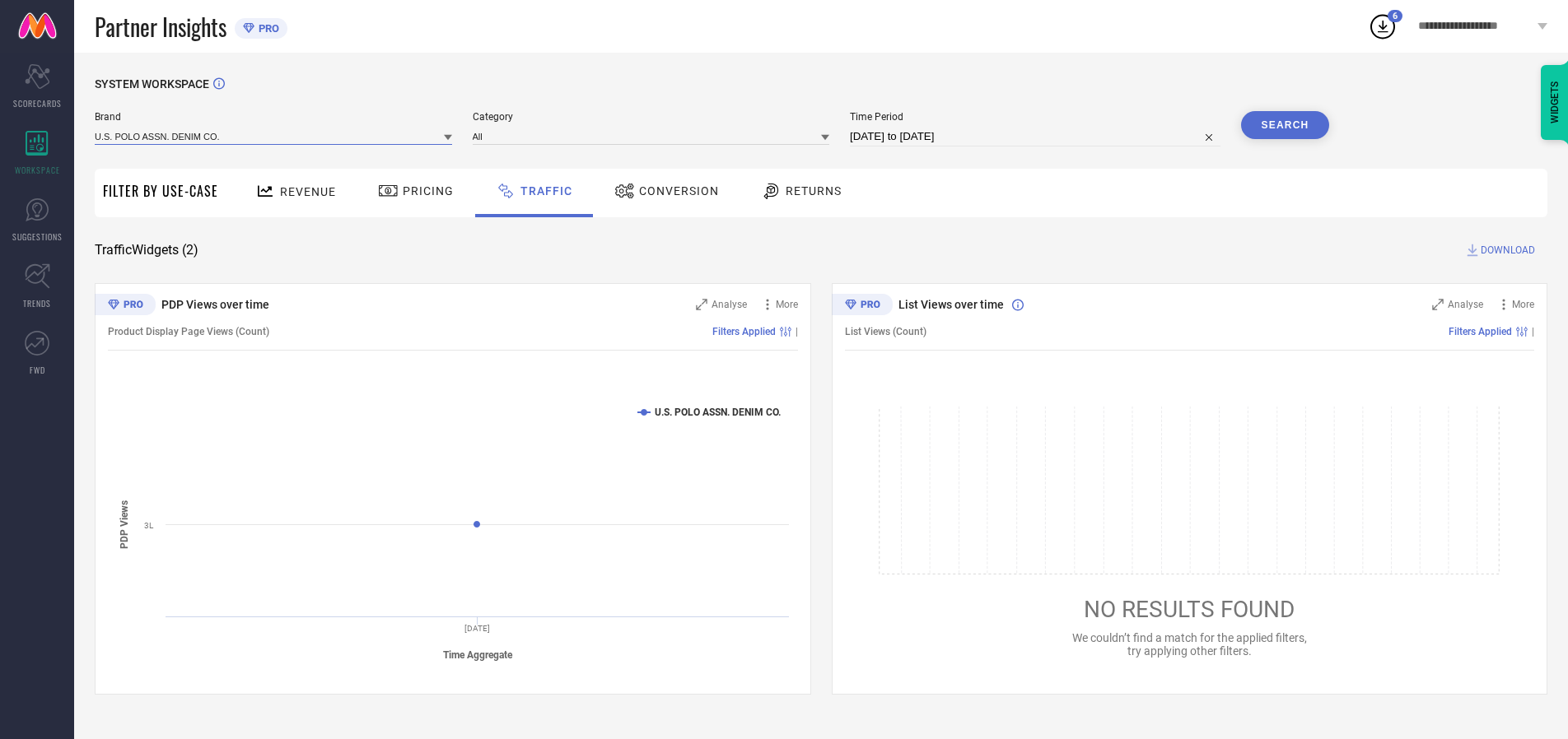
click at [274, 136] on input at bounding box center [273, 136] width 357 height 18
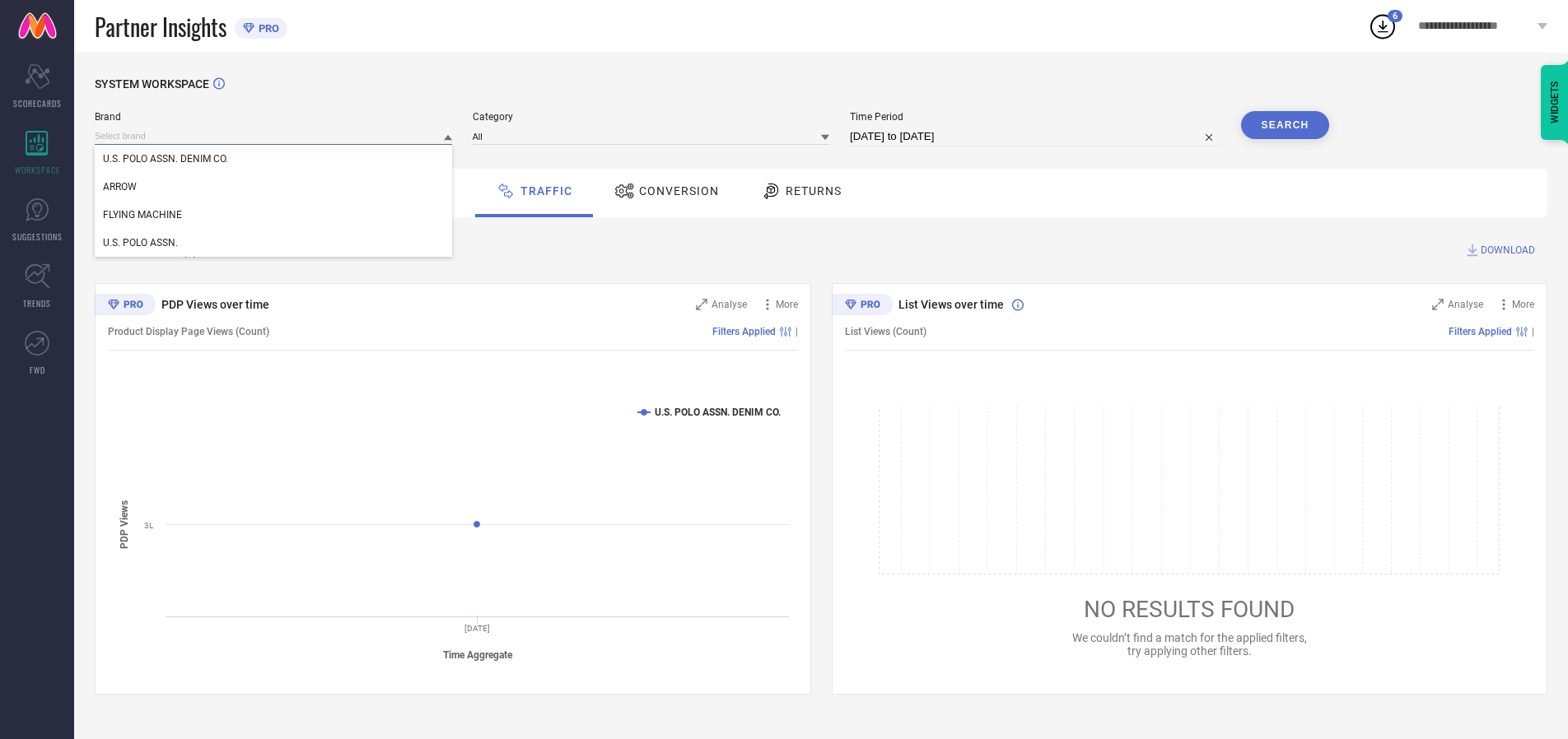
click at [274, 136] on input at bounding box center [273, 136] width 357 height 18
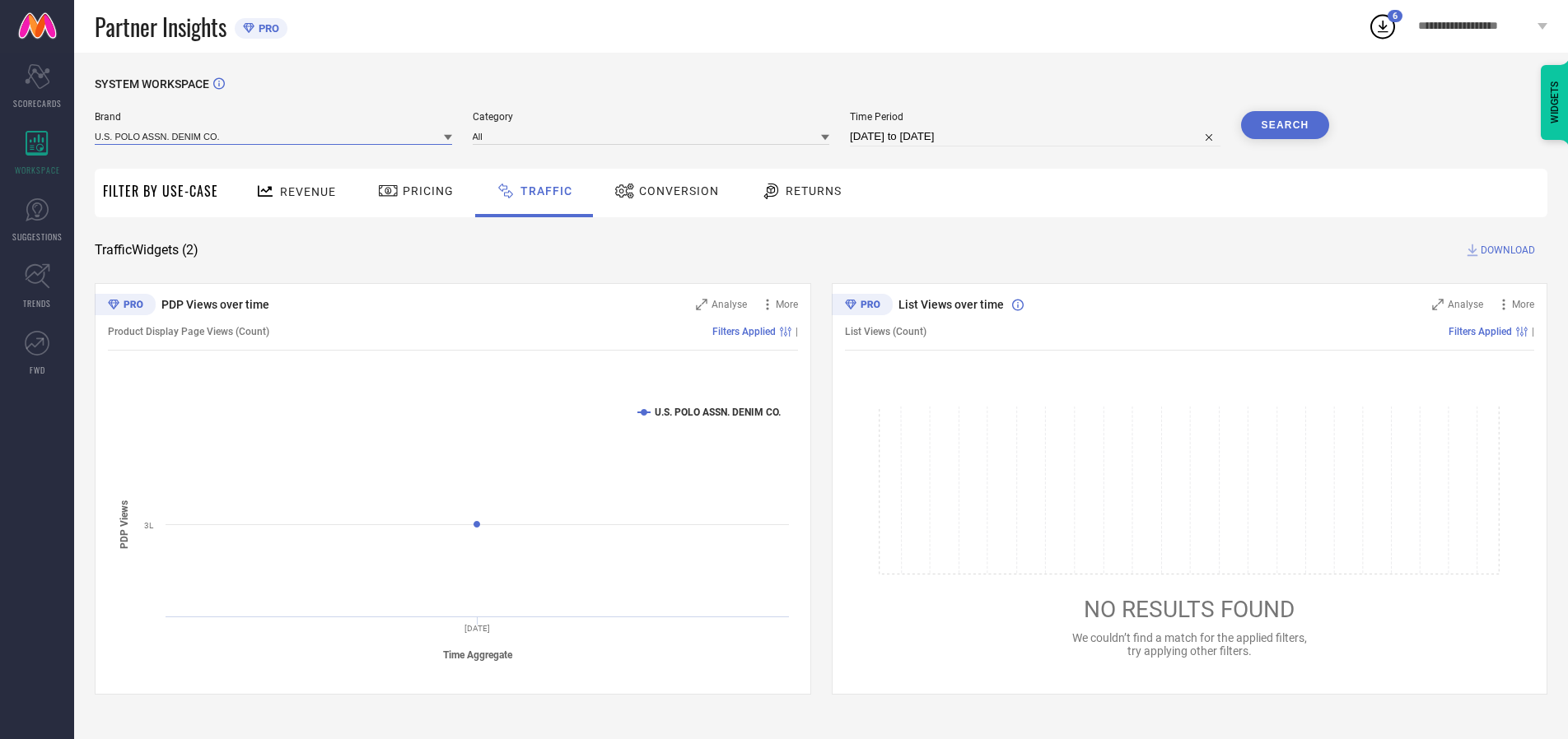
click at [274, 136] on input at bounding box center [273, 136] width 357 height 18
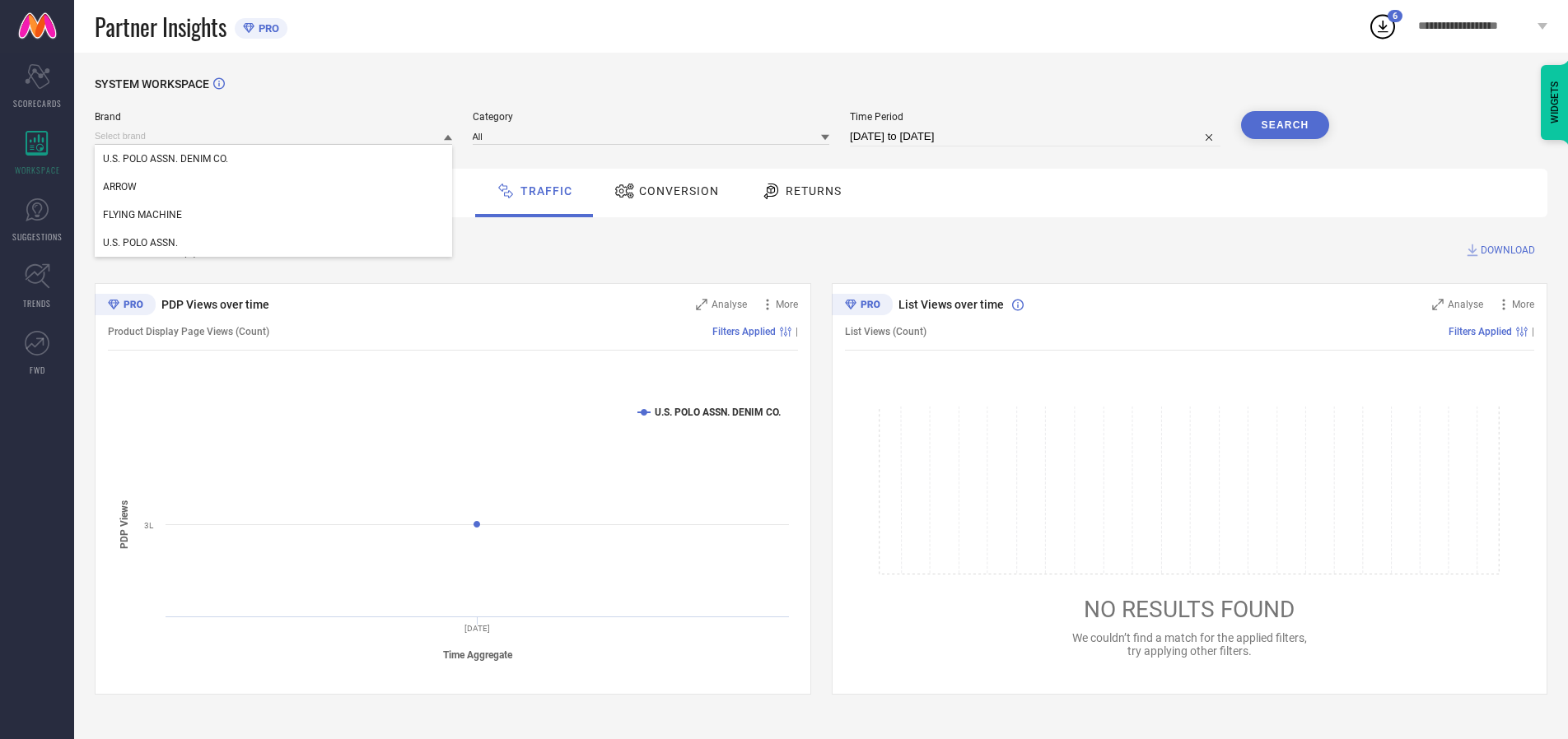
click at [274, 159] on div "U.S. POLO ASSN. DENIM CO." at bounding box center [273, 159] width 357 height 28
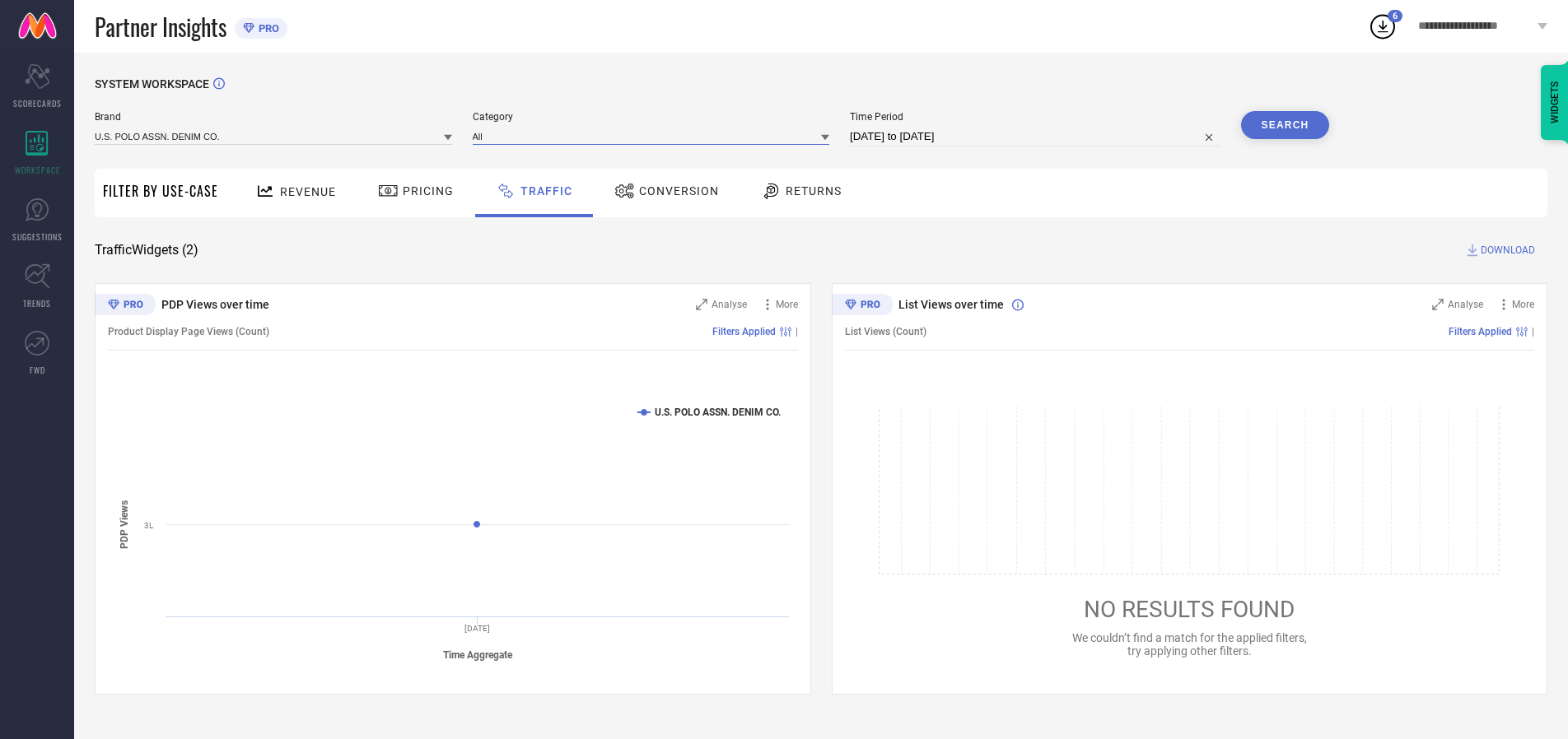
click at [654, 136] on input at bounding box center [651, 136] width 357 height 18
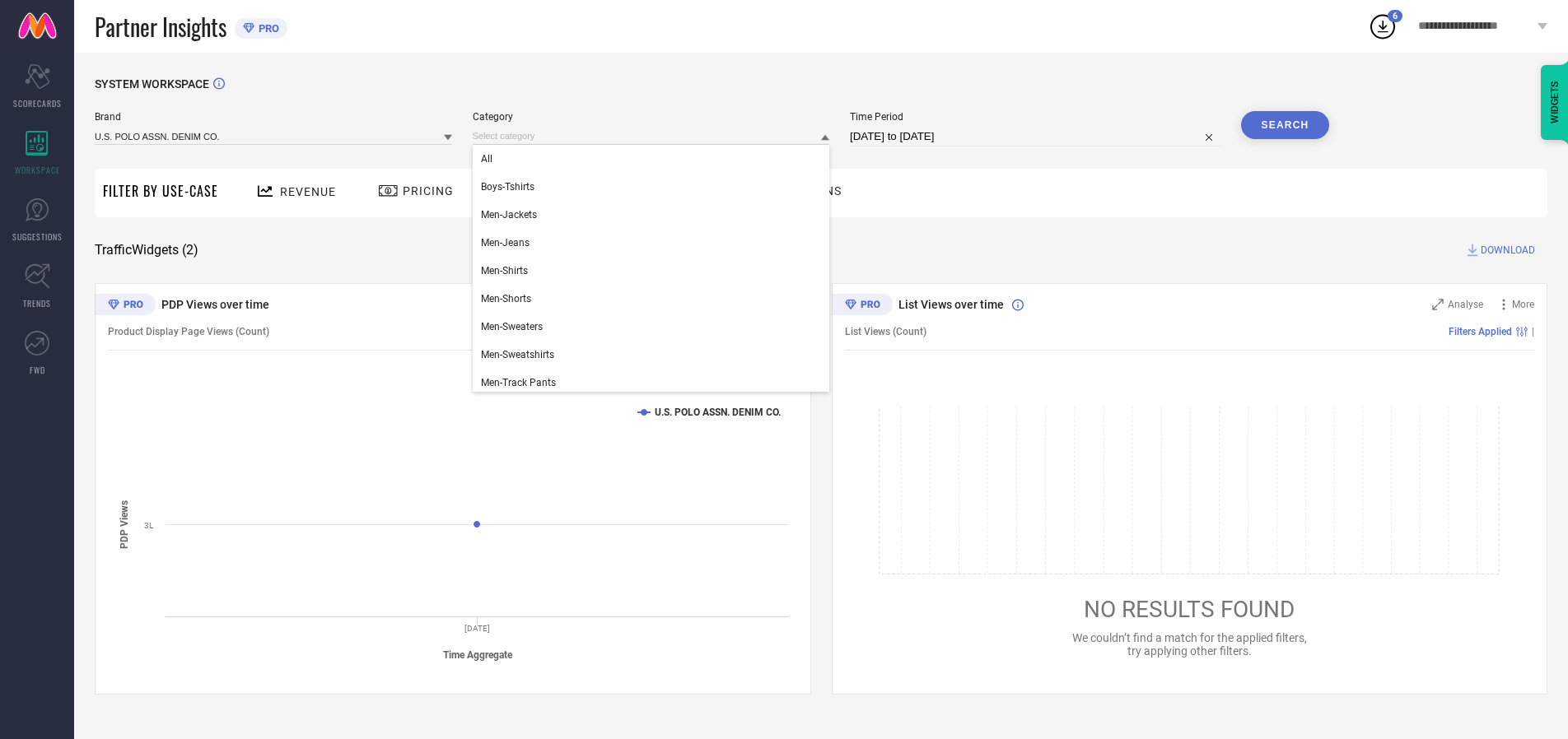
click at [654, 159] on div "All" at bounding box center [651, 159] width 357 height 28
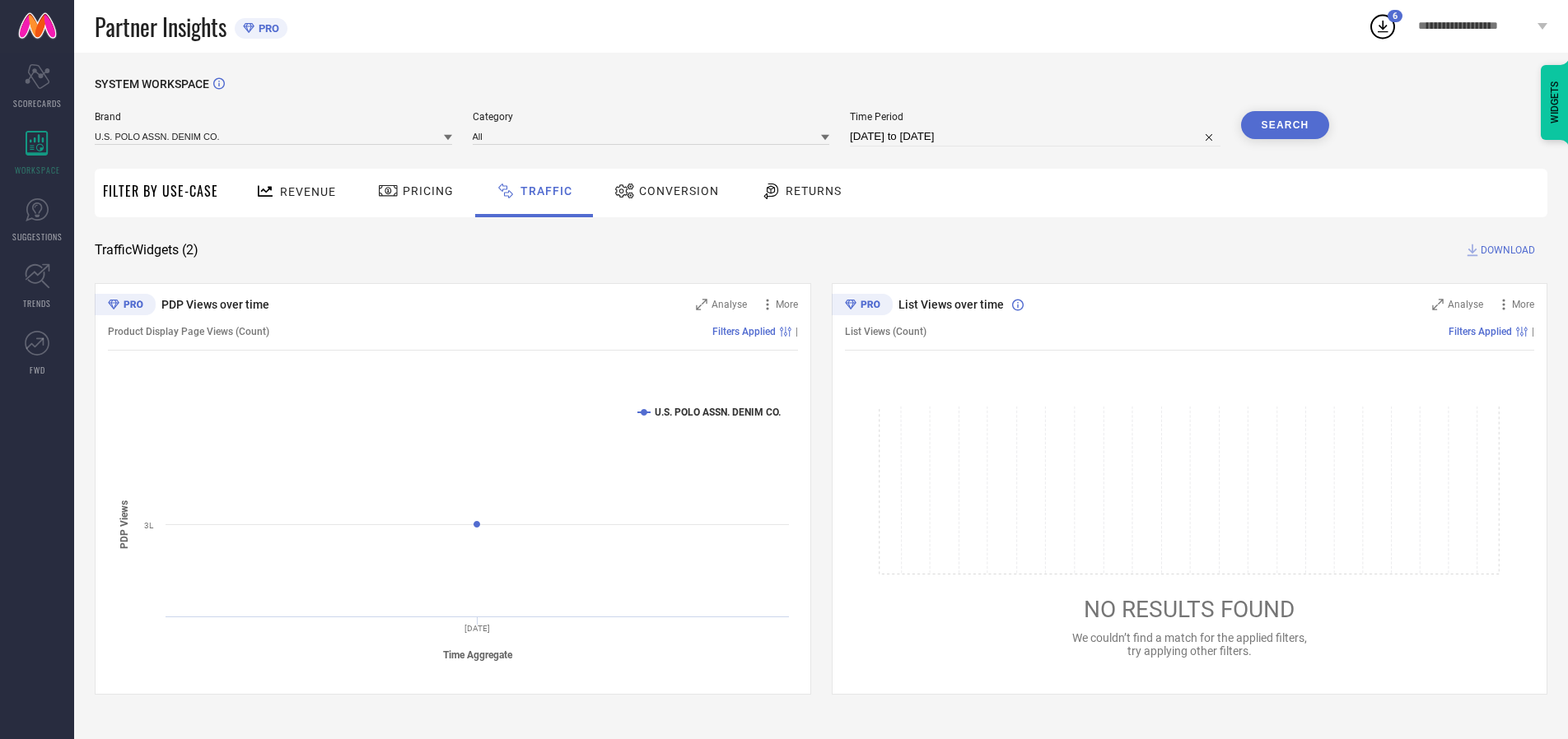
click at [1284, 125] on button "Search" at bounding box center [1285, 125] width 89 height 28
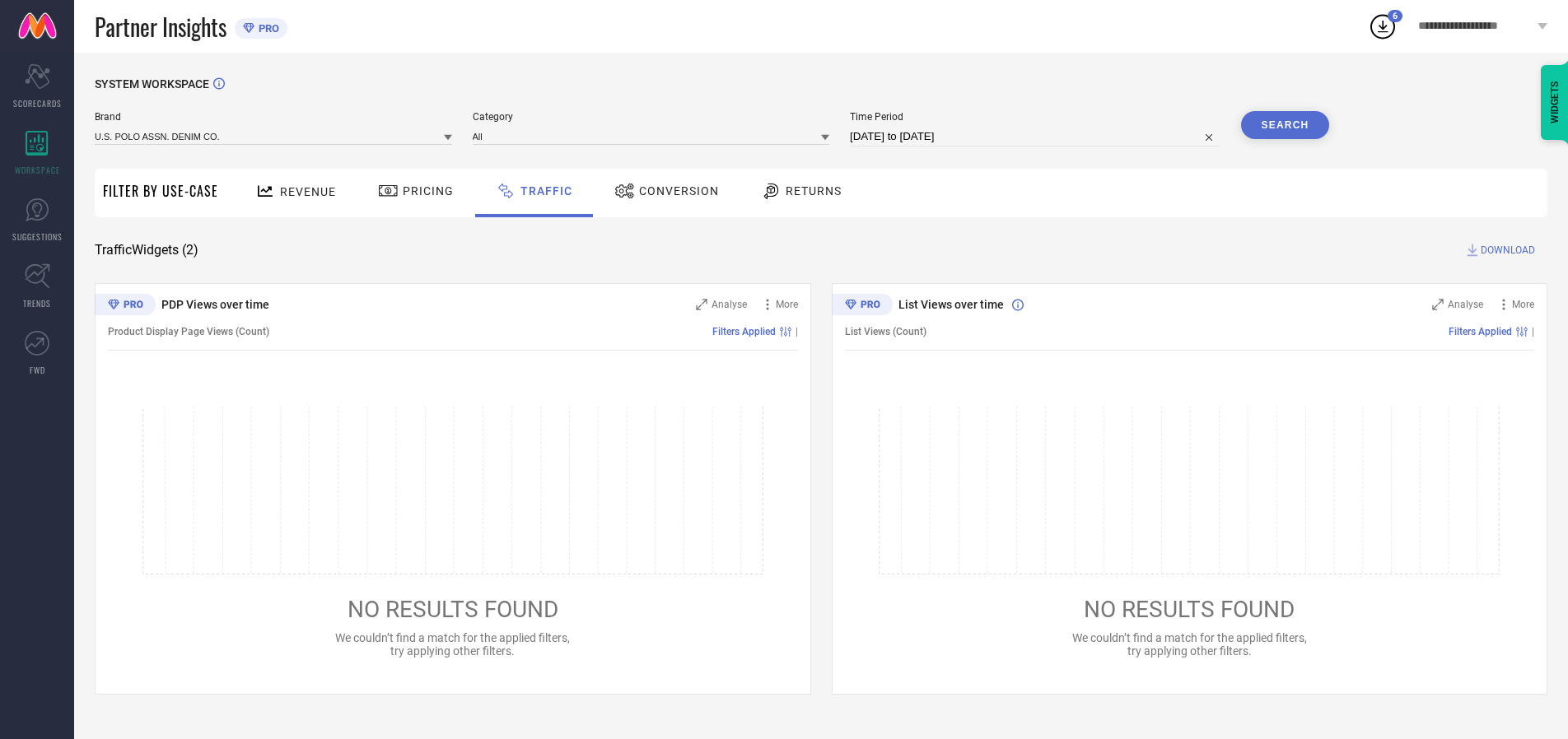
click at [1505, 251] on span "DOWNLOAD" at bounding box center [1508, 251] width 55 height 17
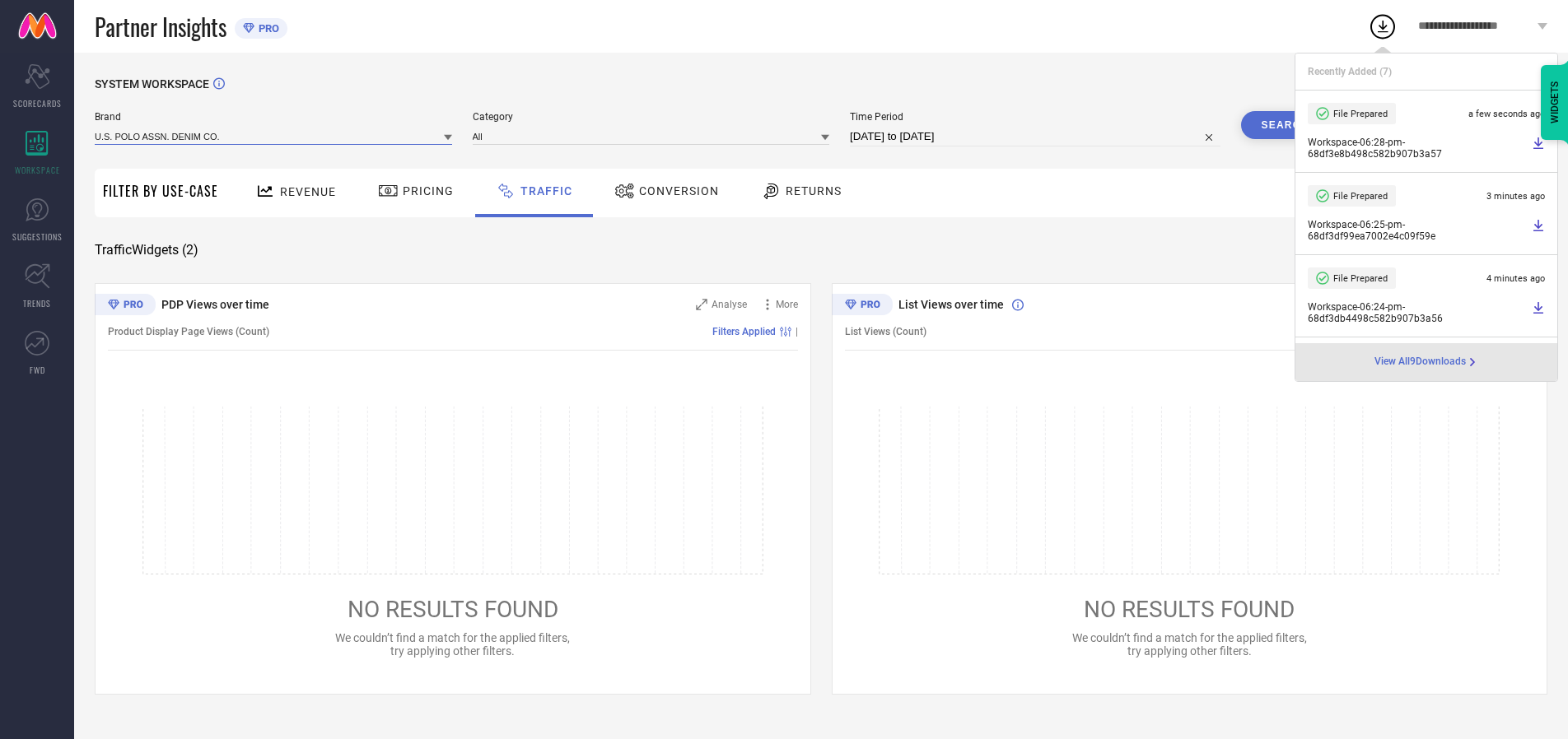
click at [274, 136] on input at bounding box center [273, 136] width 357 height 18
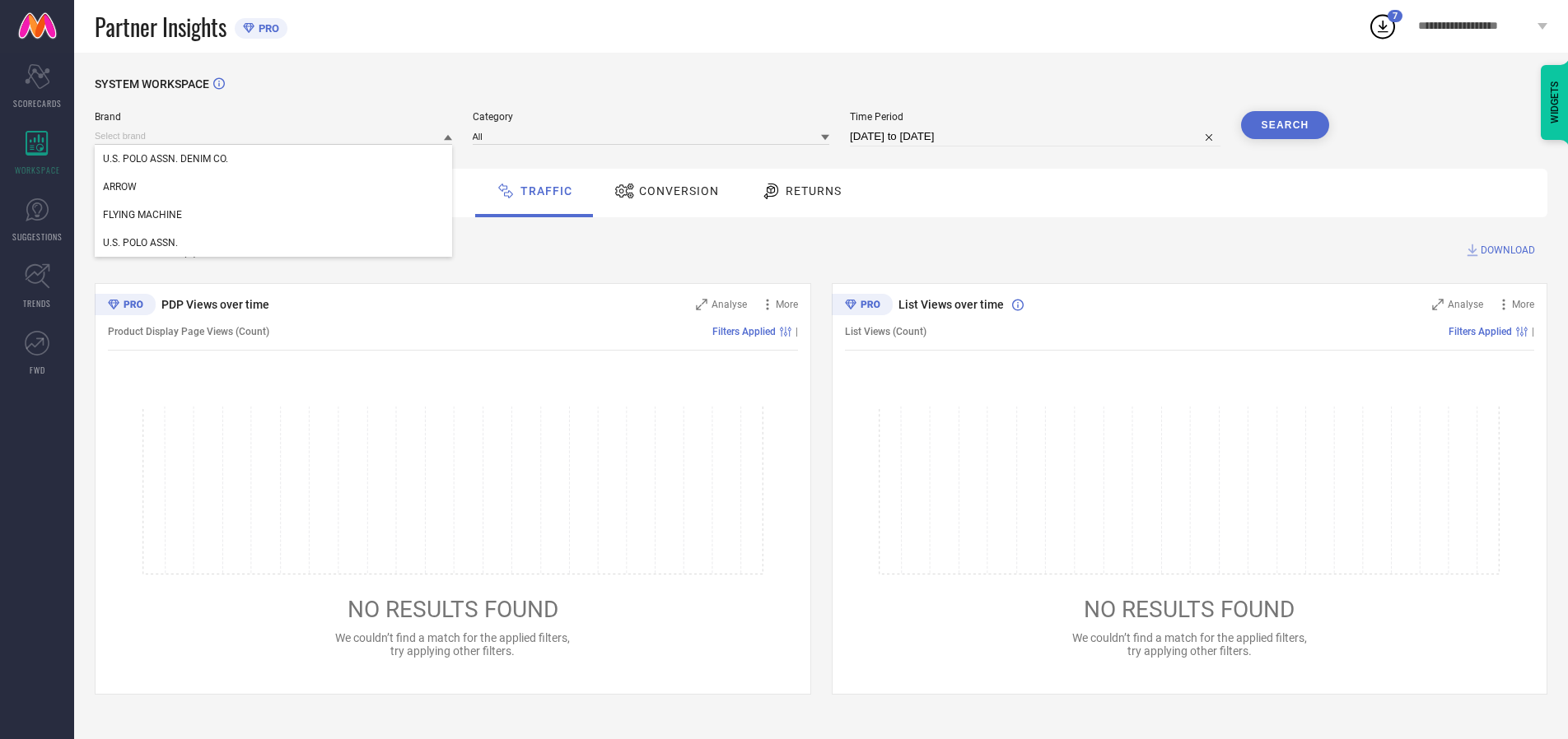
click at [274, 243] on div "U.S. POLO ASSN." at bounding box center [273, 243] width 357 height 28
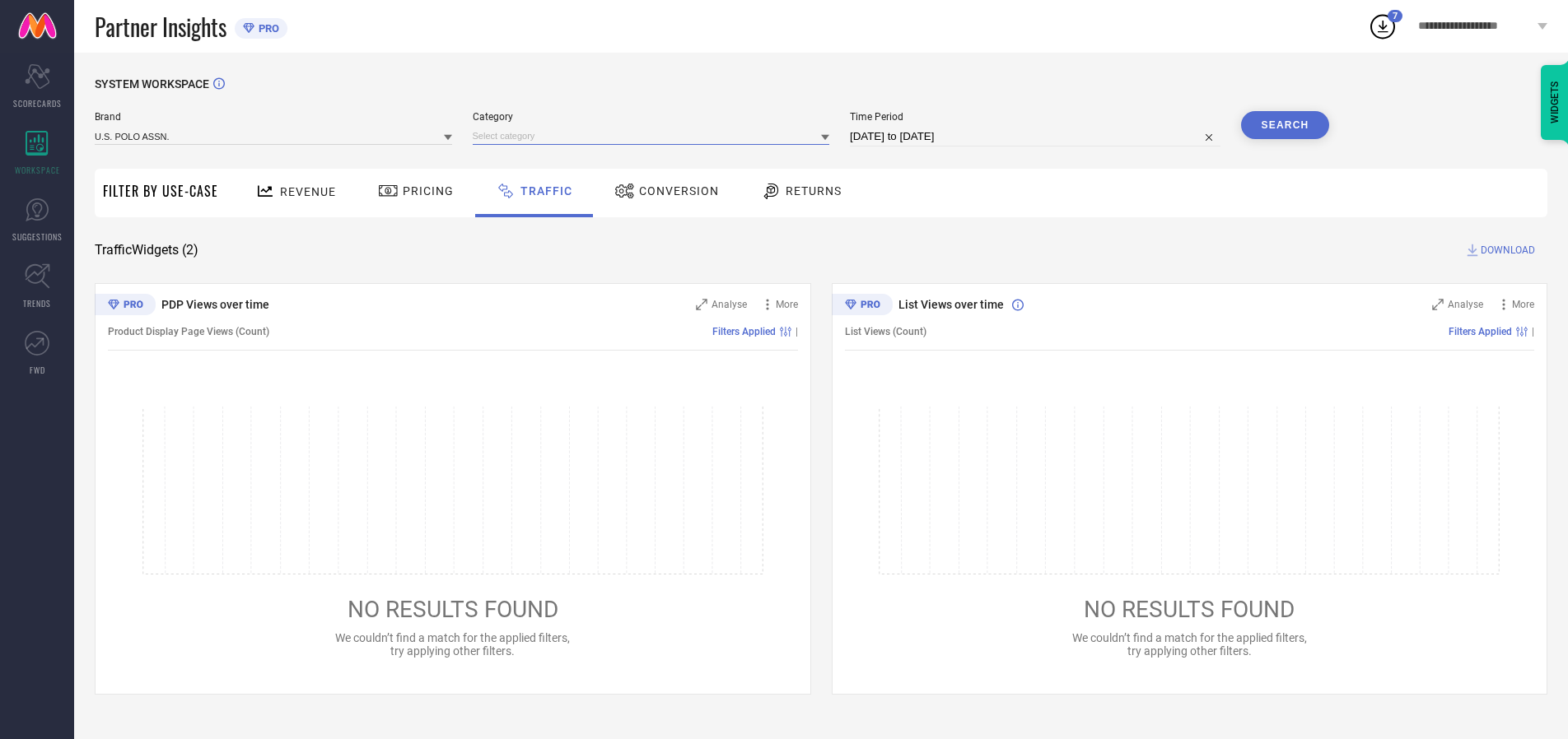
click at [654, 136] on input at bounding box center [651, 136] width 357 height 18
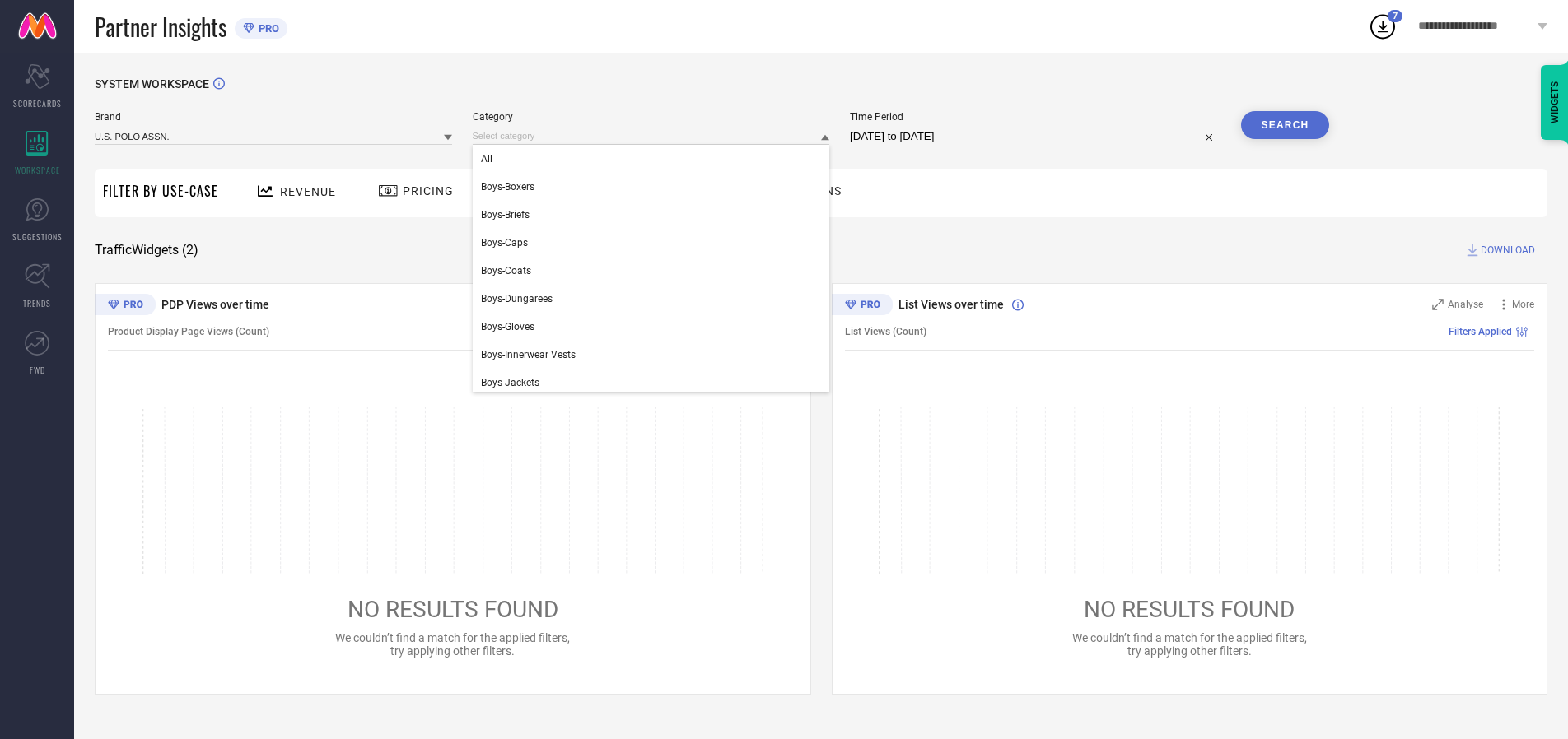
click at [654, 159] on div "All" at bounding box center [651, 159] width 357 height 28
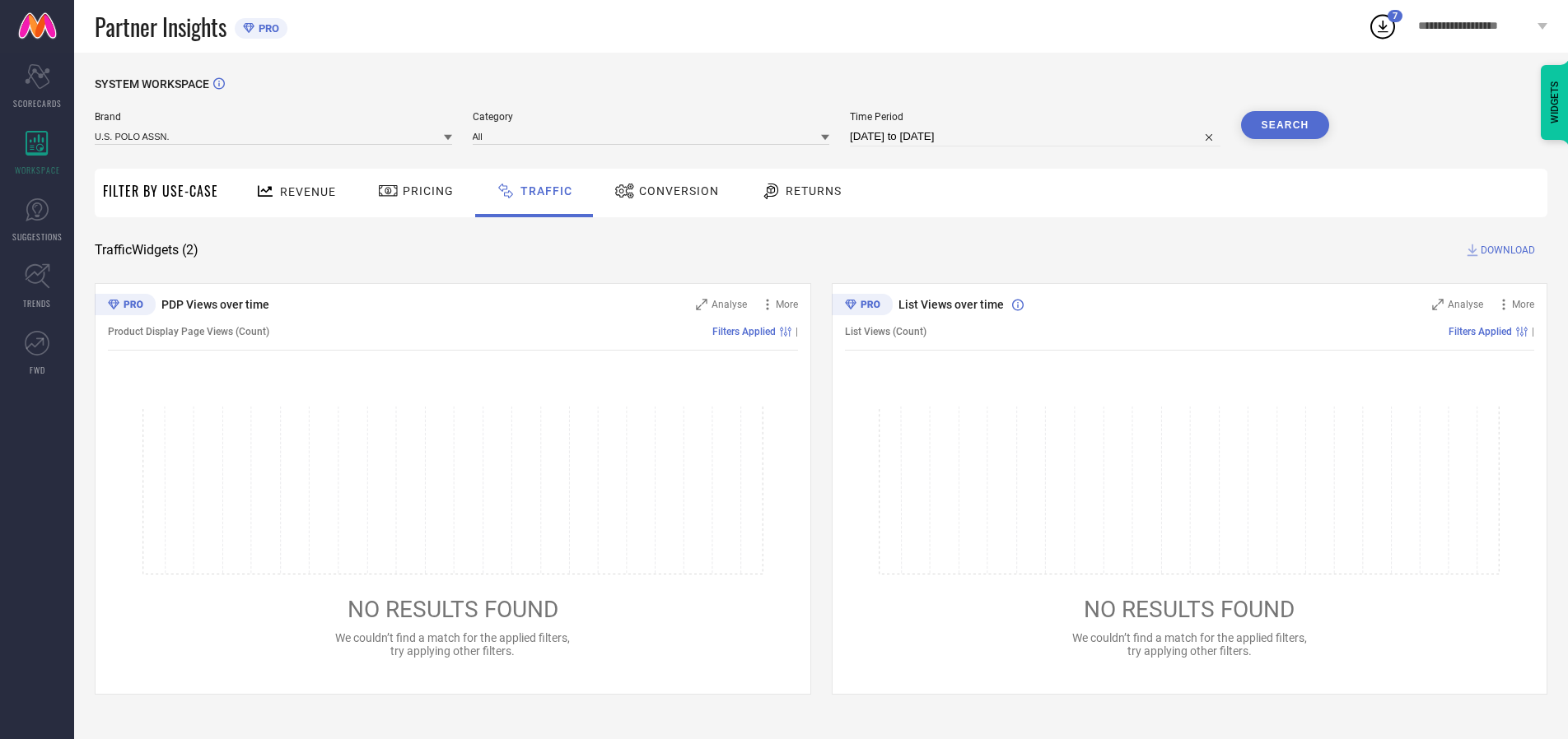
click at [1284, 125] on button "Search" at bounding box center [1285, 125] width 89 height 28
click at [1505, 251] on span "DOWNLOAD" at bounding box center [1508, 251] width 55 height 17
